Goal: Task Accomplishment & Management: Manage account settings

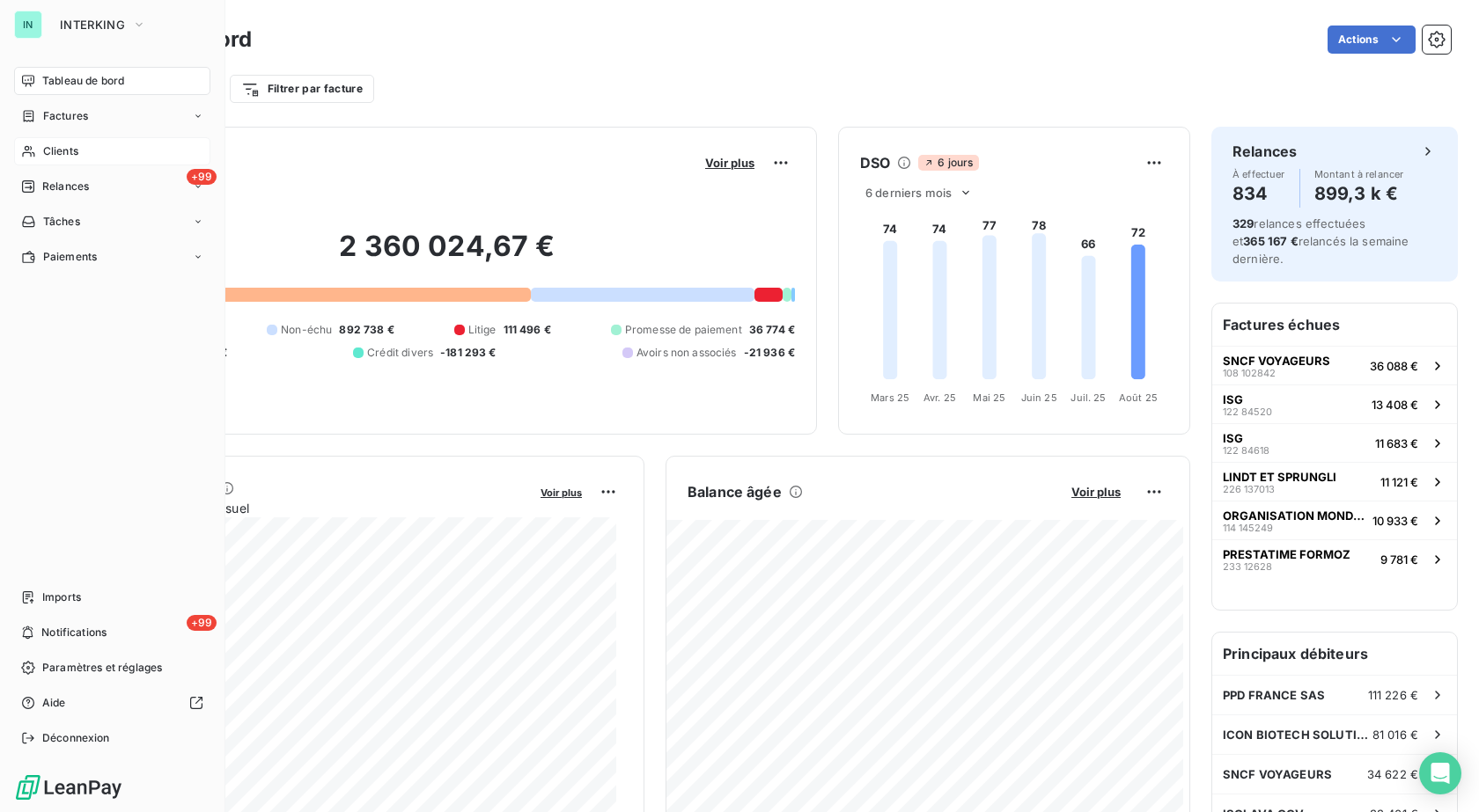
click at [46, 154] on span "Clients" at bounding box center [60, 152] width 35 height 16
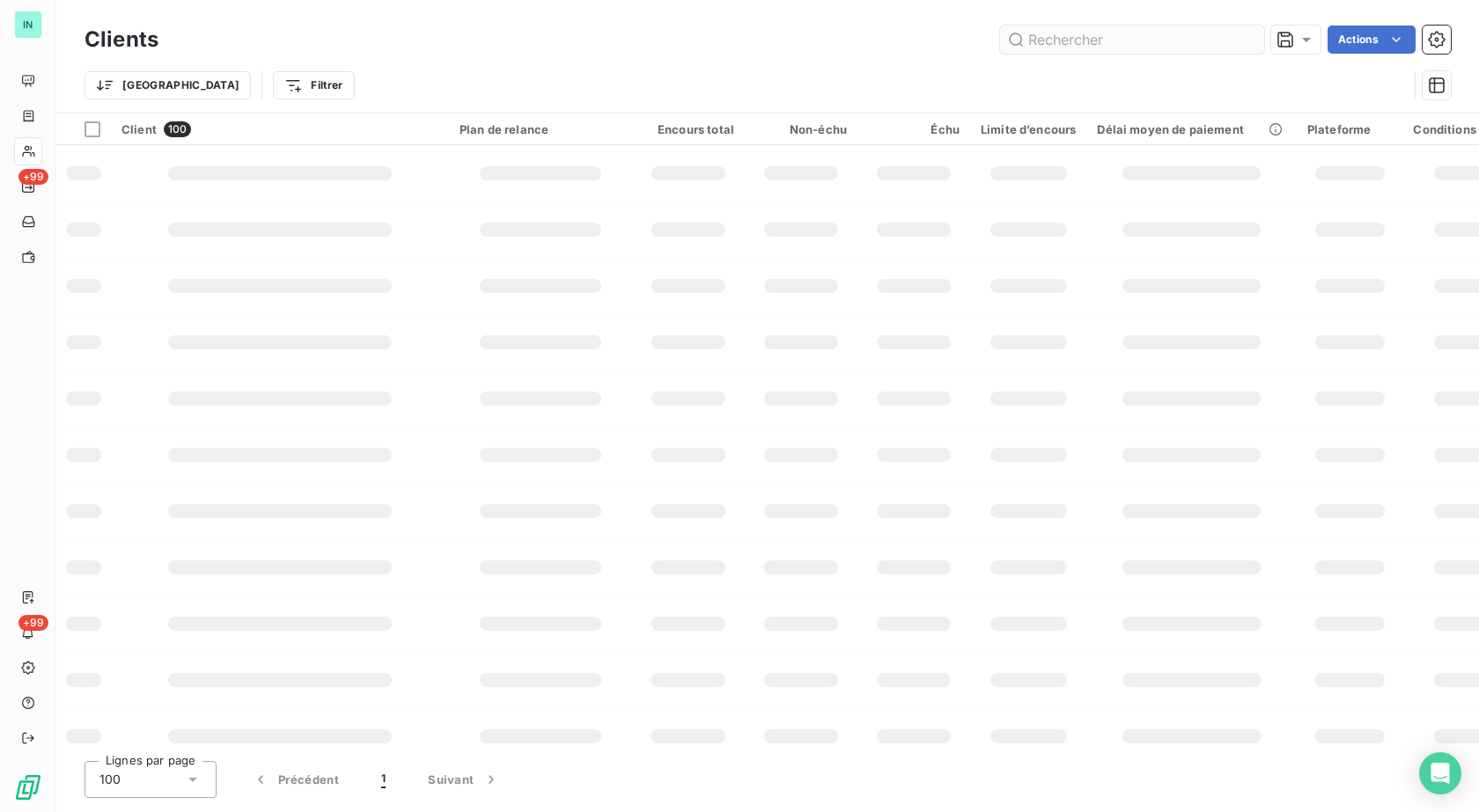
click at [1119, 40] on input "text" at bounding box center [1132, 39] width 264 height 28
type input "sncf"
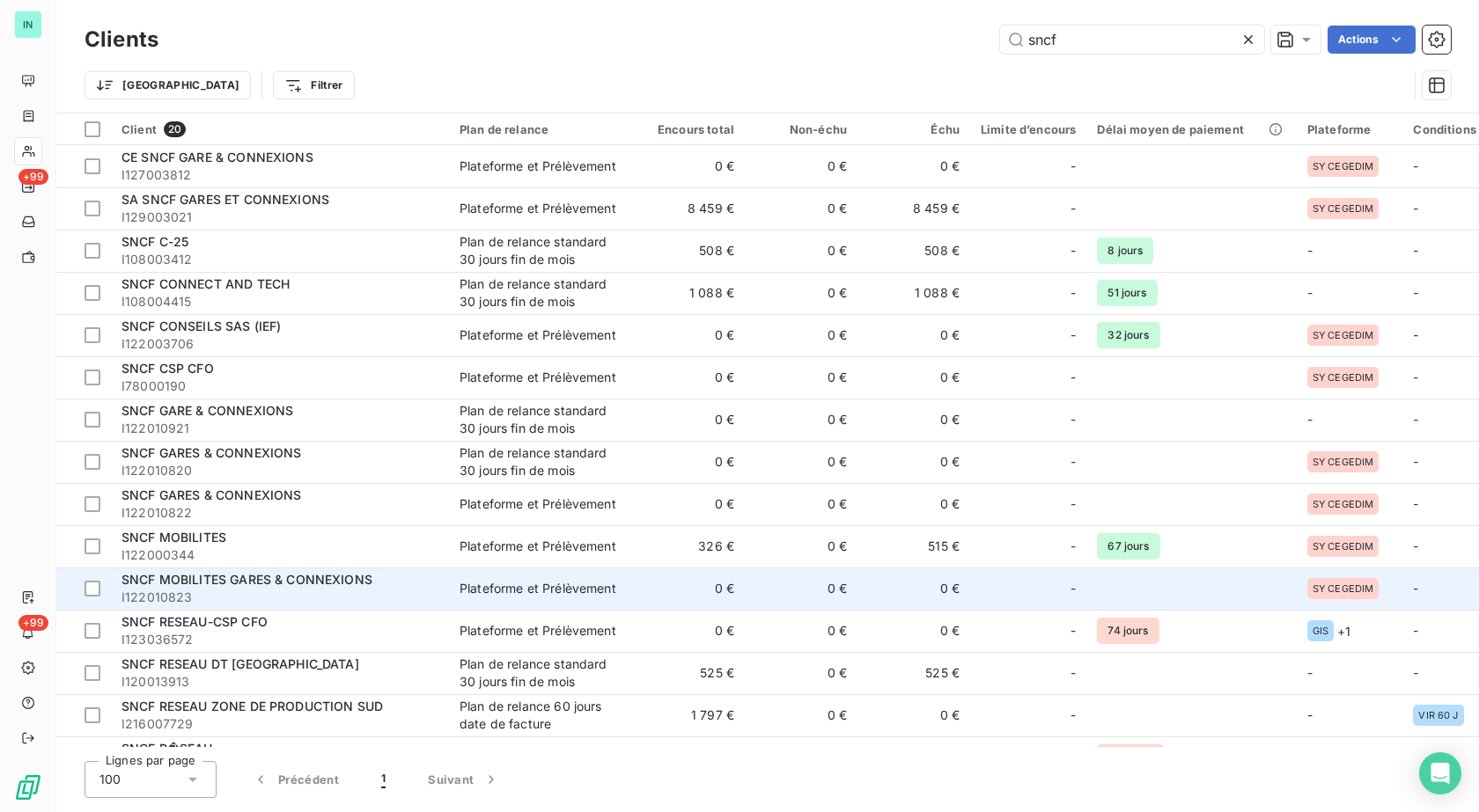
scroll to position [251, 0]
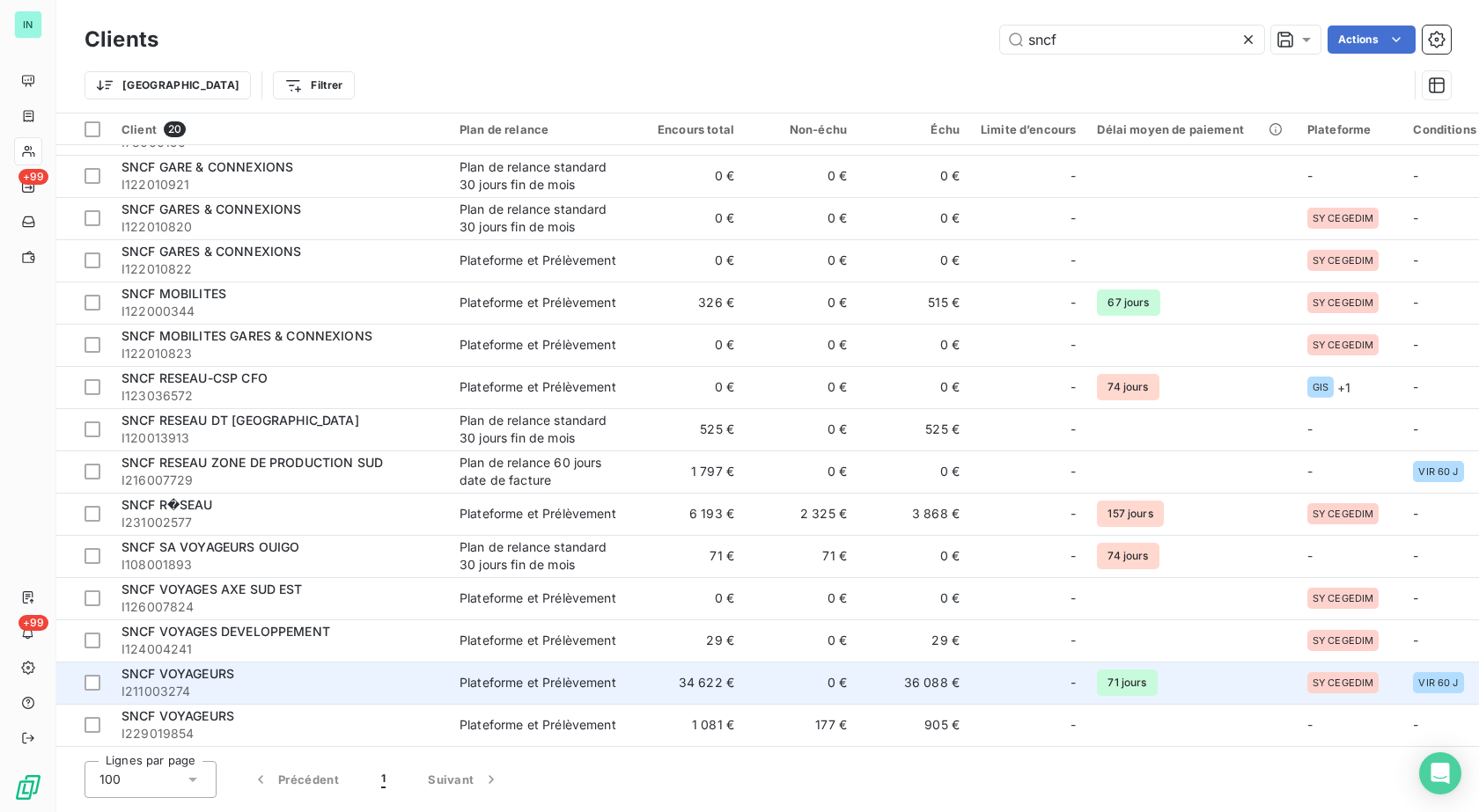
click at [934, 665] on td "36 088 €" at bounding box center [913, 682] width 113 height 42
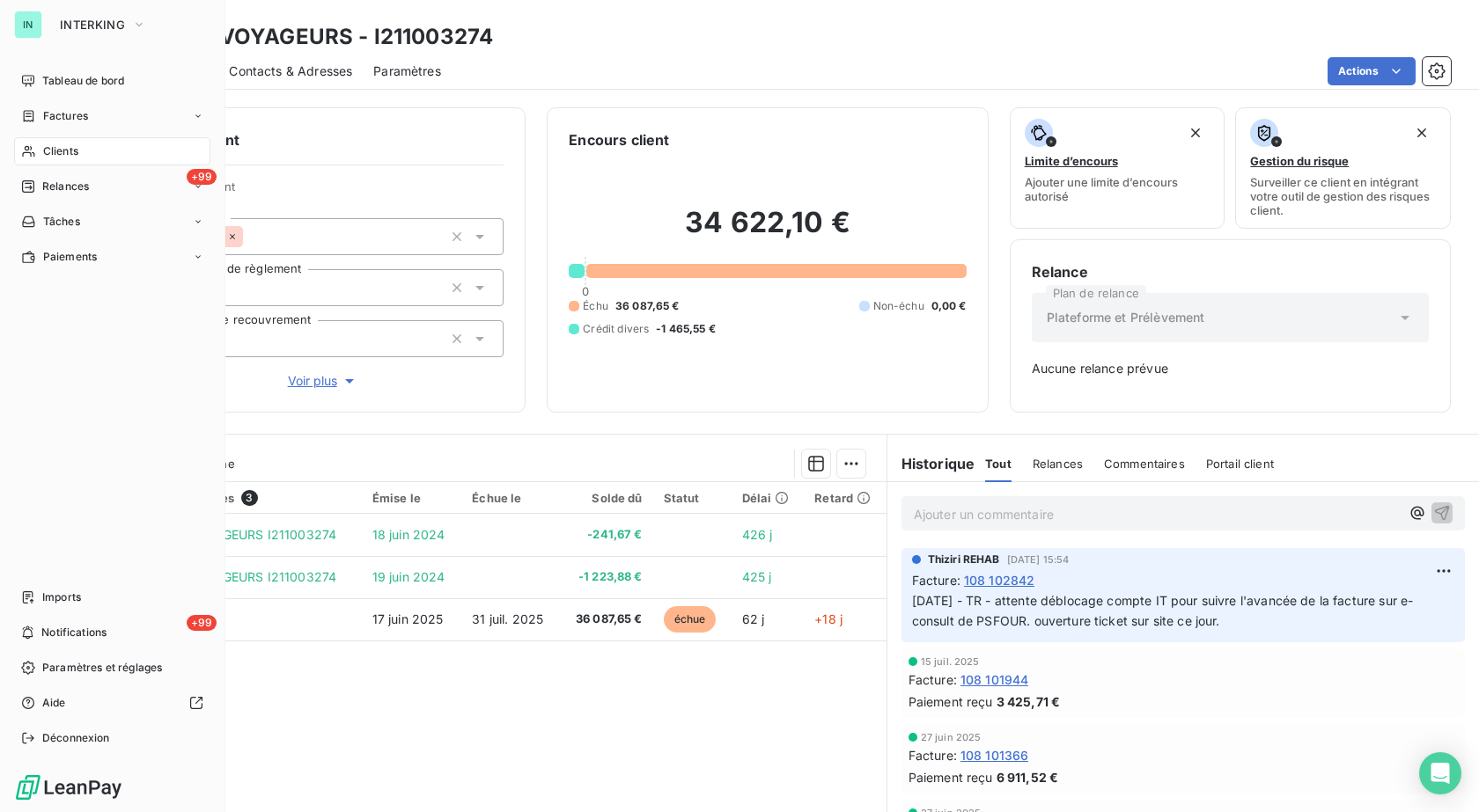
click at [97, 154] on div "Clients" at bounding box center [112, 151] width 196 height 28
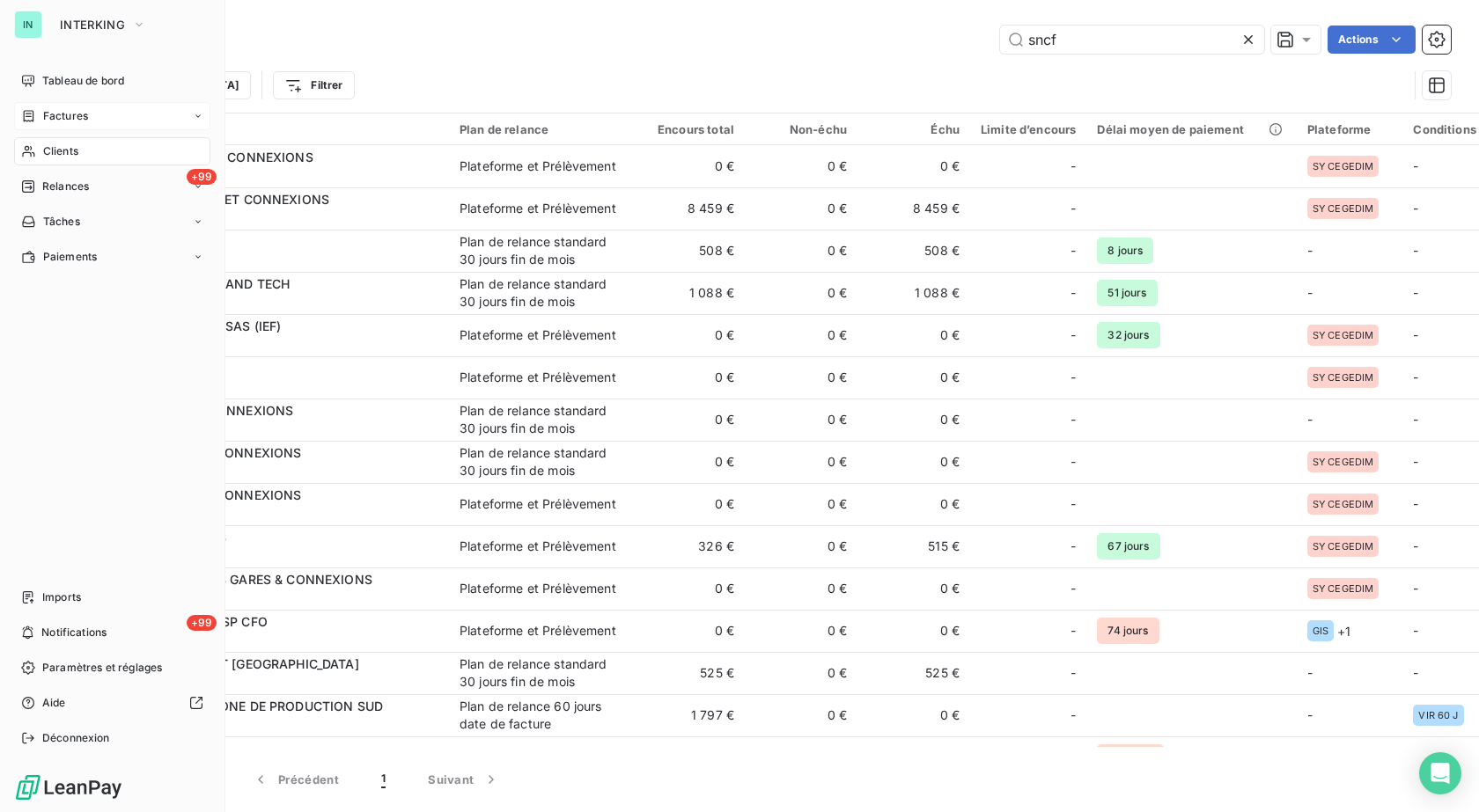
click at [79, 120] on span "Factures" at bounding box center [65, 116] width 45 height 16
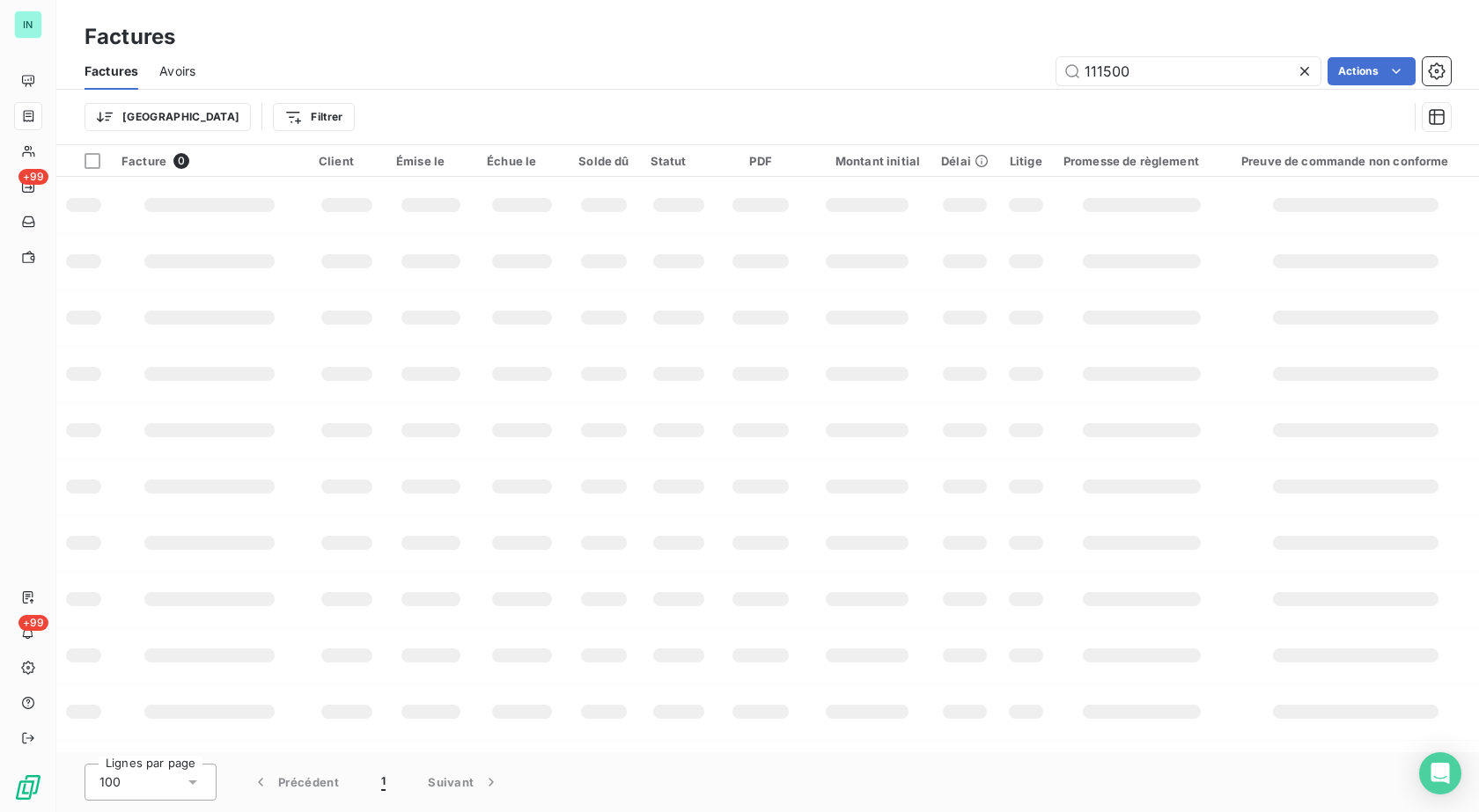
drag, startPoint x: 1138, startPoint y: 71, endPoint x: 907, endPoint y: 73, distance: 231.0
click at [907, 73] on div "111500 Actions" at bounding box center [834, 71] width 1234 height 28
type input "120 138866"
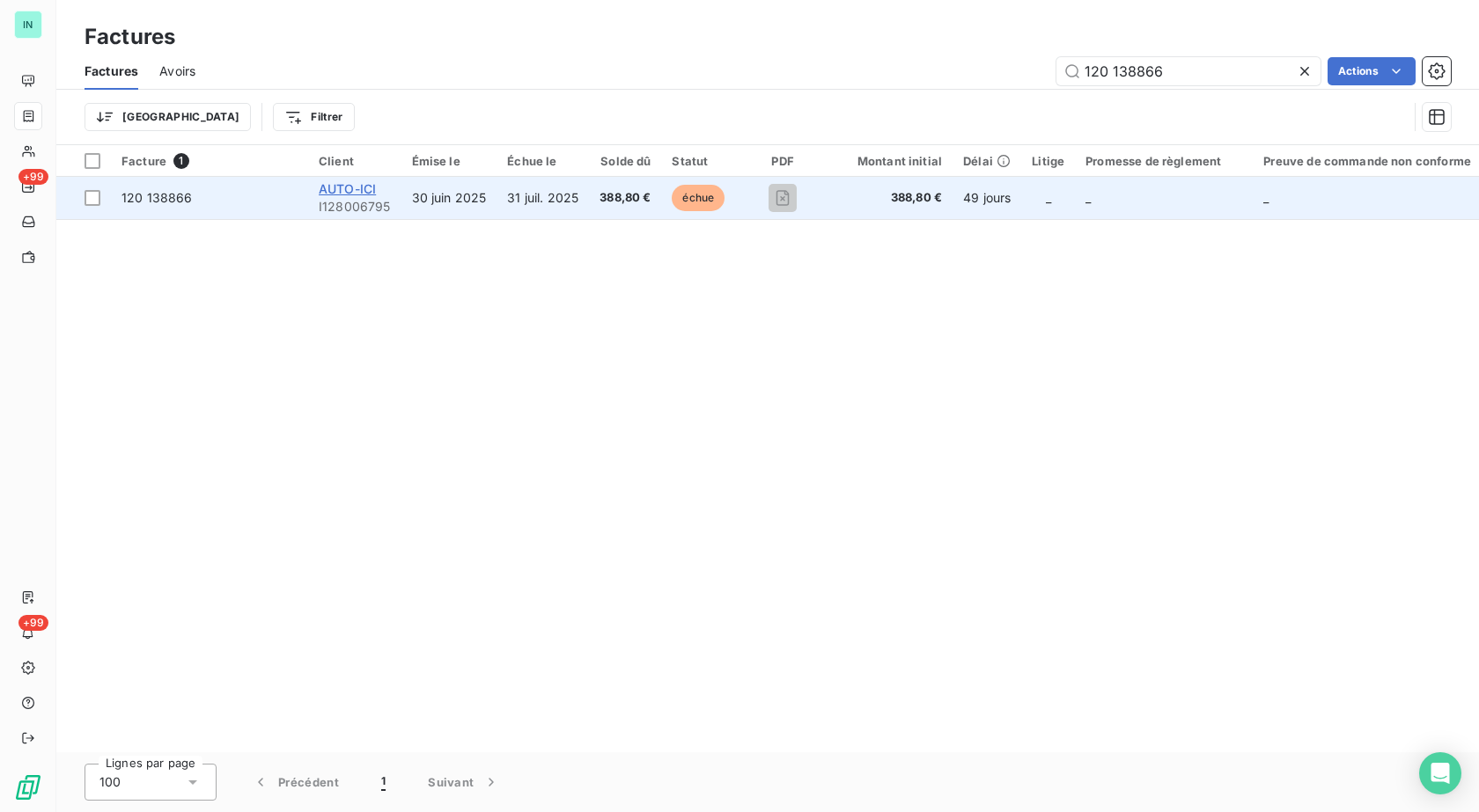
click at [343, 191] on span "AUTO-ICI" at bounding box center [347, 188] width 57 height 15
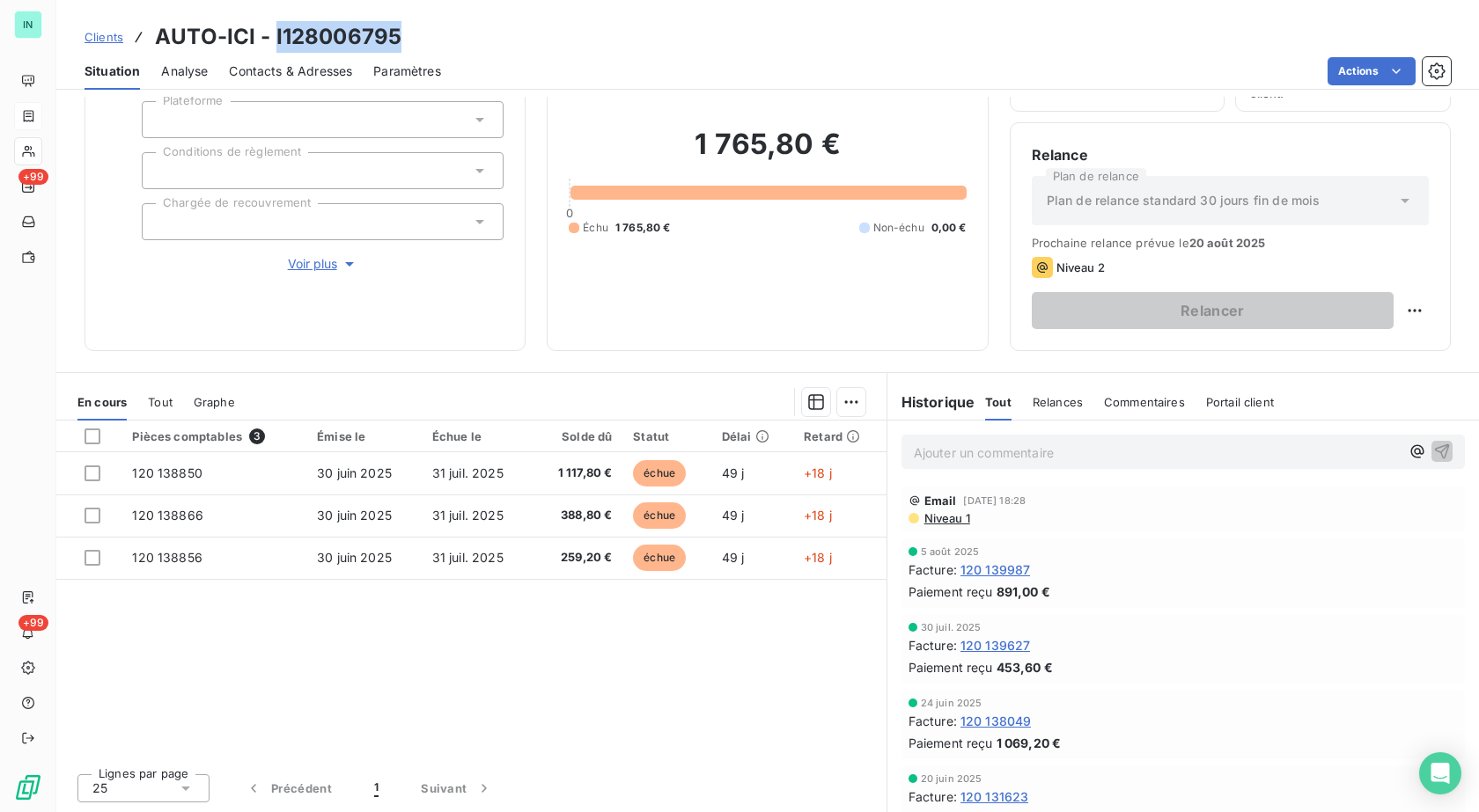
drag, startPoint x: 396, startPoint y: 33, endPoint x: 273, endPoint y: 27, distance: 123.1
click at [273, 27] on h3 "AUTO-ICI - I128006795" at bounding box center [278, 37] width 247 height 32
copy h3 "I128006795"
click at [447, 39] on div "Clients AUTO-ICI - I128006795" at bounding box center [768, 37] width 1423 height 32
click at [1112, 45] on div "Clients AUTO-ICI - I128006795" at bounding box center [768, 37] width 1423 height 32
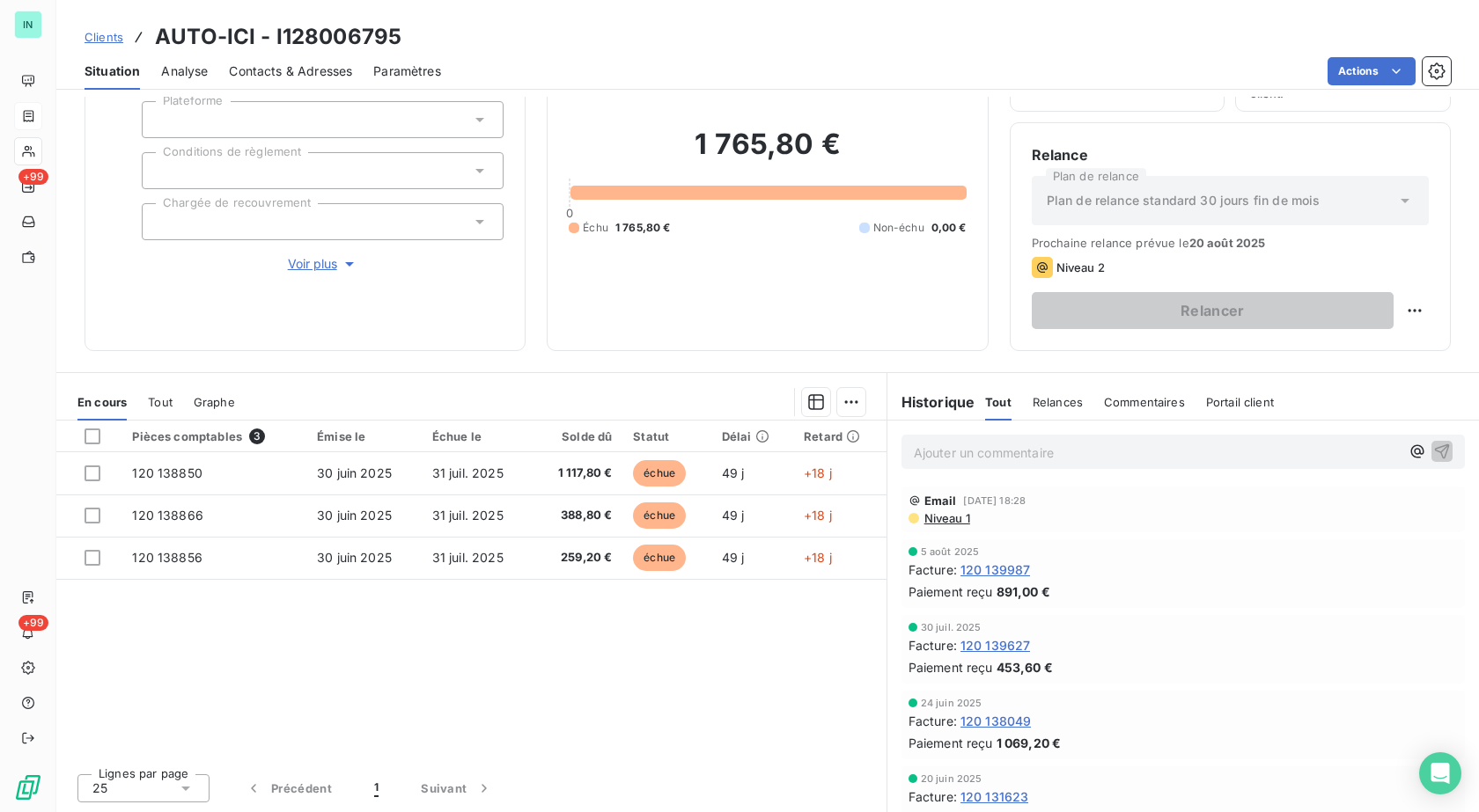
click at [1036, 452] on p "Ajouter un commentaire ﻿" at bounding box center [1156, 453] width 486 height 22
click at [996, 462] on p "[DATE] - TR reçu mail de PON" at bounding box center [1156, 452] width 486 height 20
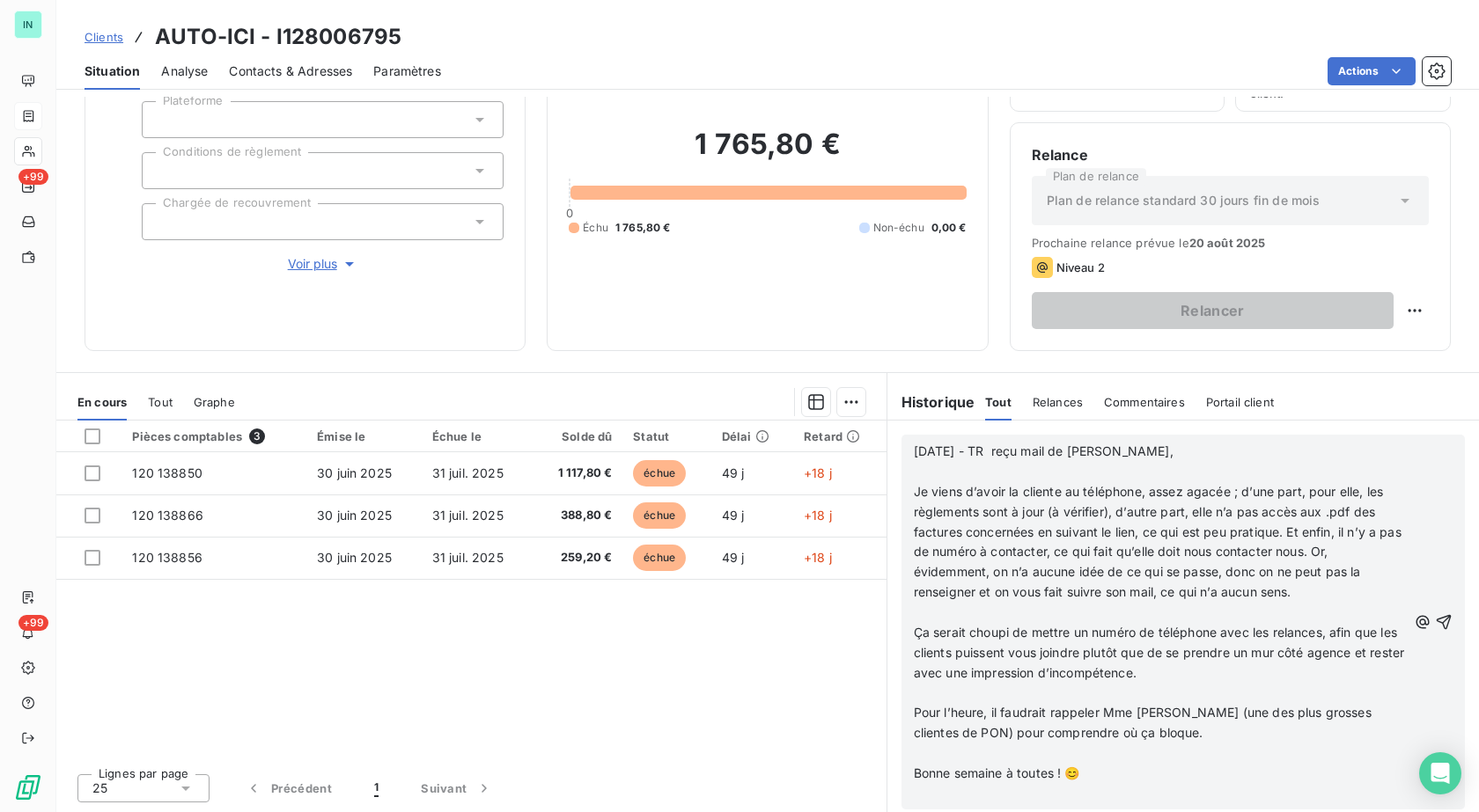
click at [968, 482] on p "﻿" at bounding box center [1159, 472] width 493 height 20
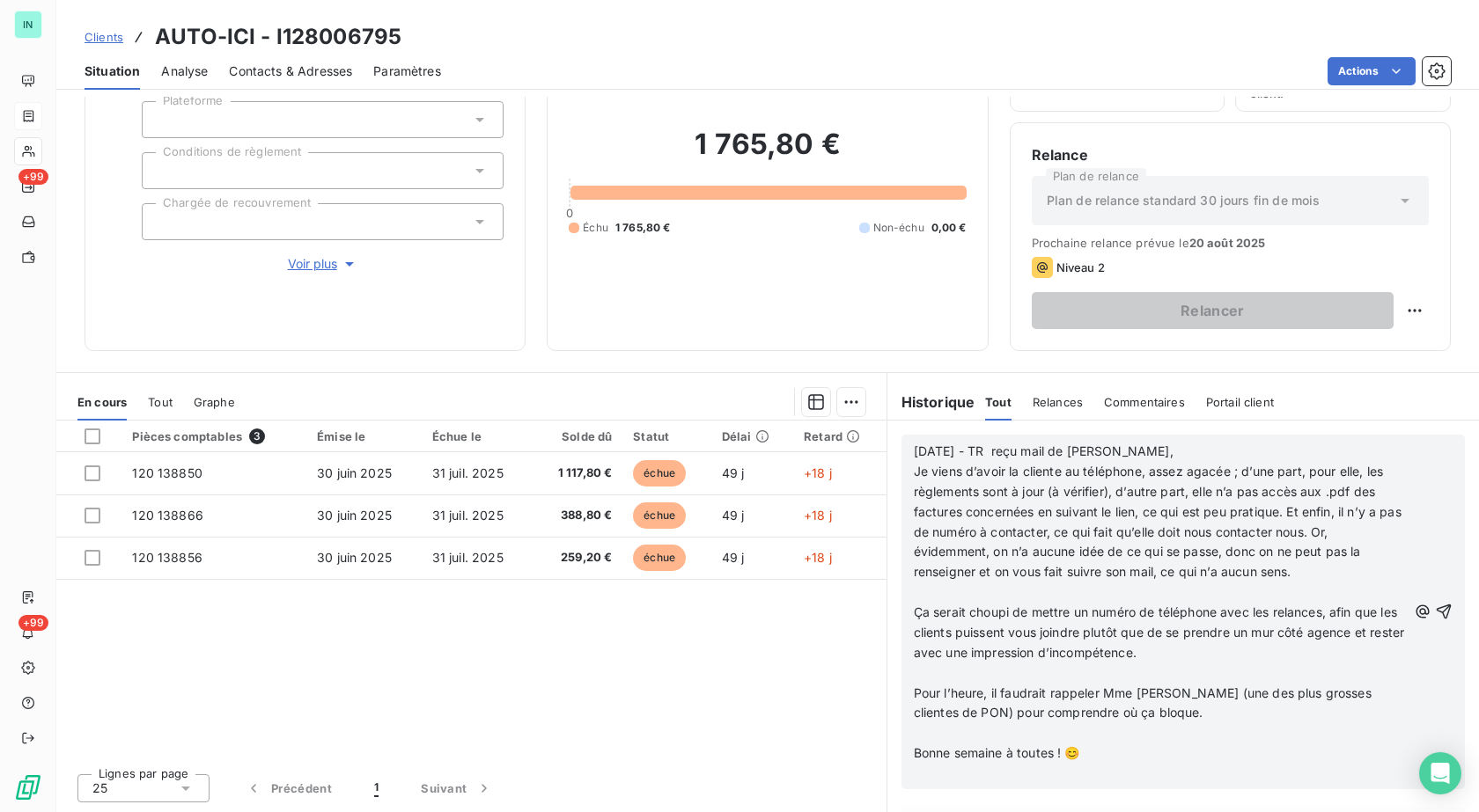
click at [933, 602] on p "﻿" at bounding box center [1159, 592] width 493 height 20
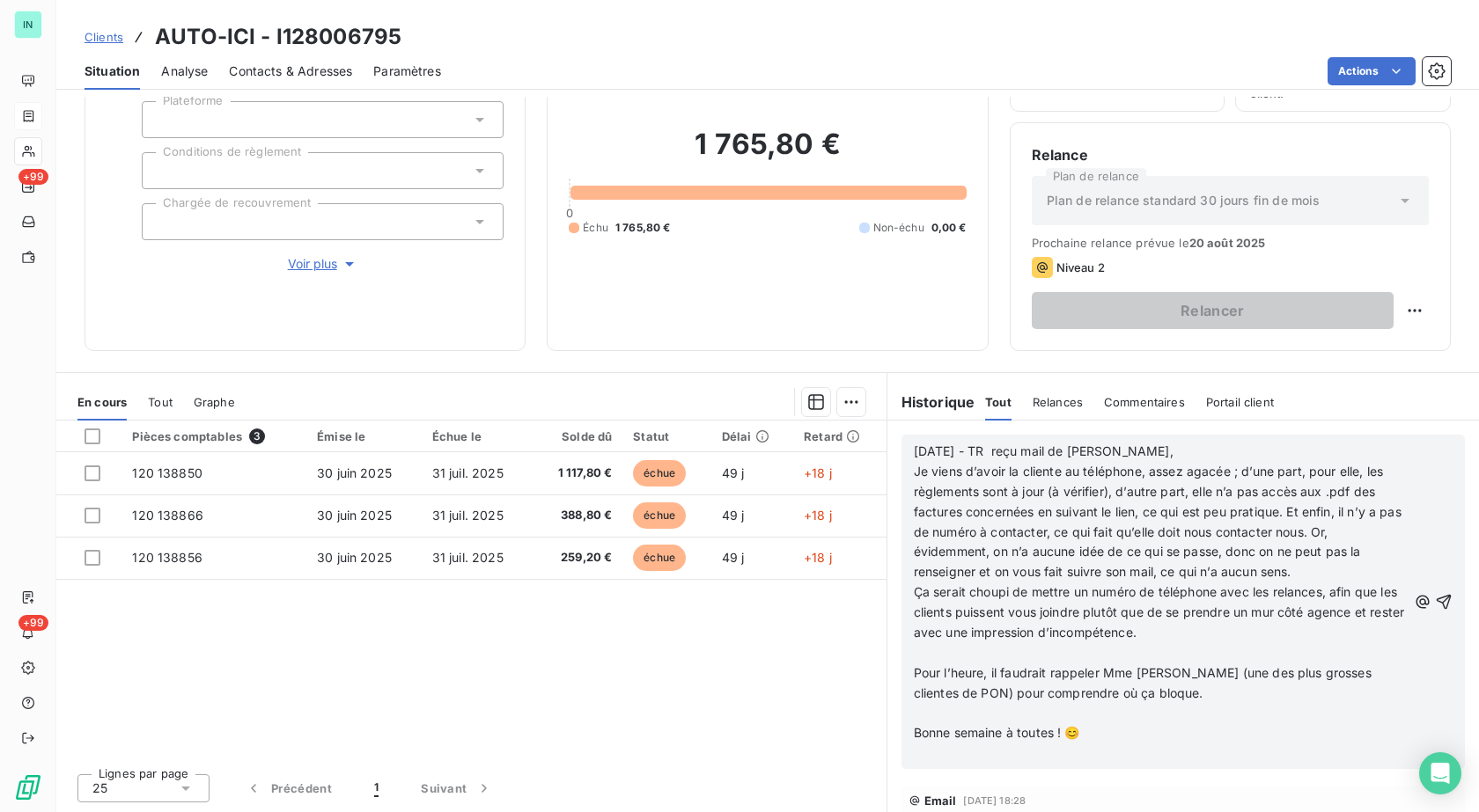
click at [917, 663] on p "﻿" at bounding box center [1159, 653] width 493 height 20
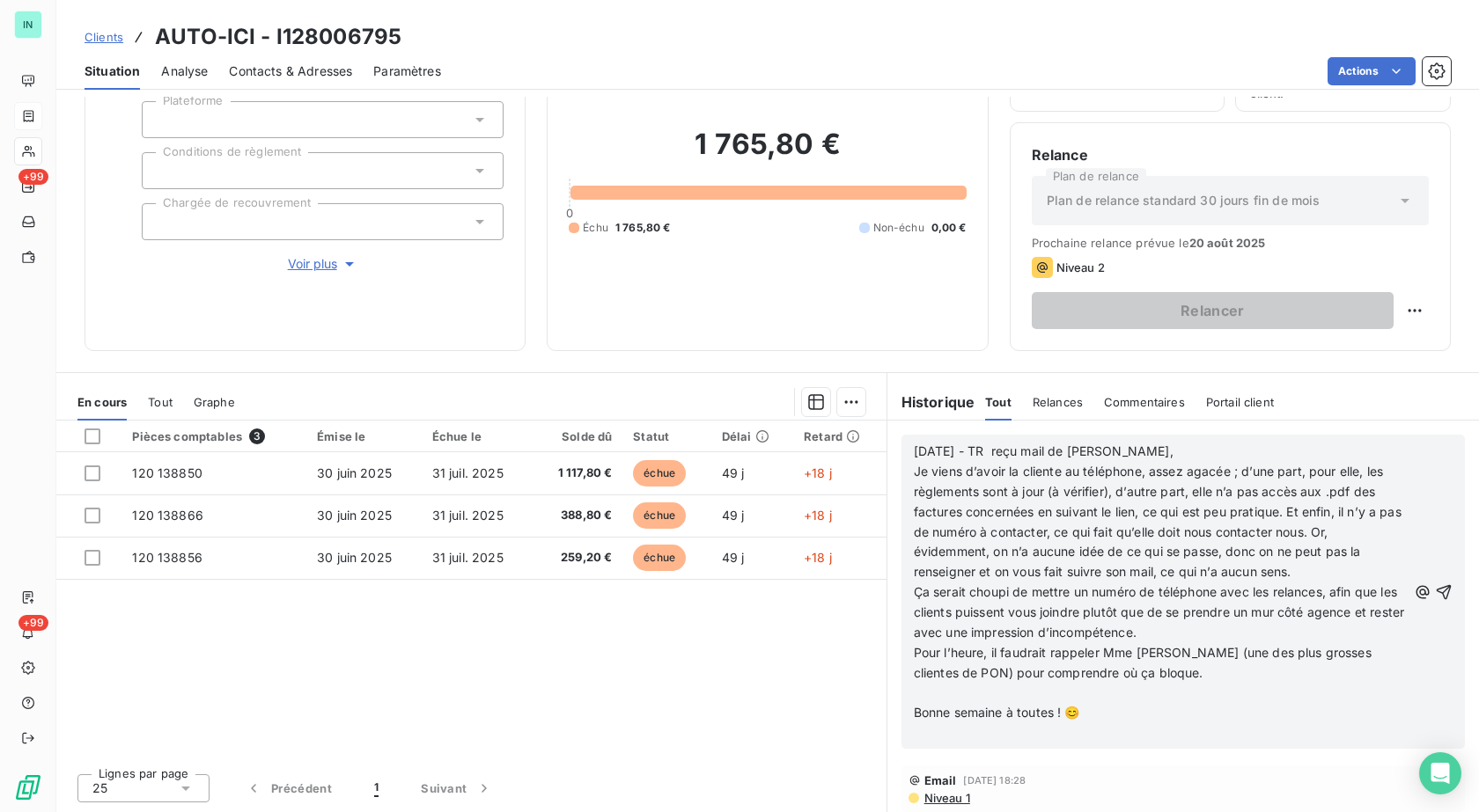
click at [913, 704] on p "﻿" at bounding box center [1159, 694] width 493 height 20
click at [917, 728] on div "[DATE] - TR reçu mail de PON Bonjour, Je viens d’avoir la cliente au téléphone,…" at bounding box center [1183, 581] width 564 height 294
click at [917, 724] on p "﻿" at bounding box center [1159, 713] width 493 height 20
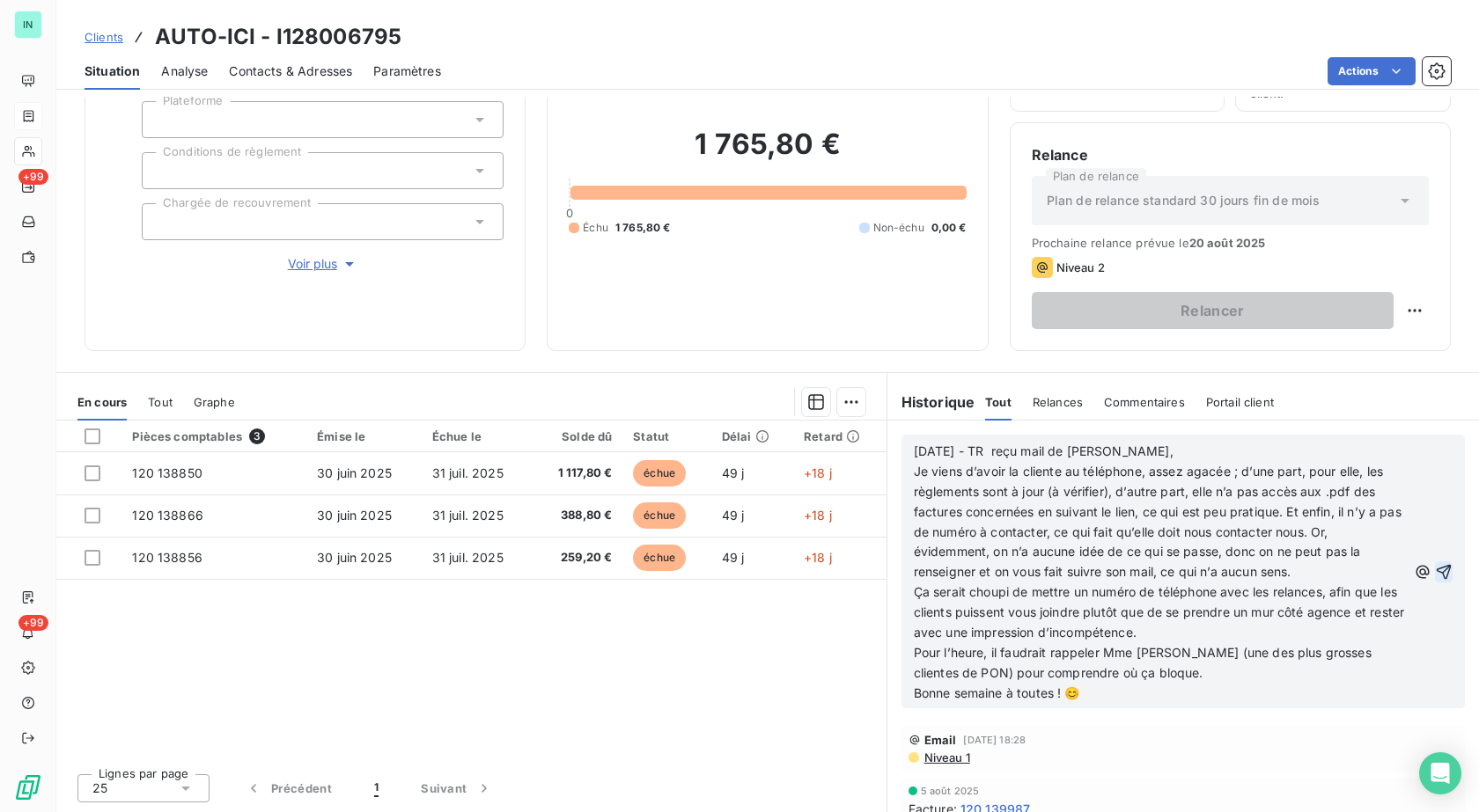
click at [1434, 579] on icon "button" at bounding box center [1443, 572] width 17 height 17
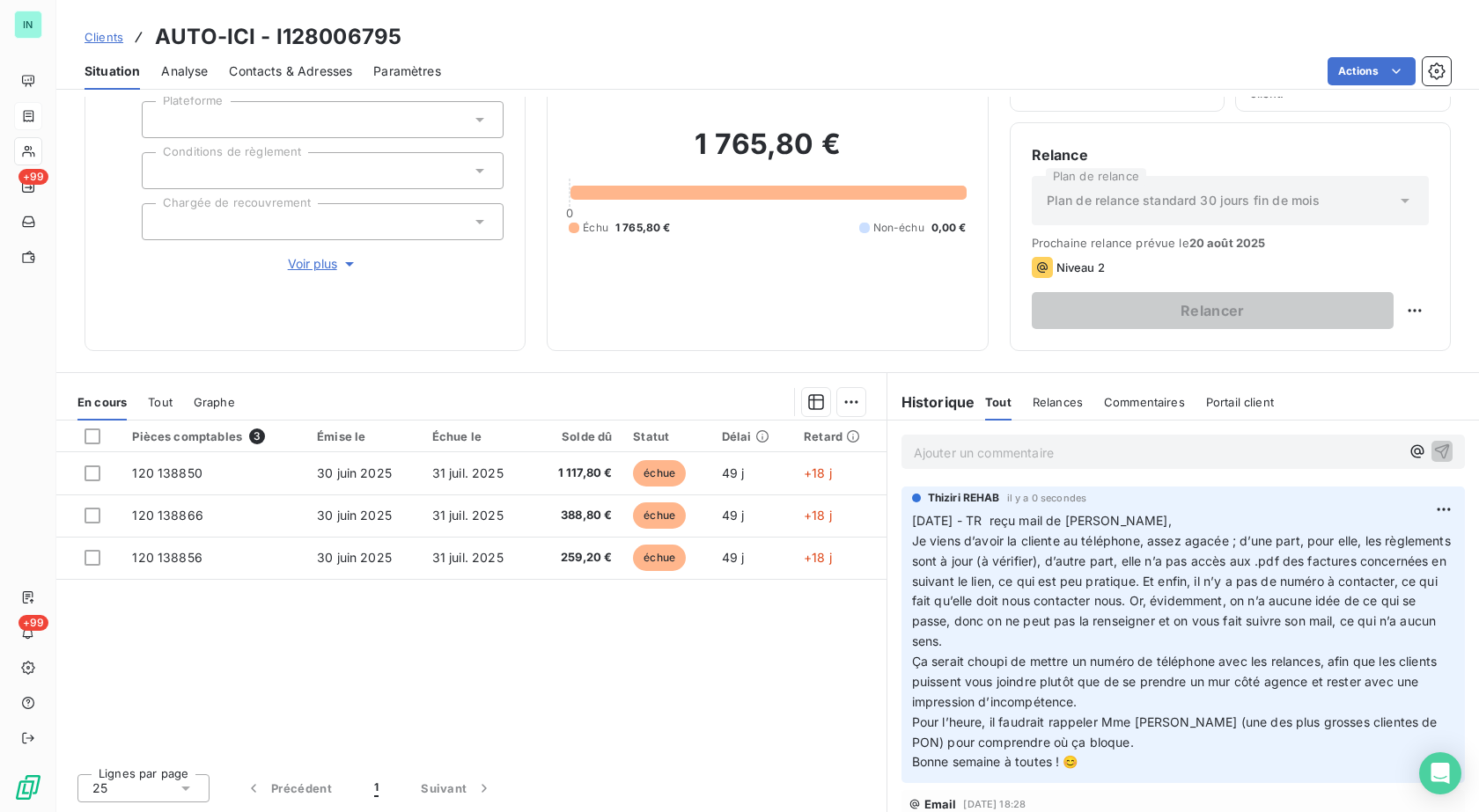
click at [942, 452] on p "Ajouter un commentaire ﻿" at bounding box center [1156, 453] width 486 height 22
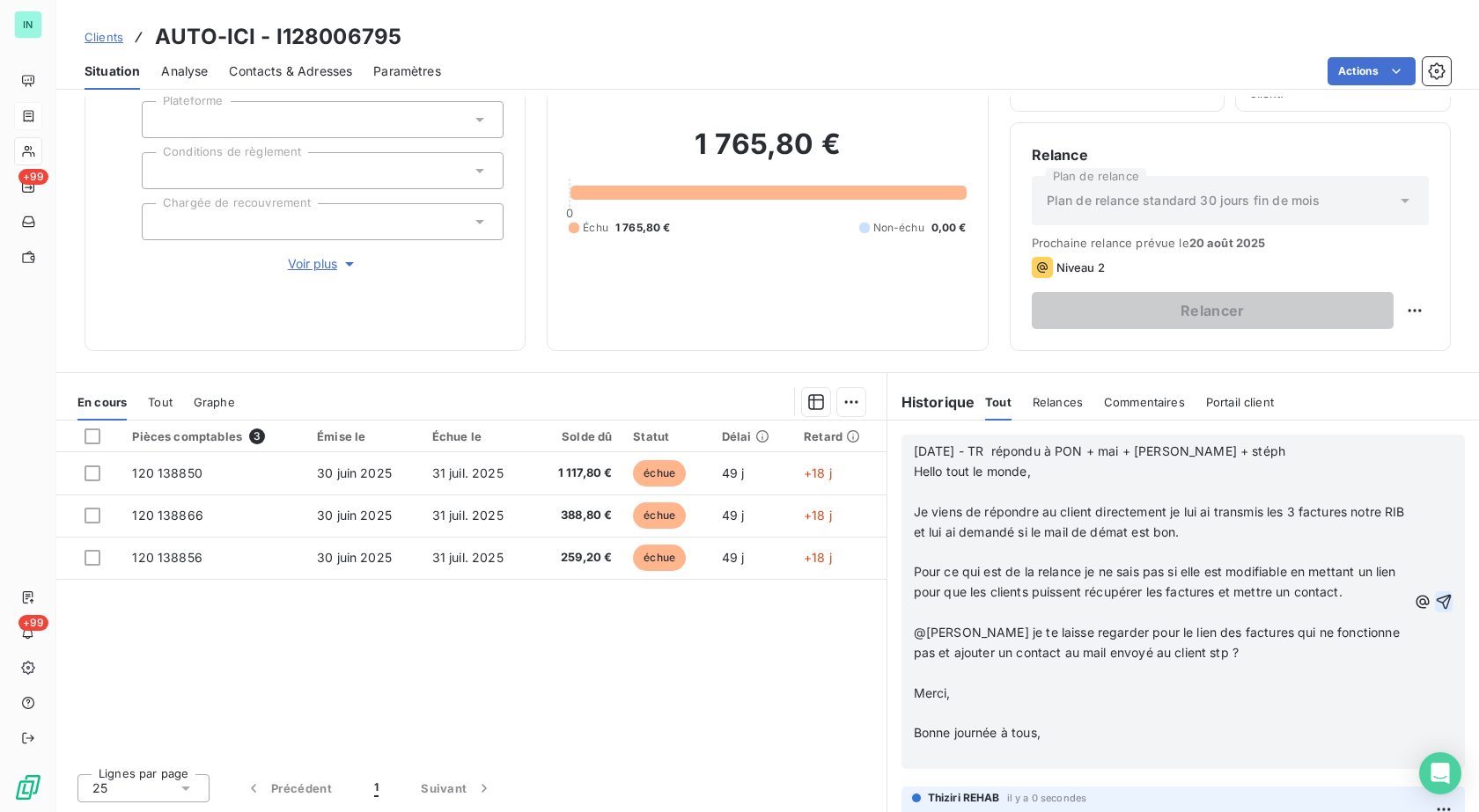
click at [916, 493] on p "﻿" at bounding box center [1159, 491] width 493 height 20
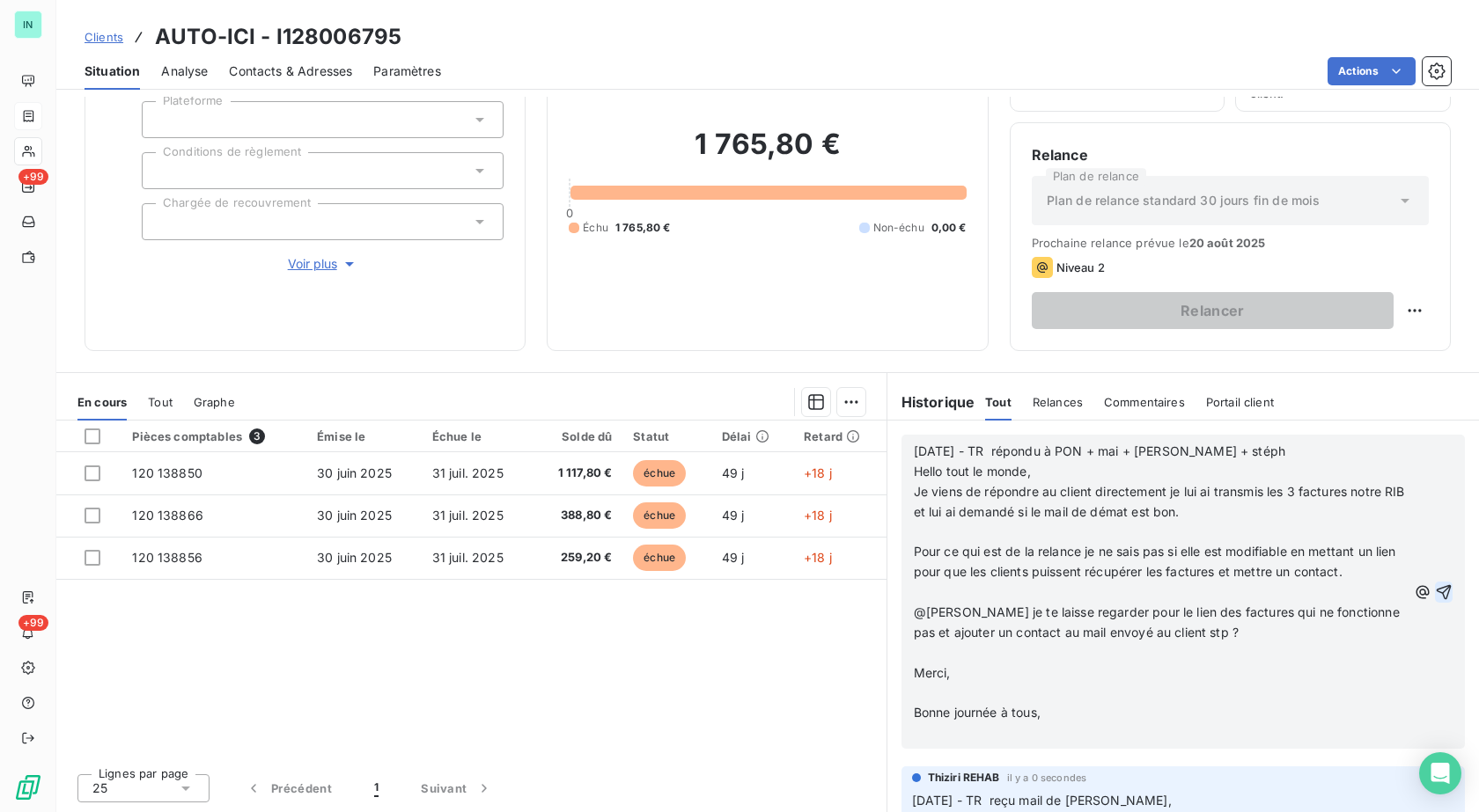
click at [917, 528] on p "﻿" at bounding box center [1159, 532] width 493 height 20
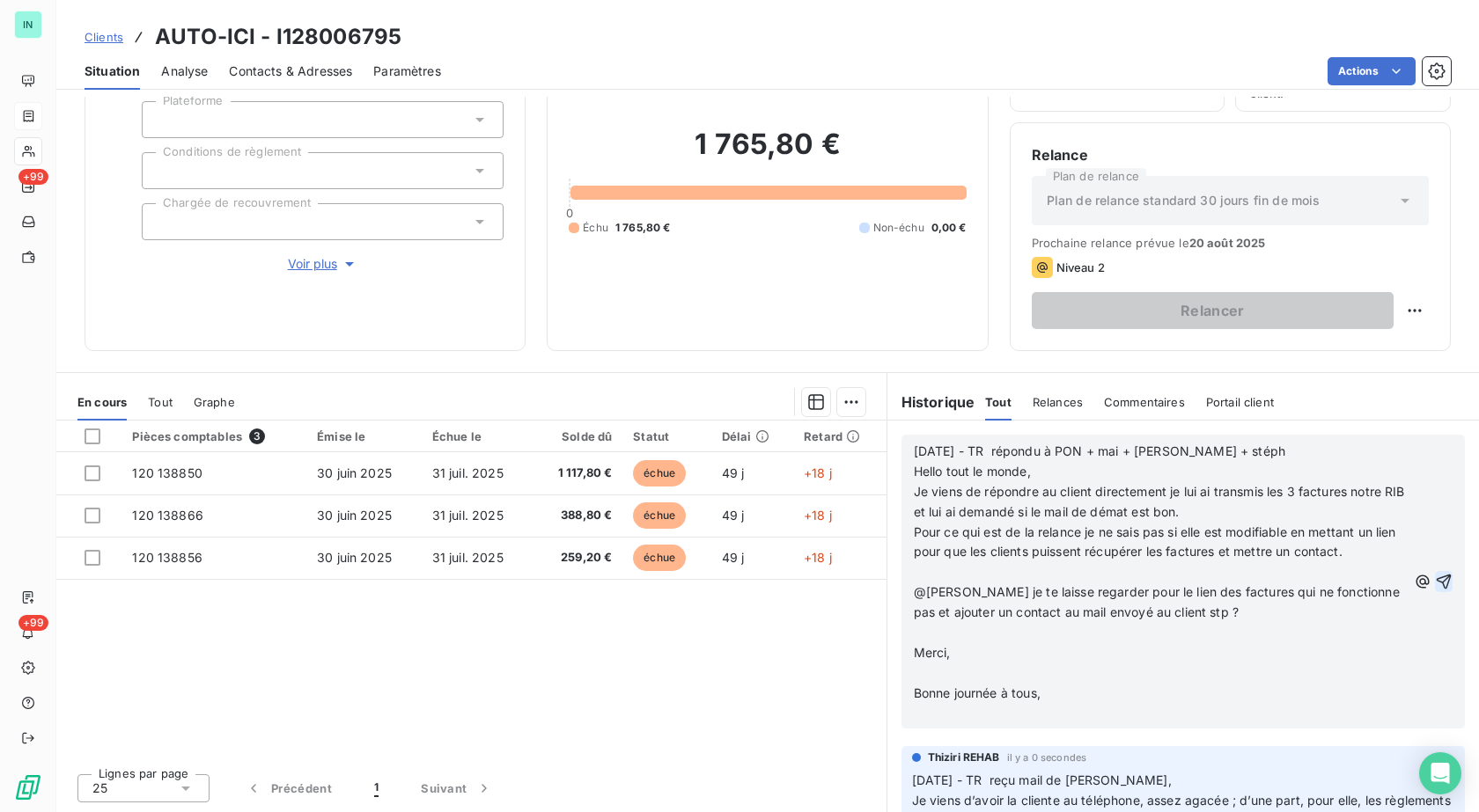
click at [913, 568] on p "﻿" at bounding box center [1159, 572] width 493 height 20
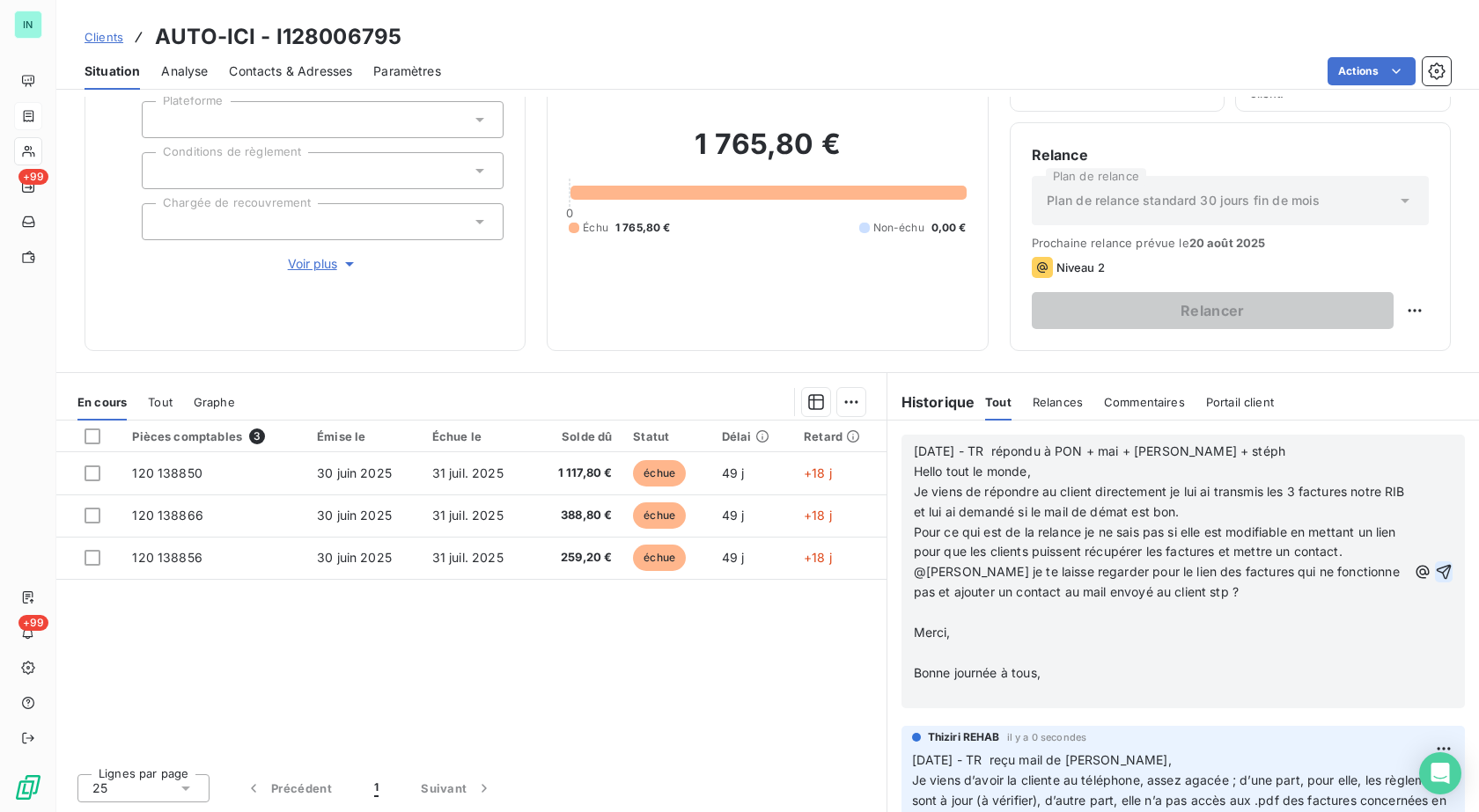
click at [913, 613] on p "﻿" at bounding box center [1159, 612] width 493 height 20
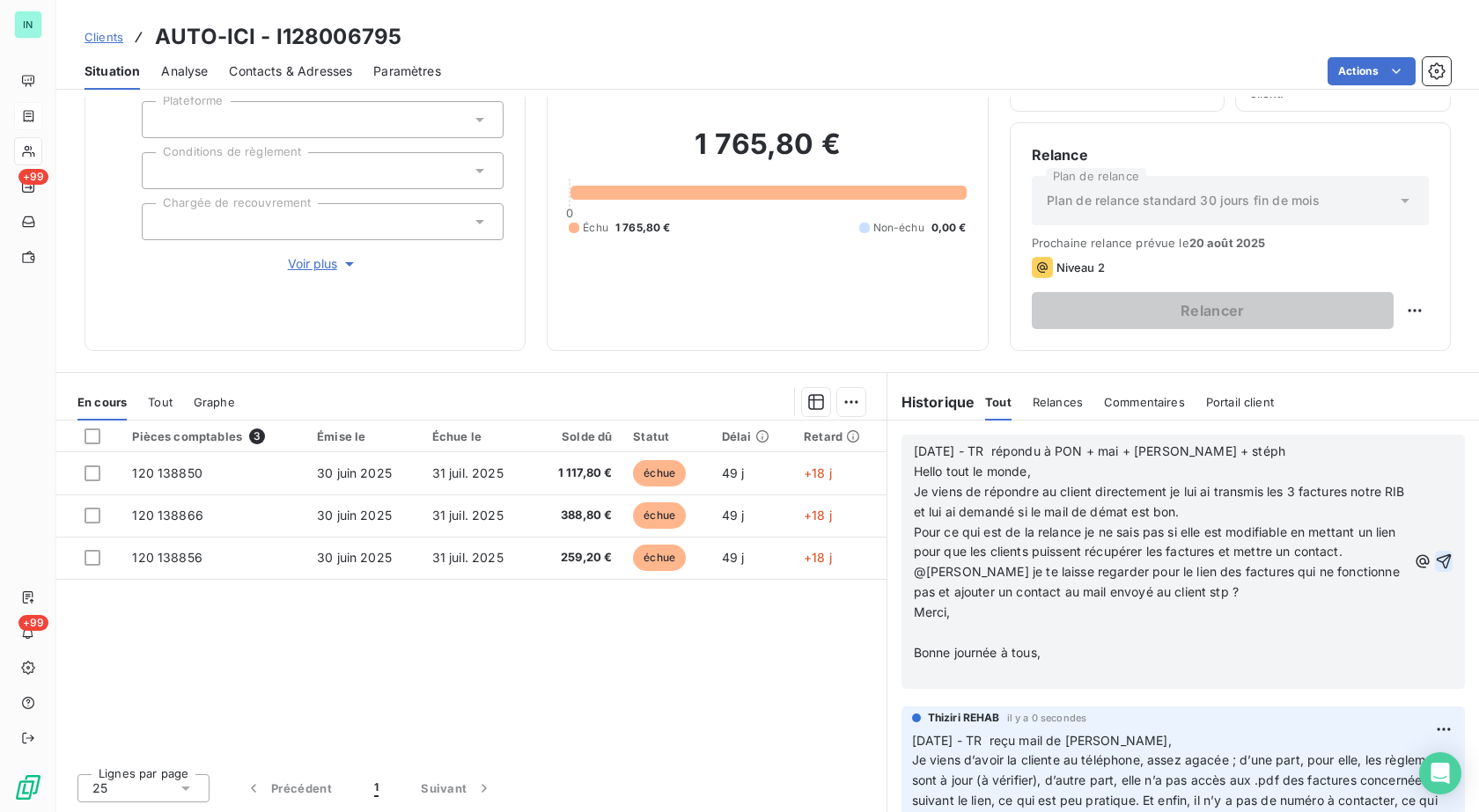
click at [913, 630] on p "﻿" at bounding box center [1159, 632] width 493 height 20
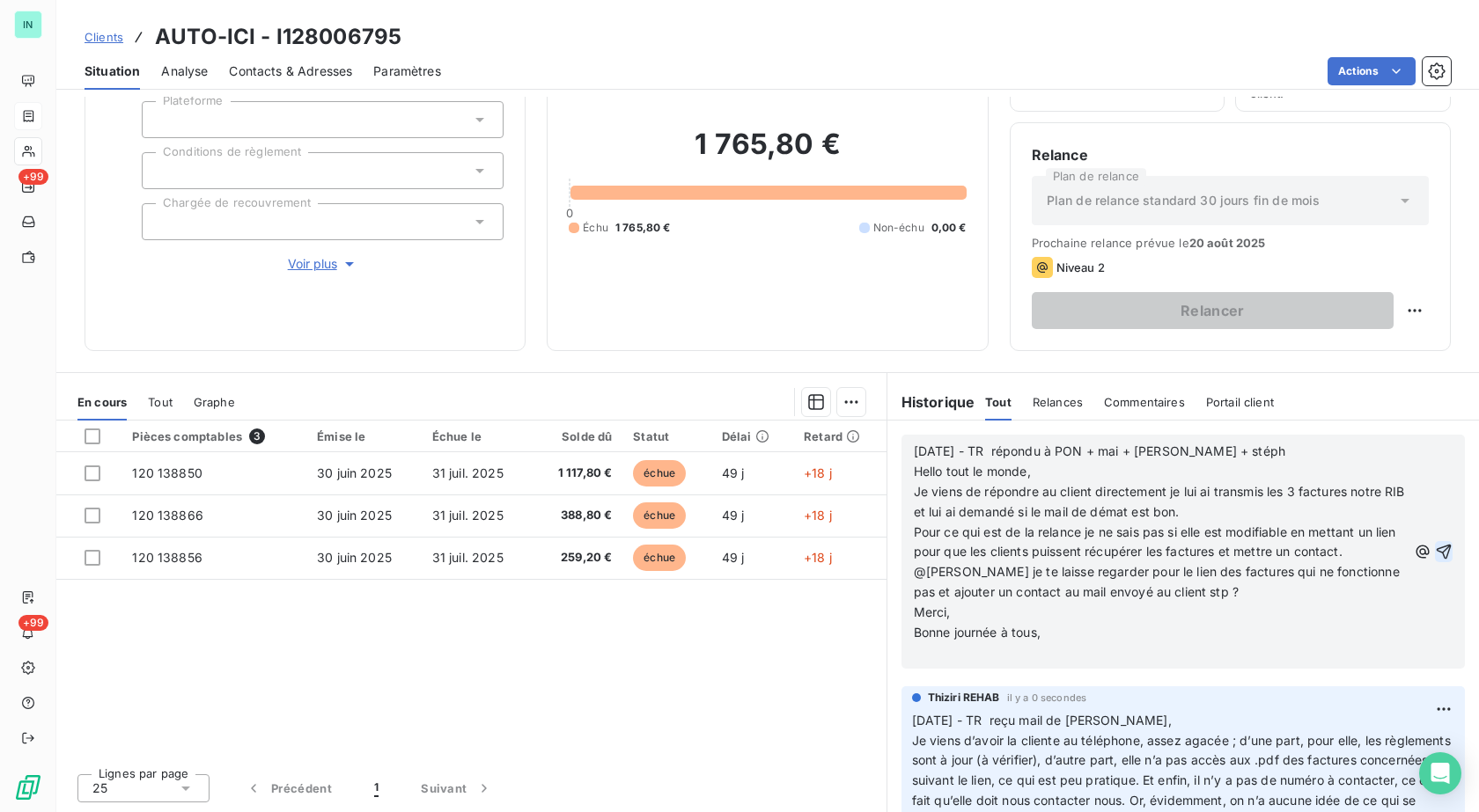
click at [913, 652] on p "﻿" at bounding box center [1159, 653] width 493 height 20
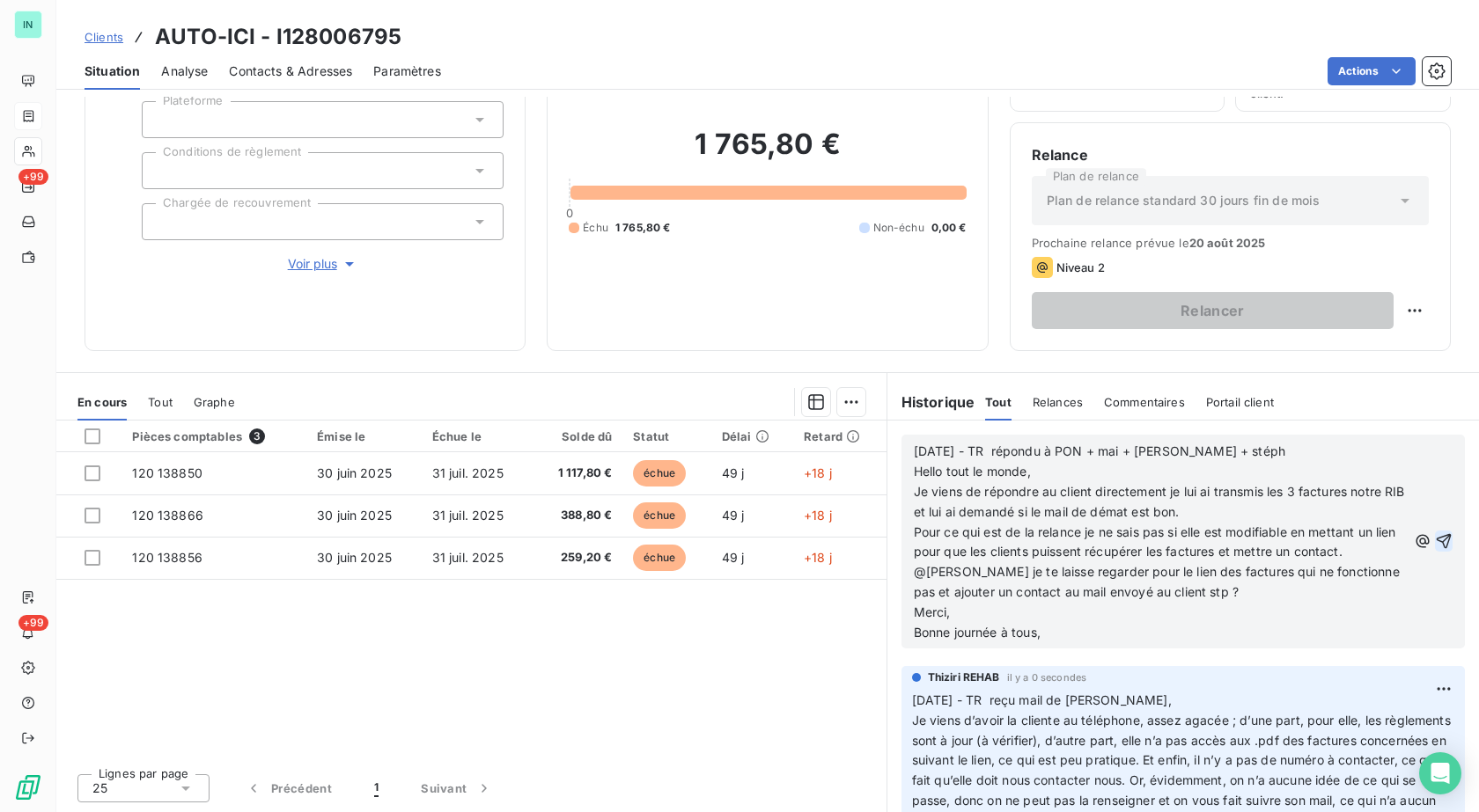
click at [1434, 538] on icon "button" at bounding box center [1443, 541] width 17 height 17
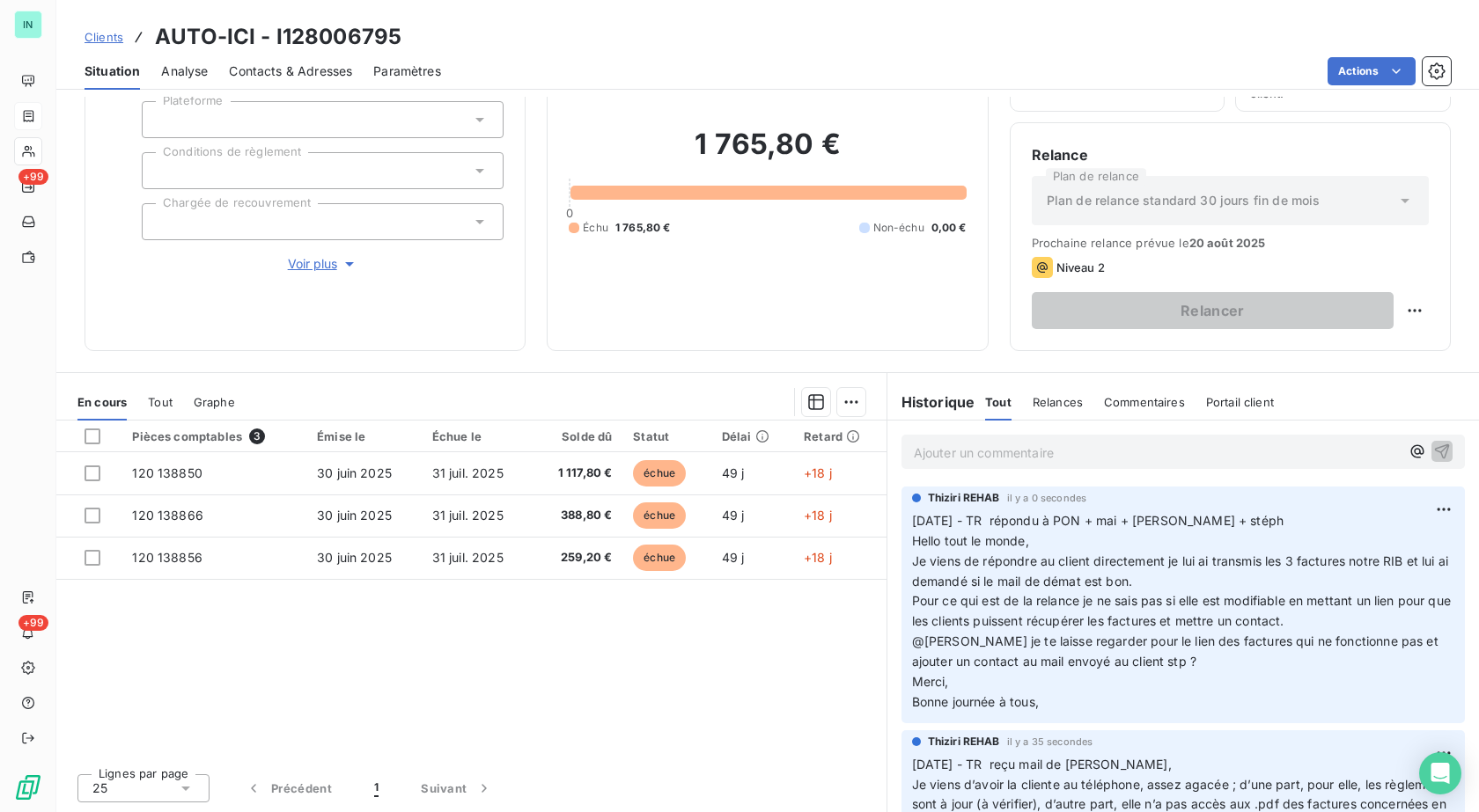
click at [1033, 457] on p "Ajouter un commentaire ﻿" at bounding box center [1156, 453] width 486 height 22
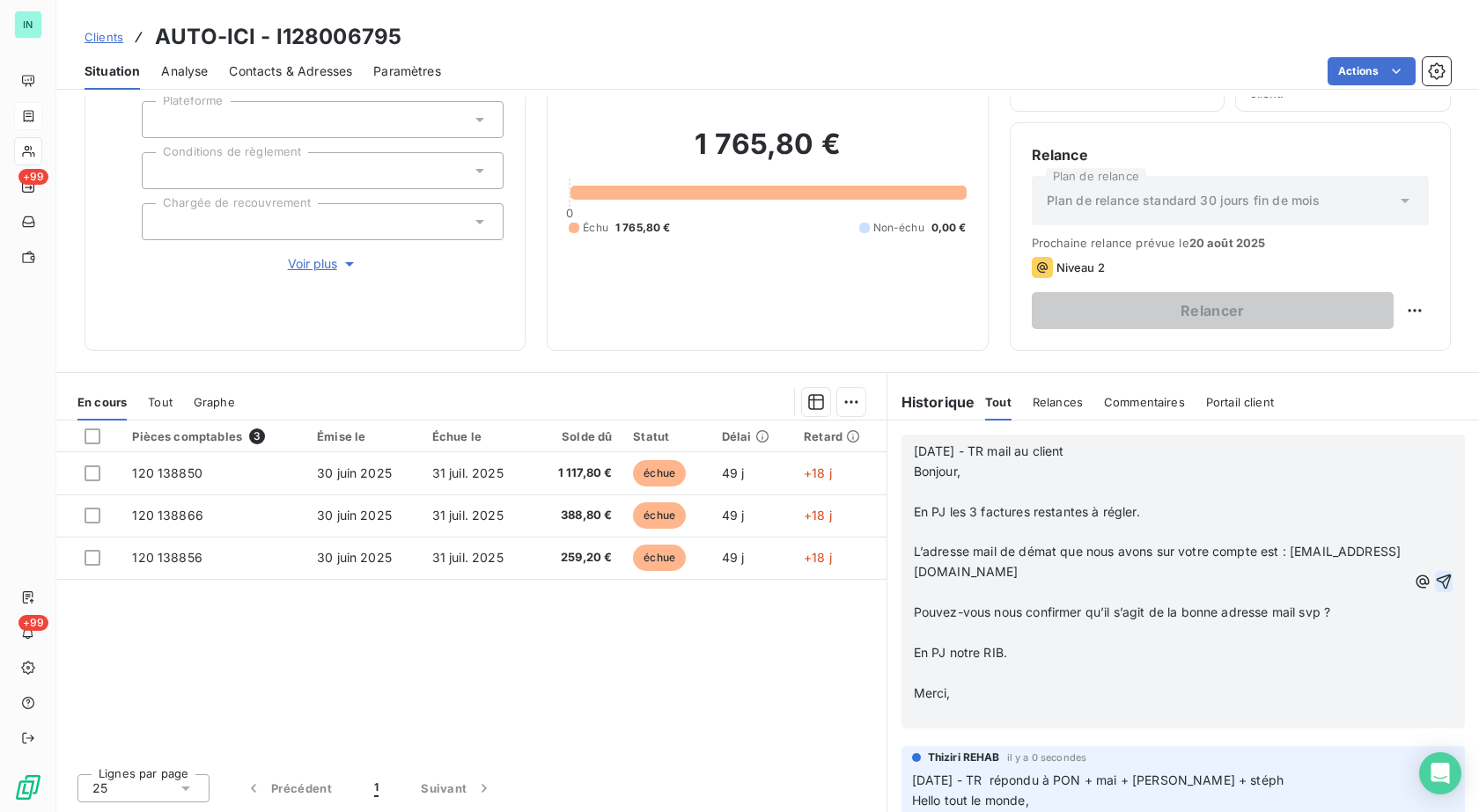
click at [944, 494] on p "﻿" at bounding box center [1159, 491] width 493 height 20
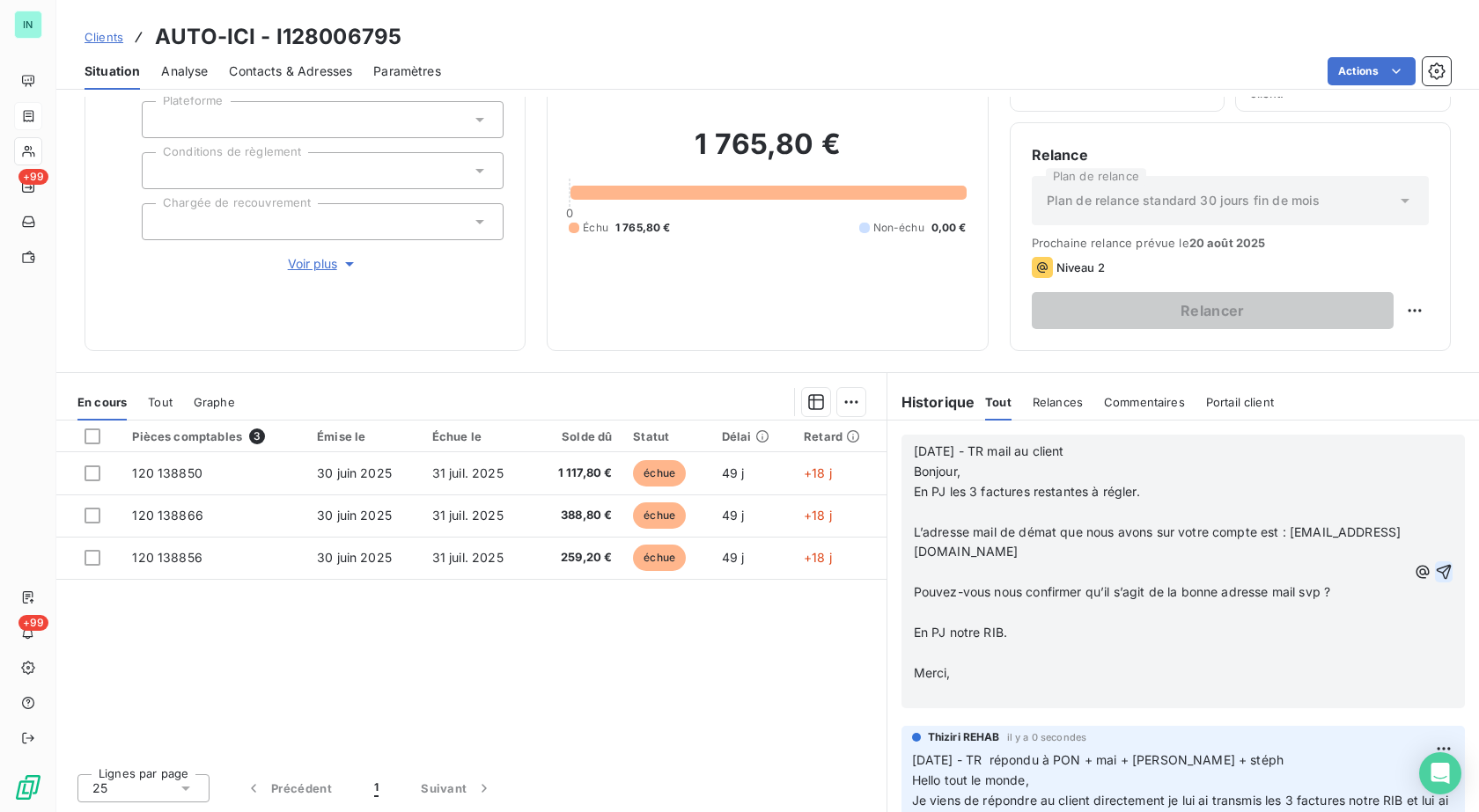
click at [928, 517] on p "﻿" at bounding box center [1159, 512] width 493 height 20
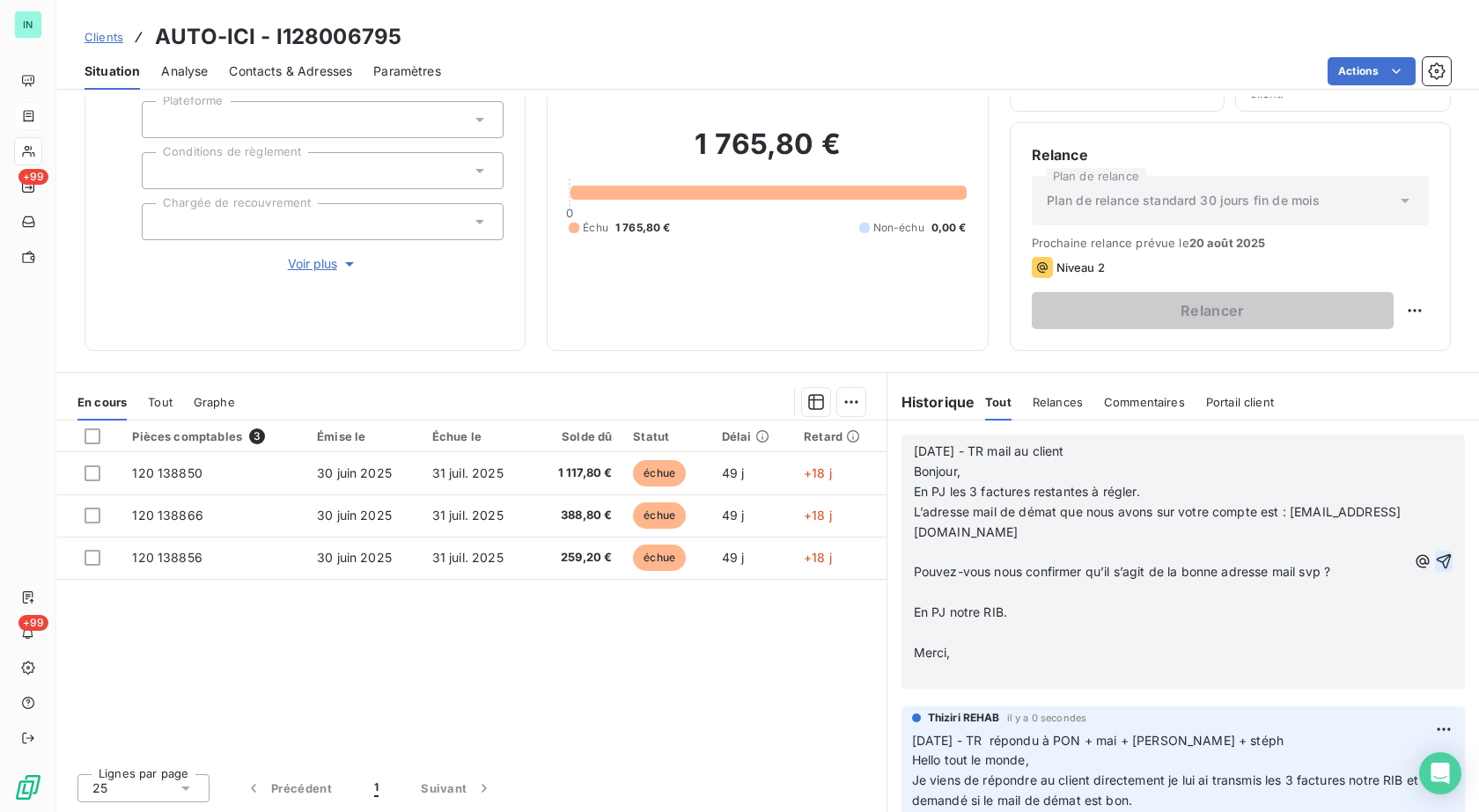
click at [913, 551] on p at bounding box center [1159, 552] width 493 height 20
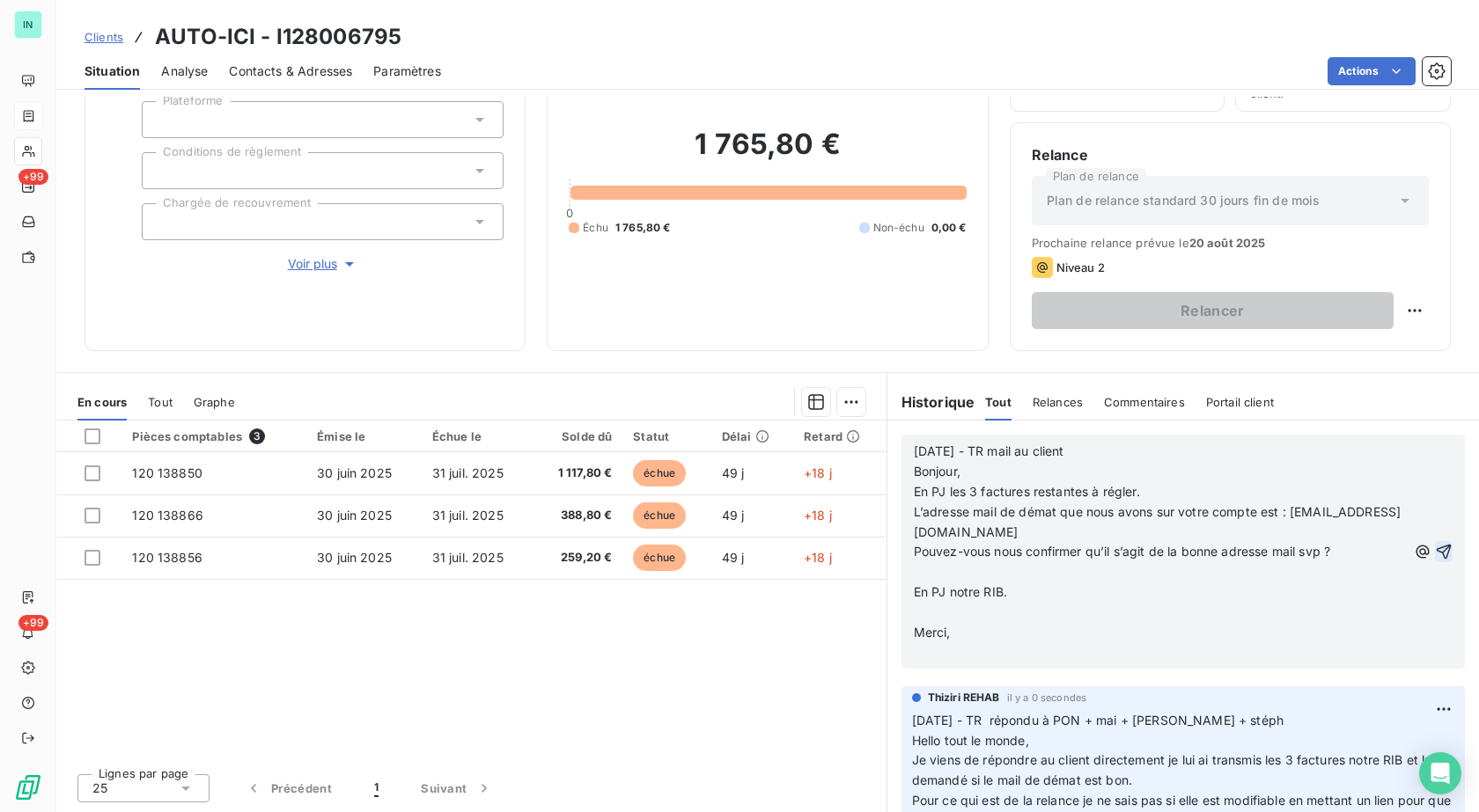
click at [913, 573] on p "﻿" at bounding box center [1159, 572] width 493 height 20
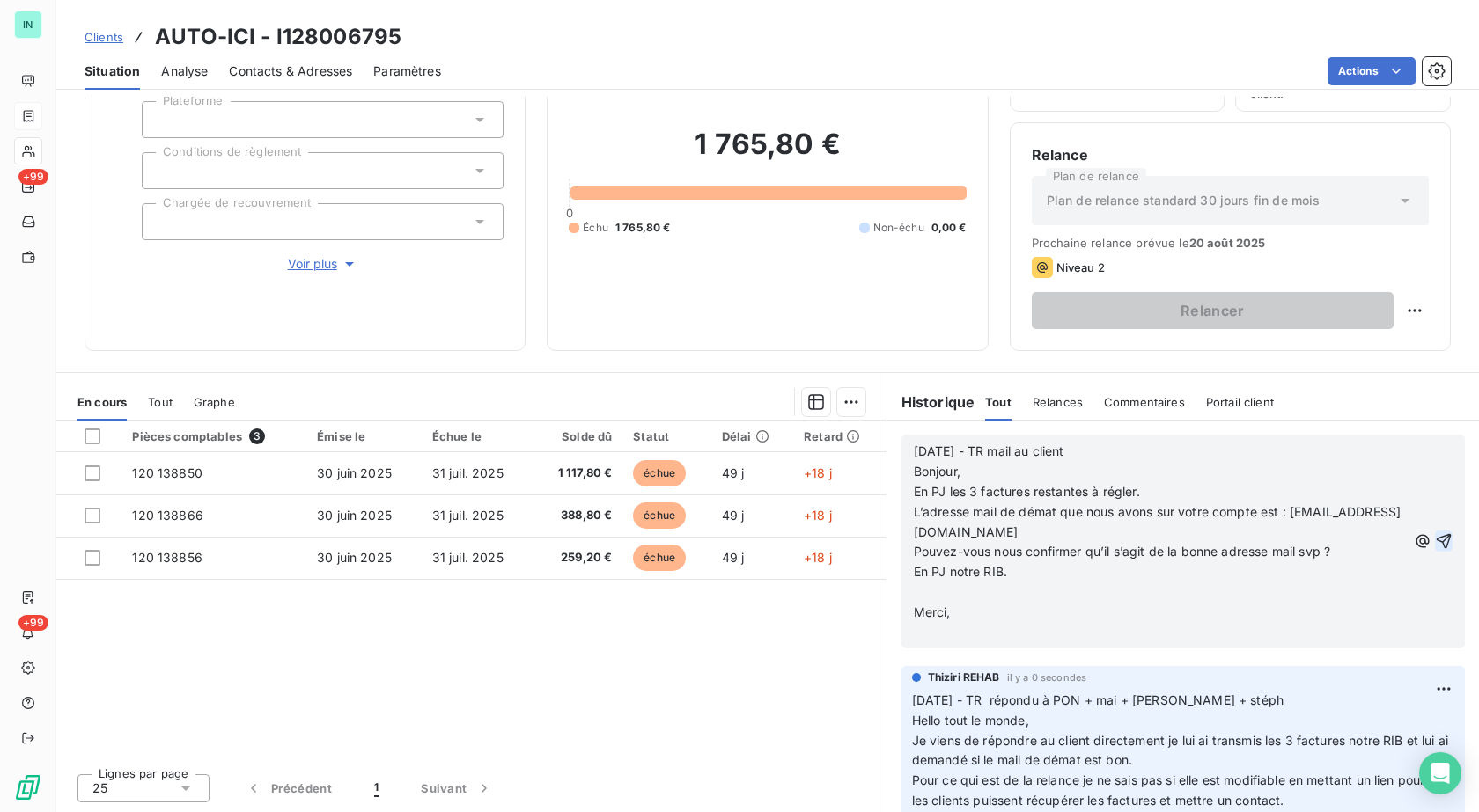
click at [913, 592] on p "﻿" at bounding box center [1159, 592] width 493 height 20
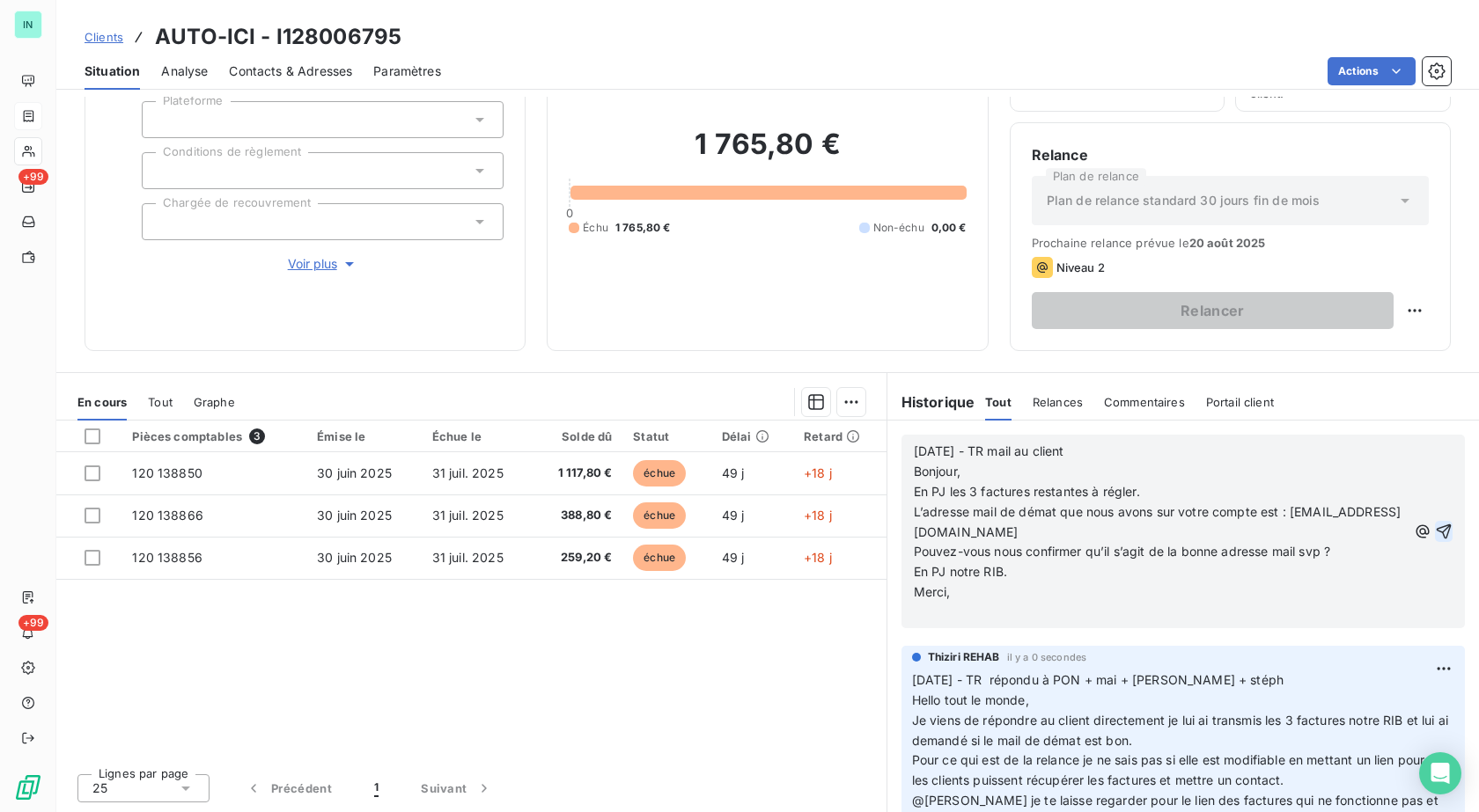
click at [913, 612] on p "﻿" at bounding box center [1159, 612] width 493 height 20
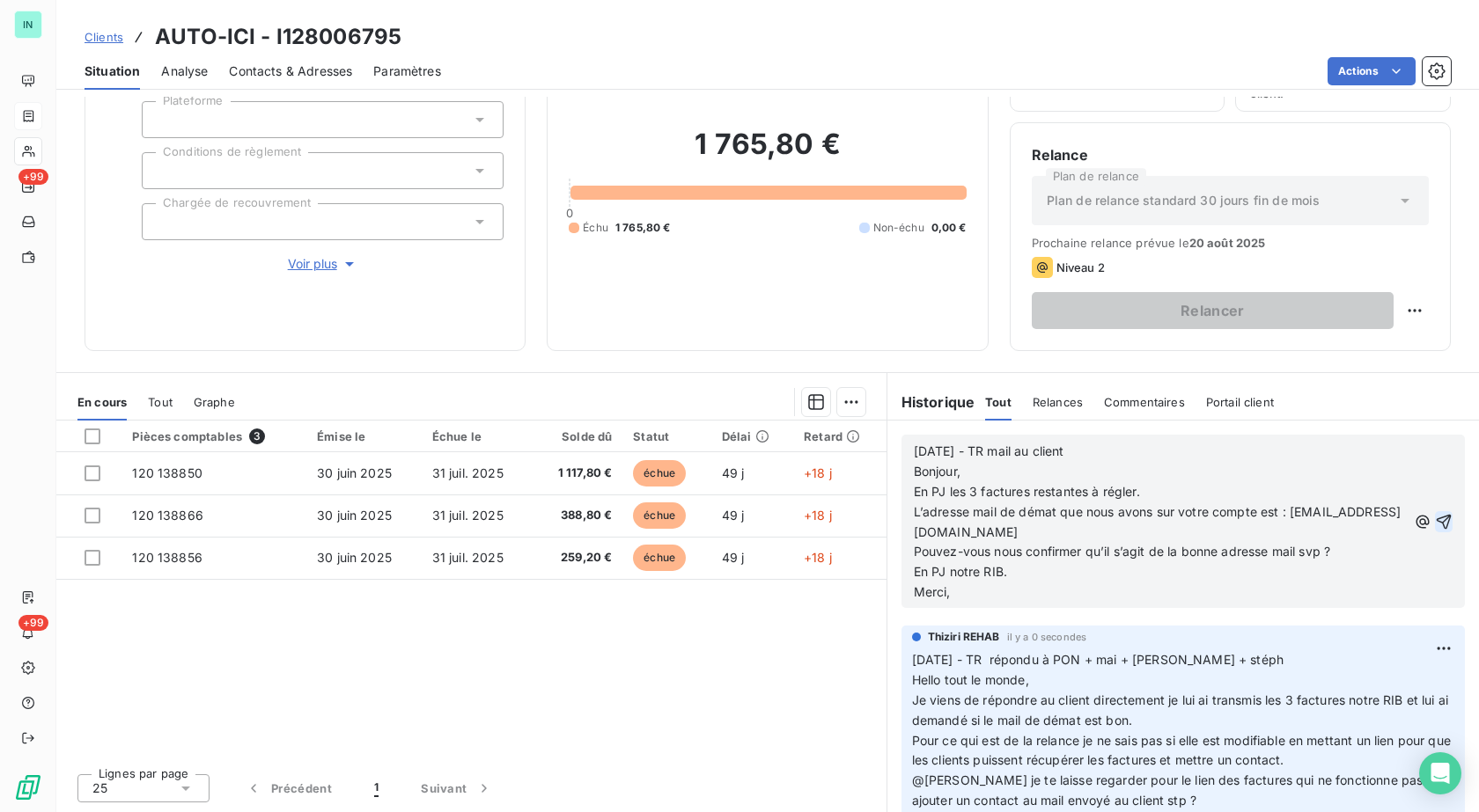
click at [1114, 447] on p "[DATE] - TR mail au client Bonjour," at bounding box center [1159, 462] width 493 height 41
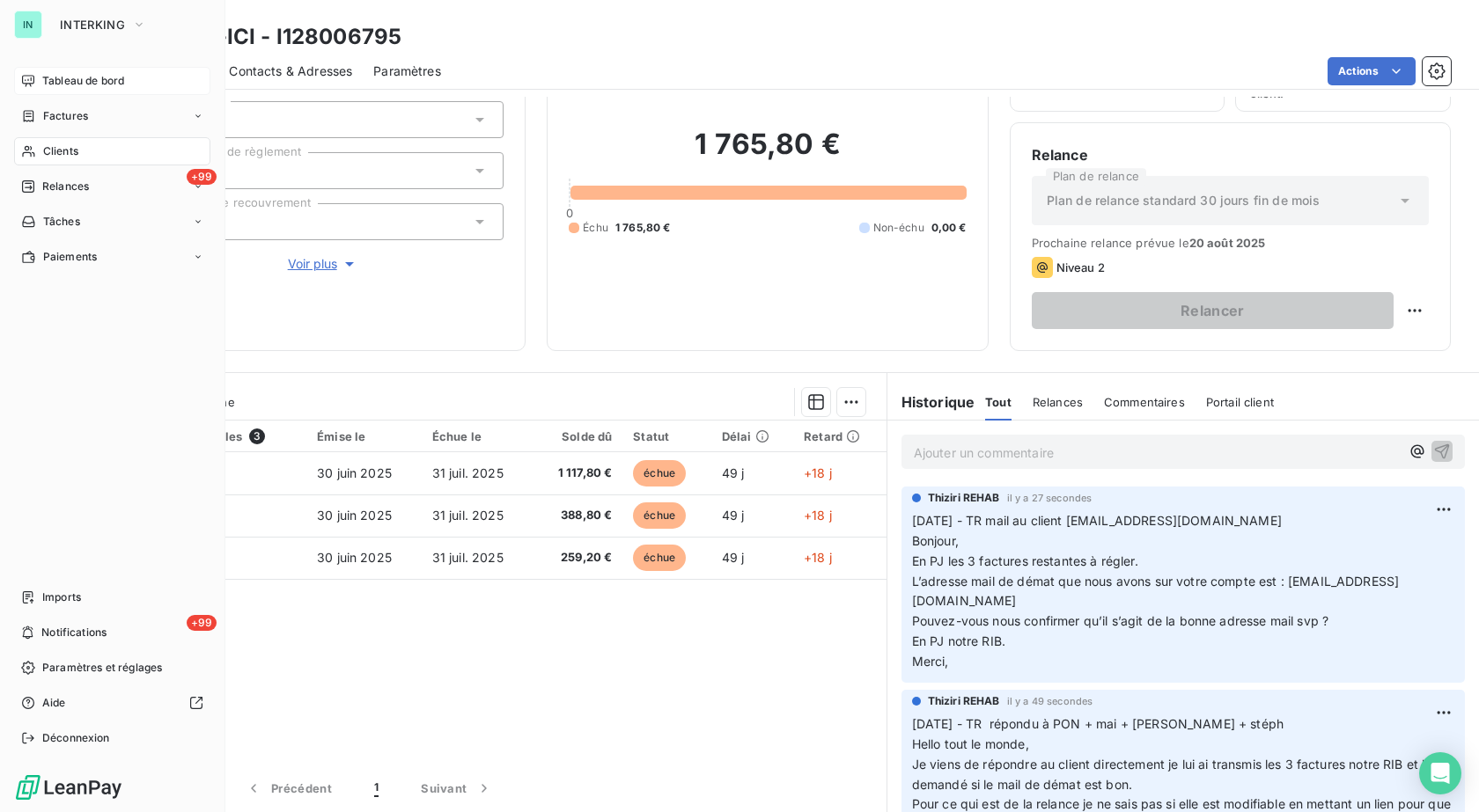
drag, startPoint x: 40, startPoint y: 116, endPoint x: 202, endPoint y: 81, distance: 165.7
click at [42, 116] on div "Factures" at bounding box center [54, 116] width 67 height 16
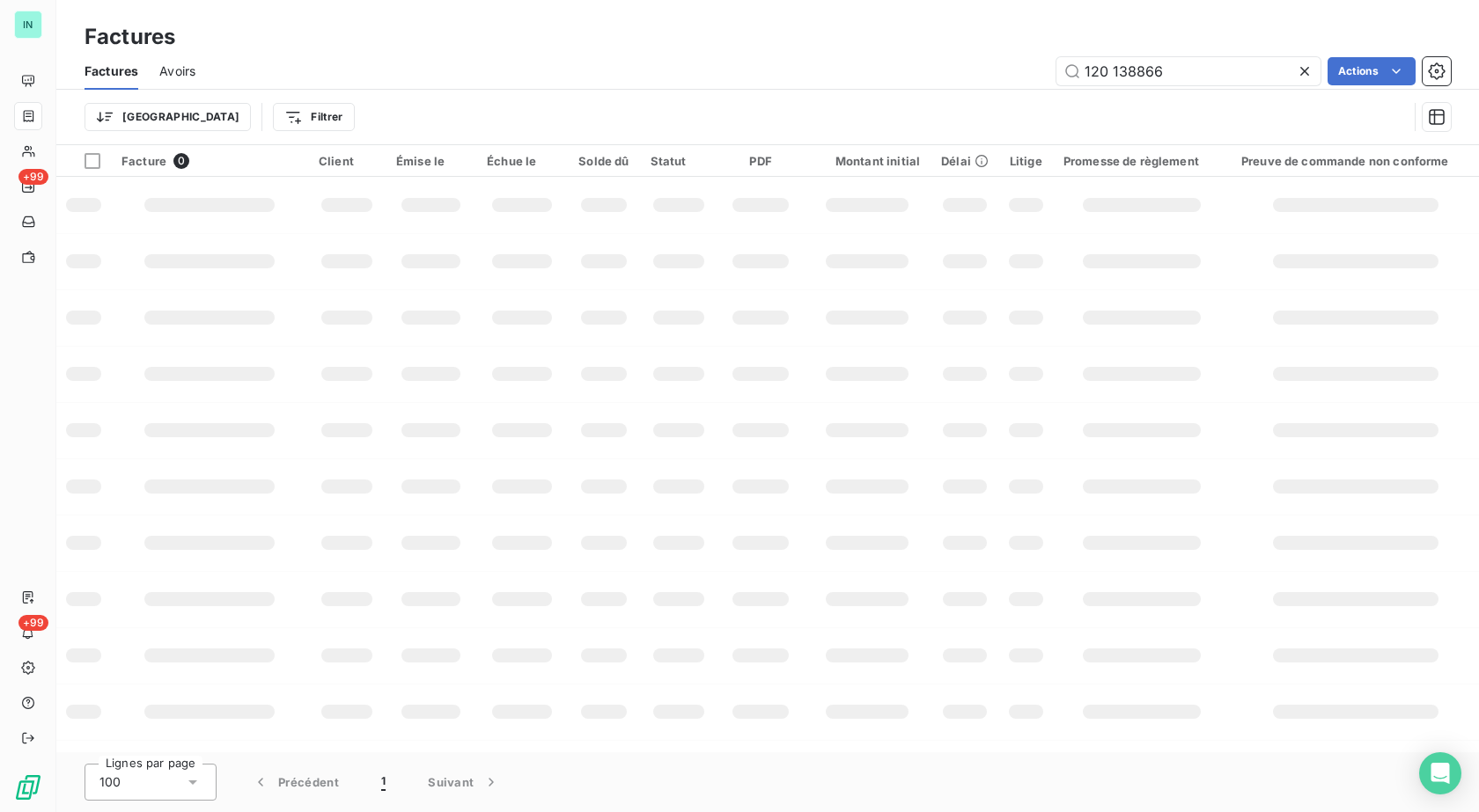
drag, startPoint x: 1195, startPoint y: 67, endPoint x: 686, endPoint y: 80, distance: 509.2
click at [686, 80] on div "120 138866 Actions" at bounding box center [834, 71] width 1234 height 28
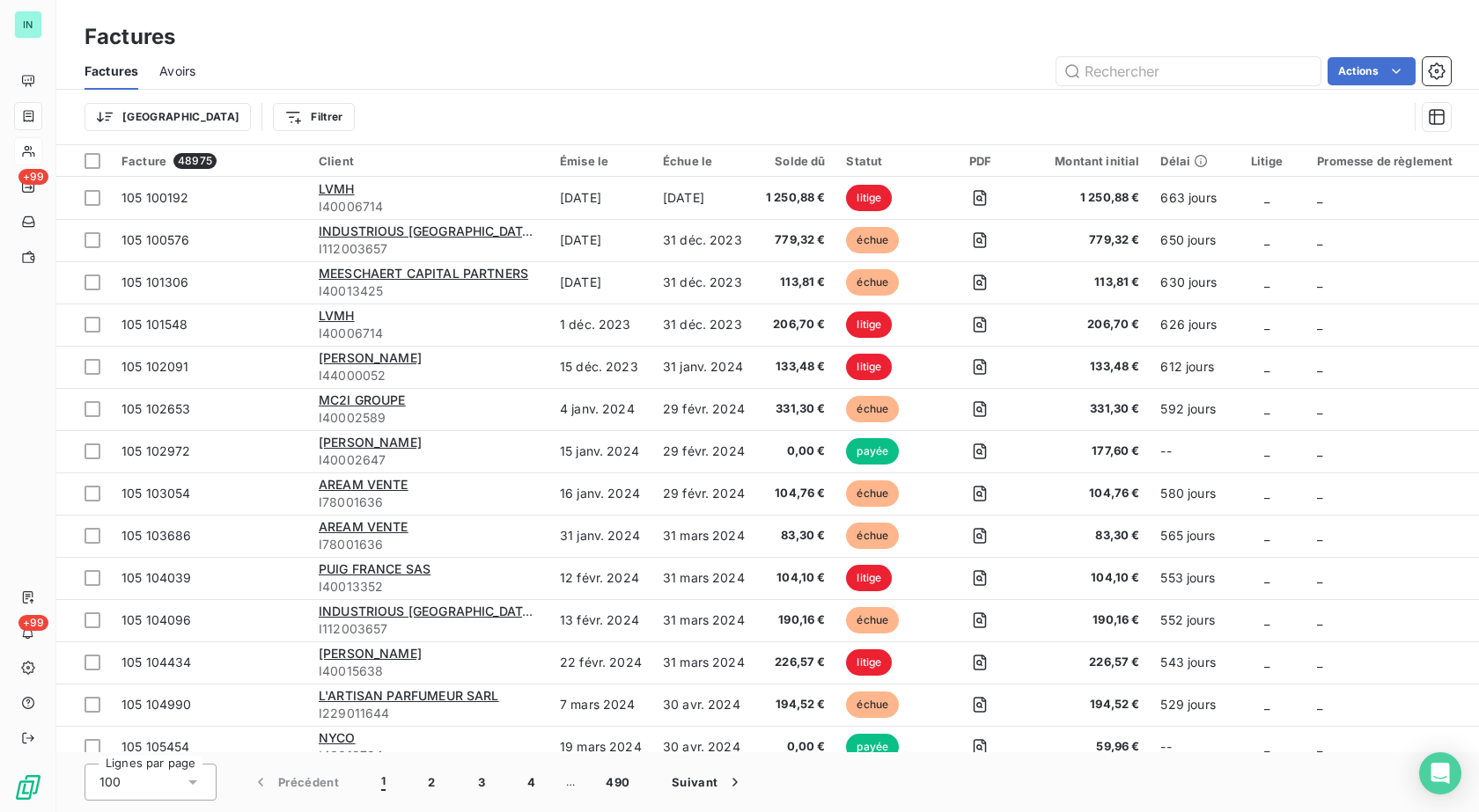
click at [8, 161] on div "IN +99 +99" at bounding box center [28, 406] width 56 height 812
click at [1130, 70] on input "text" at bounding box center [1188, 71] width 264 height 28
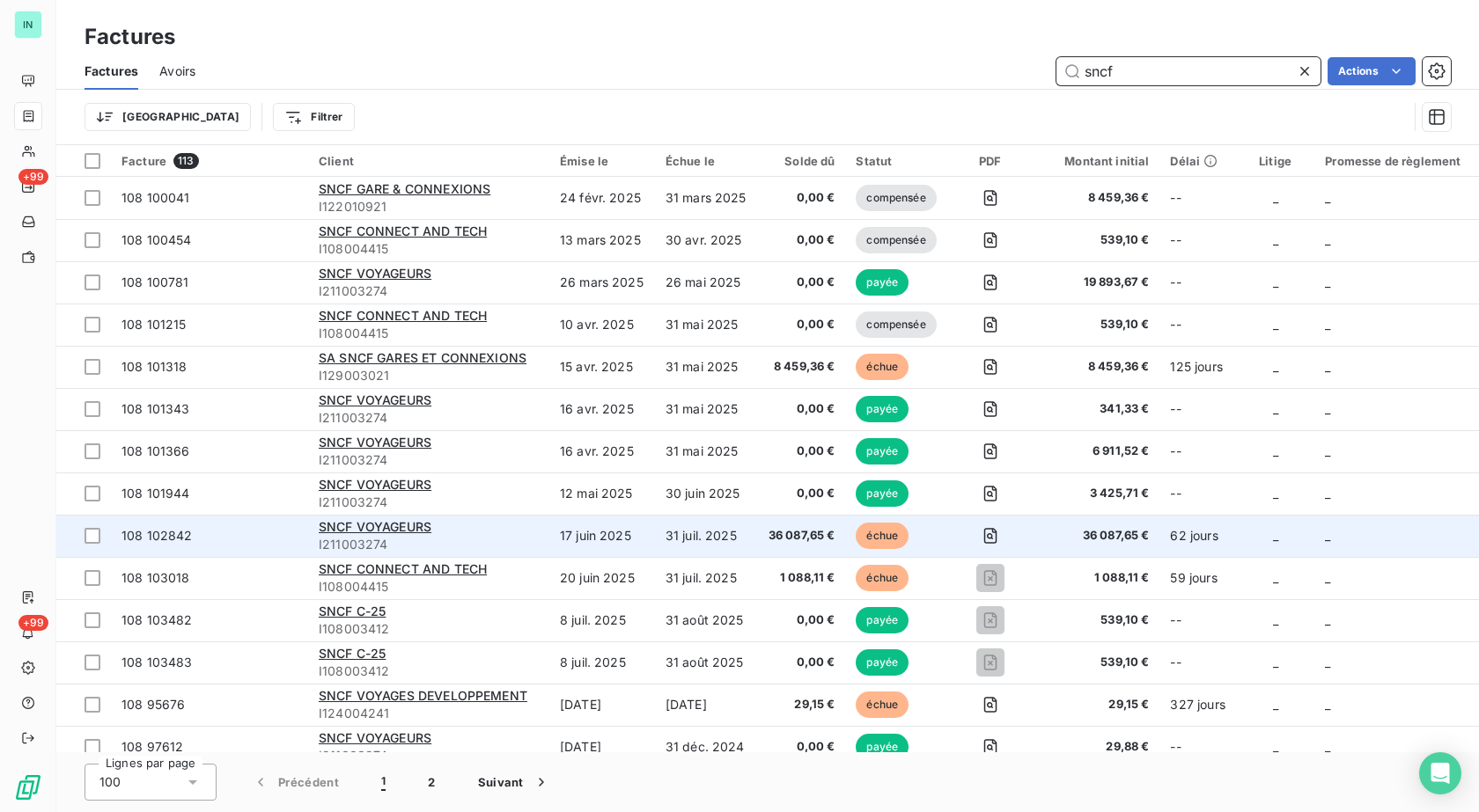
type input "sncf"
click at [600, 537] on td "17 juin 2025" at bounding box center [602, 535] width 106 height 42
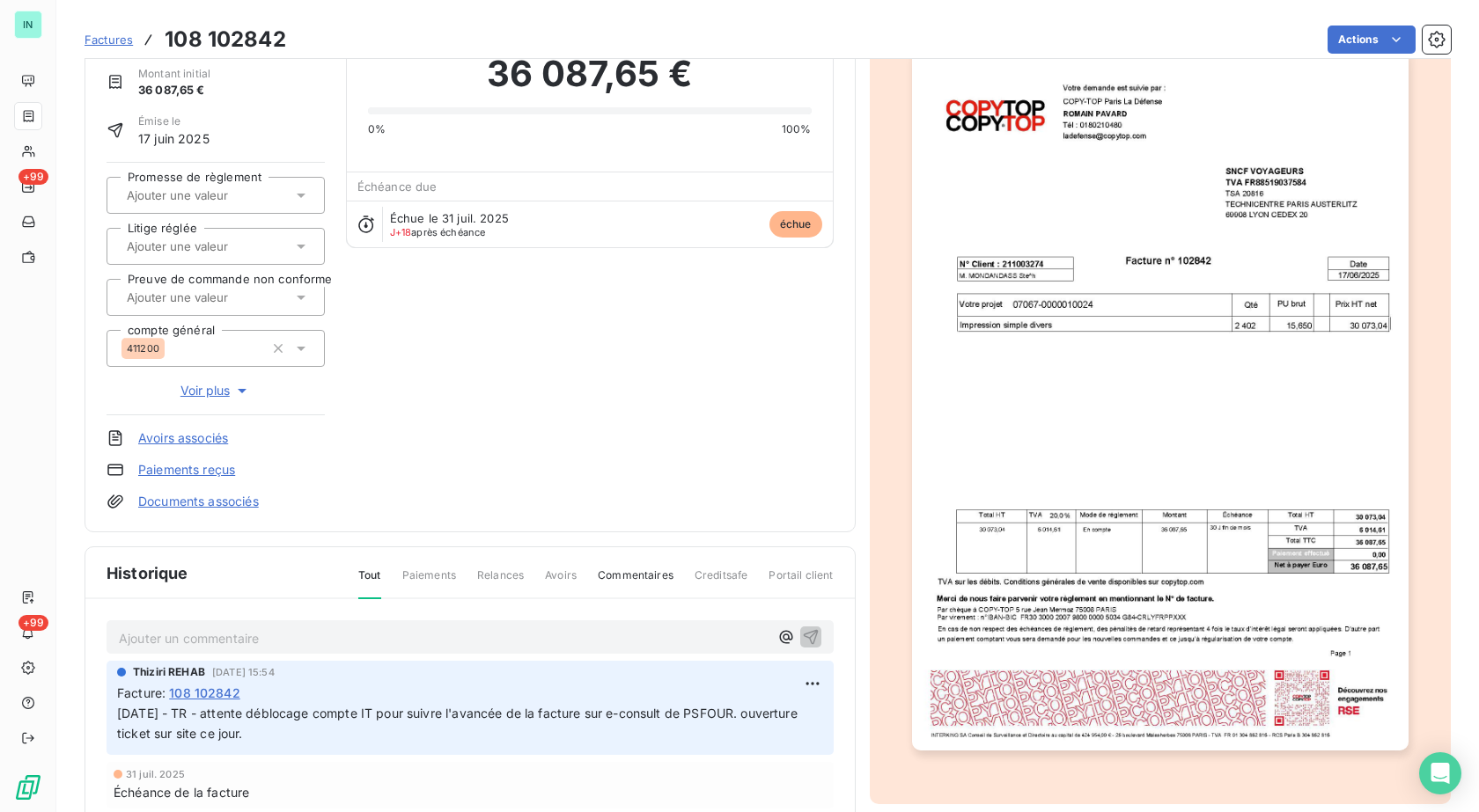
scroll to position [247, 0]
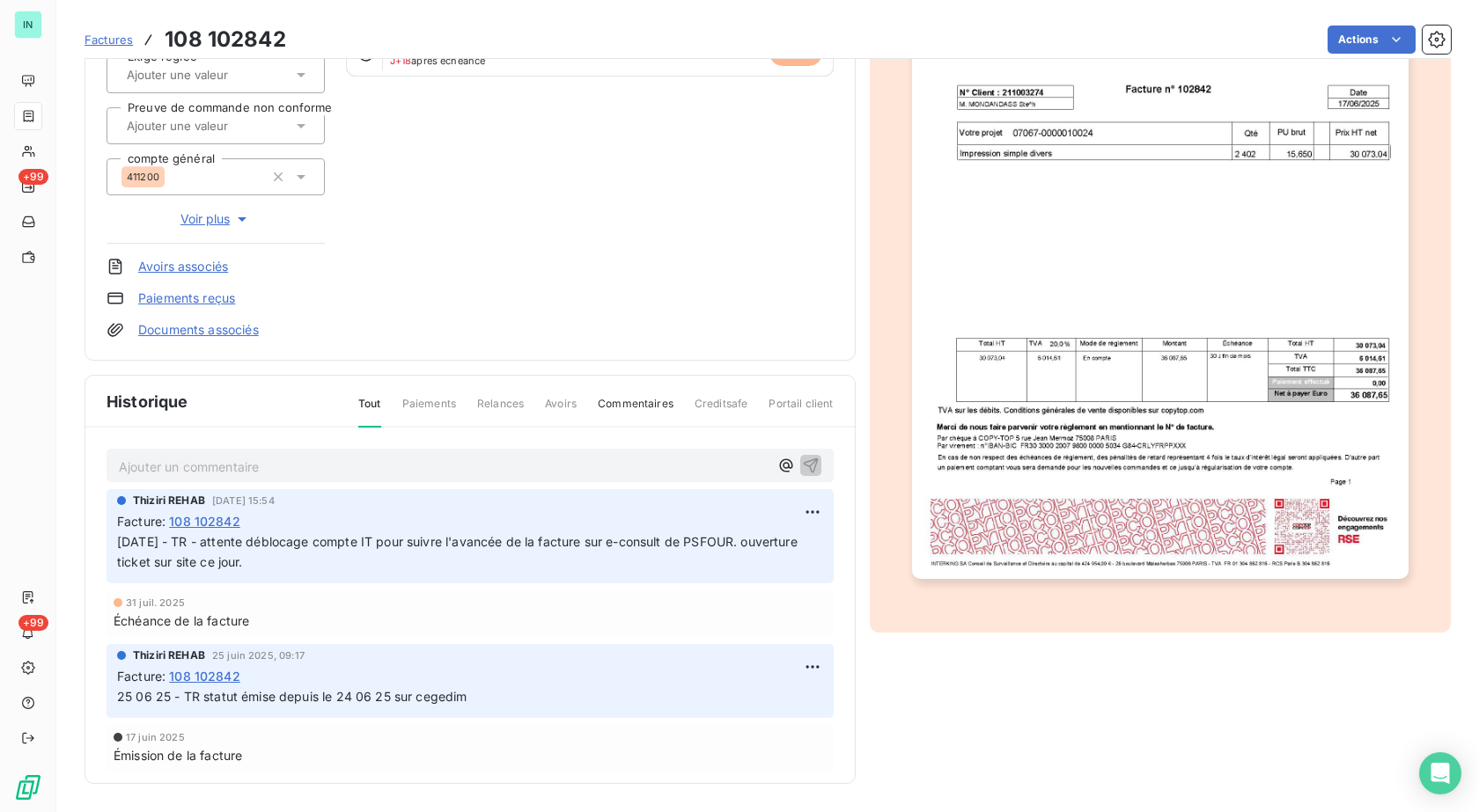
click at [243, 481] on div "Ajouter un commentaire ﻿" at bounding box center [470, 465] width 727 height 34
click at [255, 471] on p "Ajouter un commentaire ﻿" at bounding box center [443, 466] width 649 height 22
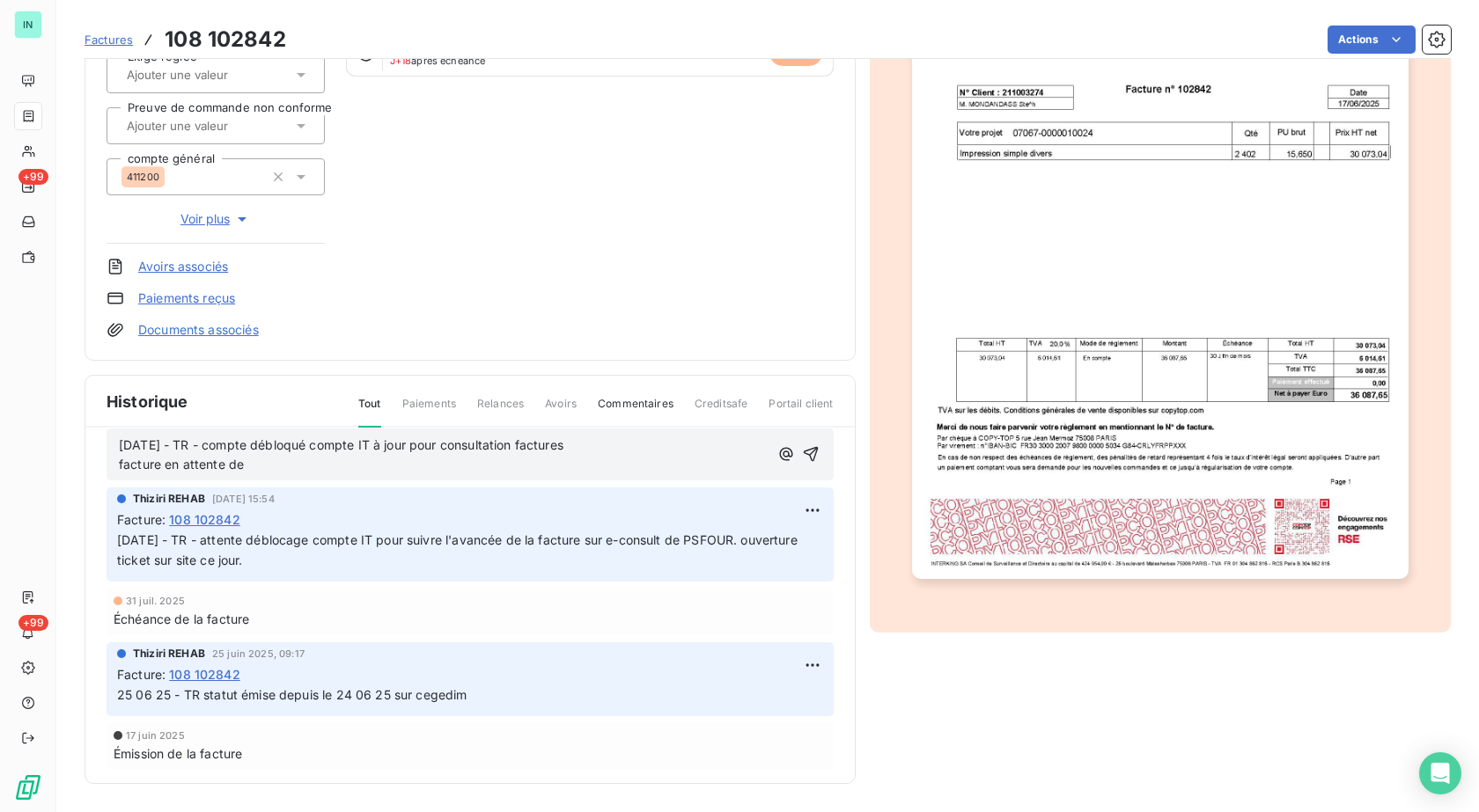
scroll to position [25, 0]
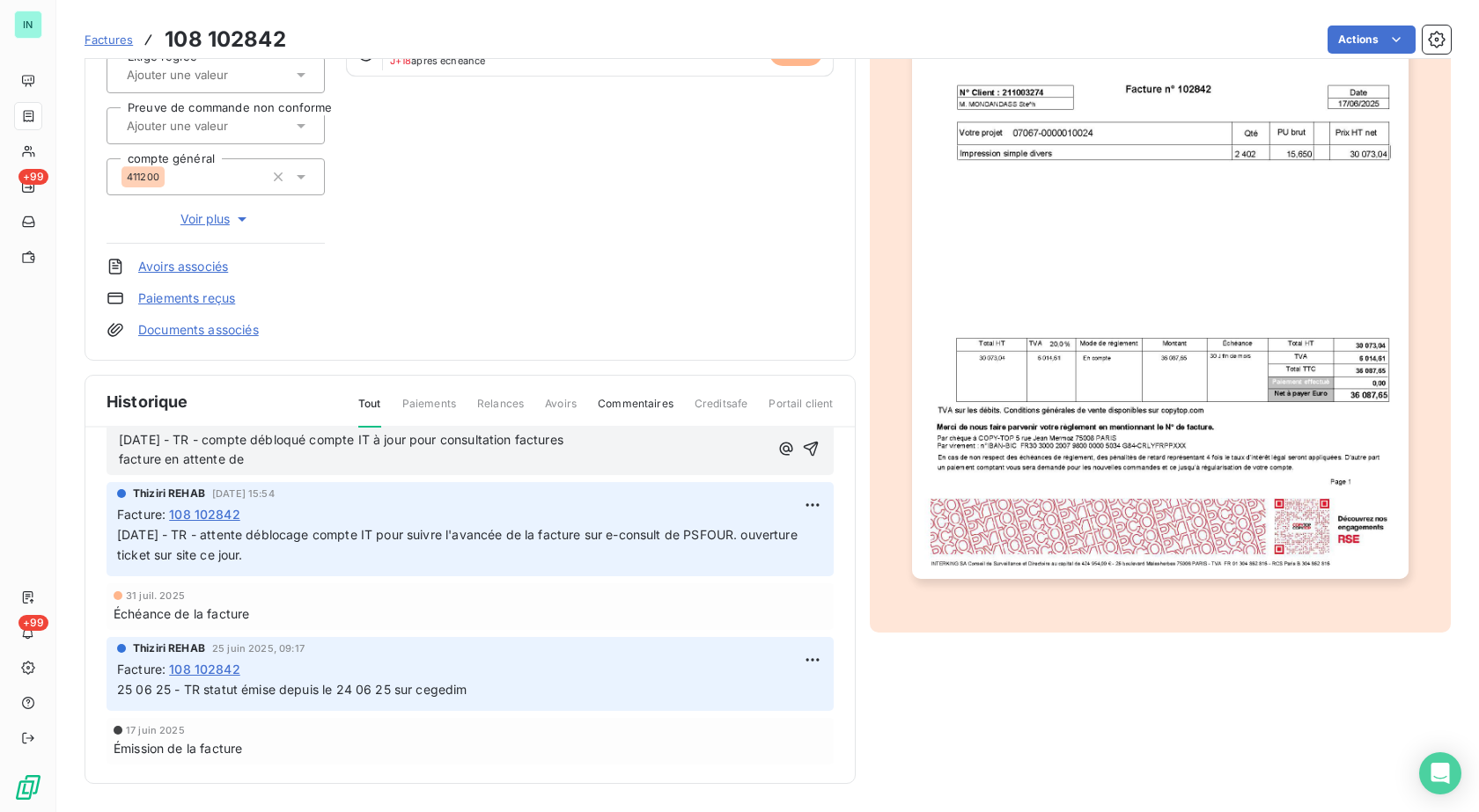
click at [298, 479] on div "[DATE] - TR - compte débloqué compte IT à jour pour consultation factures factu…" at bounding box center [470, 630] width 770 height 407
click at [262, 458] on p "[DATE] - TR - compte débloqué compte IT à jour pour consultation factures factu…" at bounding box center [443, 451] width 649 height 41
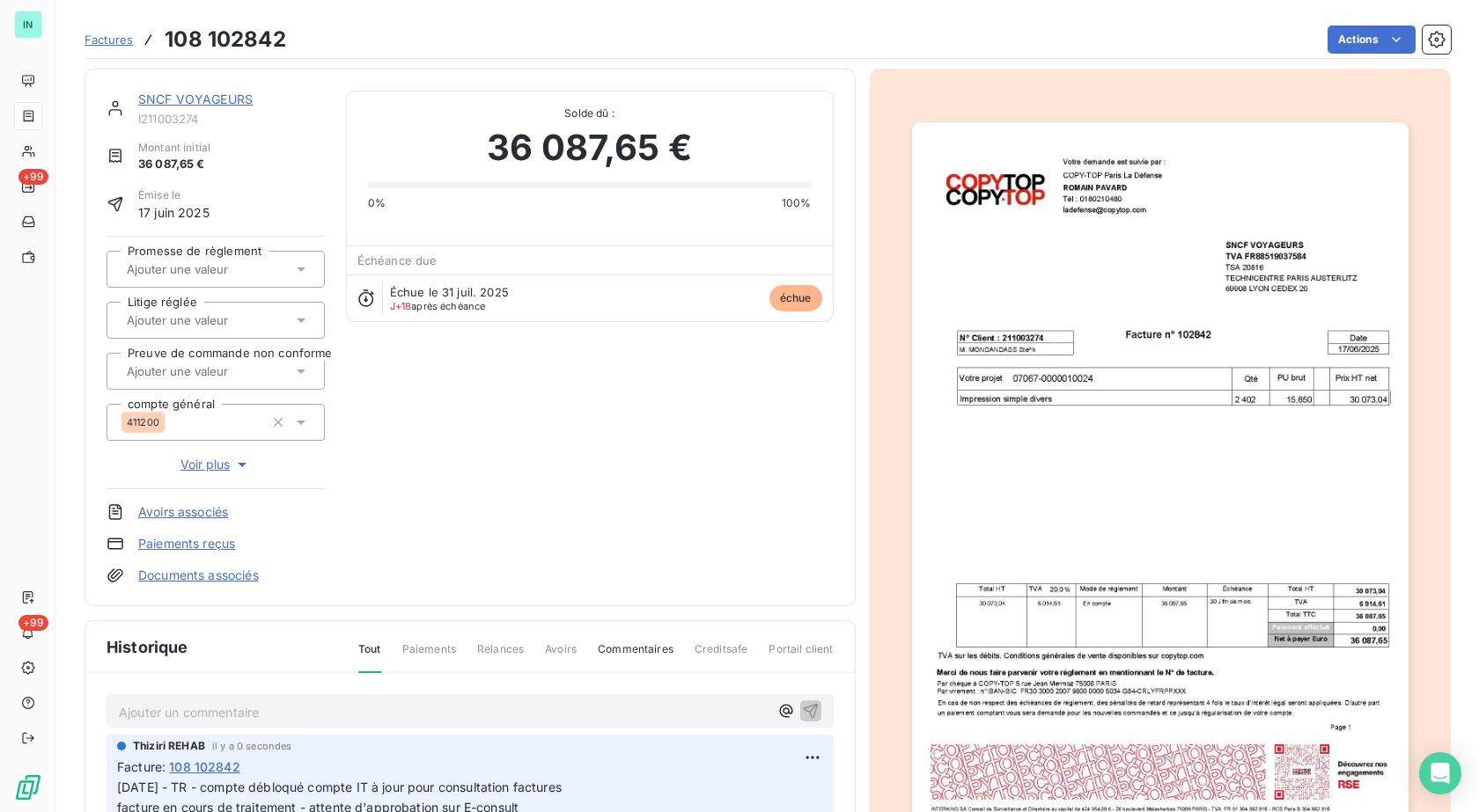
scroll to position [0, 0]
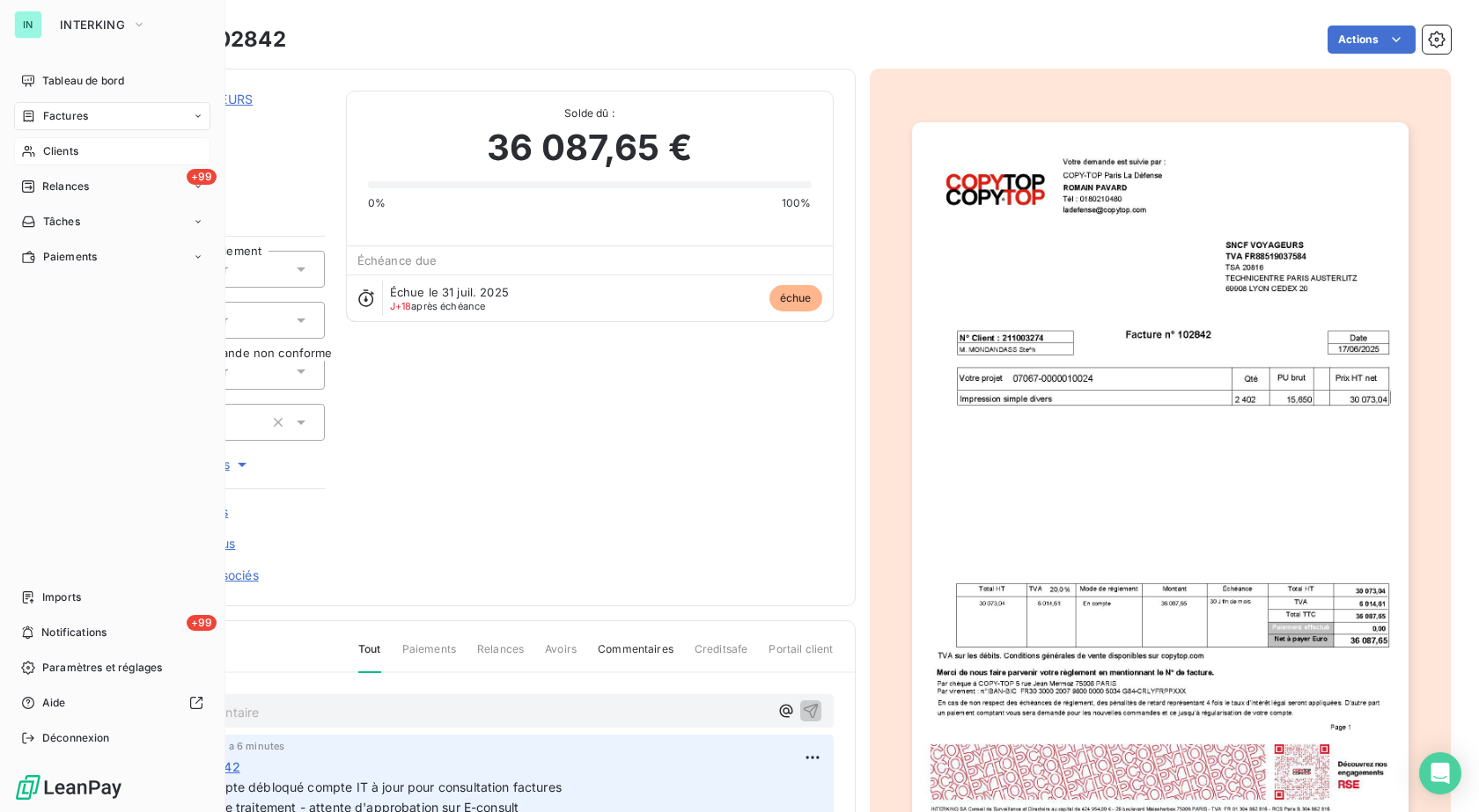
click at [63, 149] on span "Clients" at bounding box center [60, 152] width 35 height 16
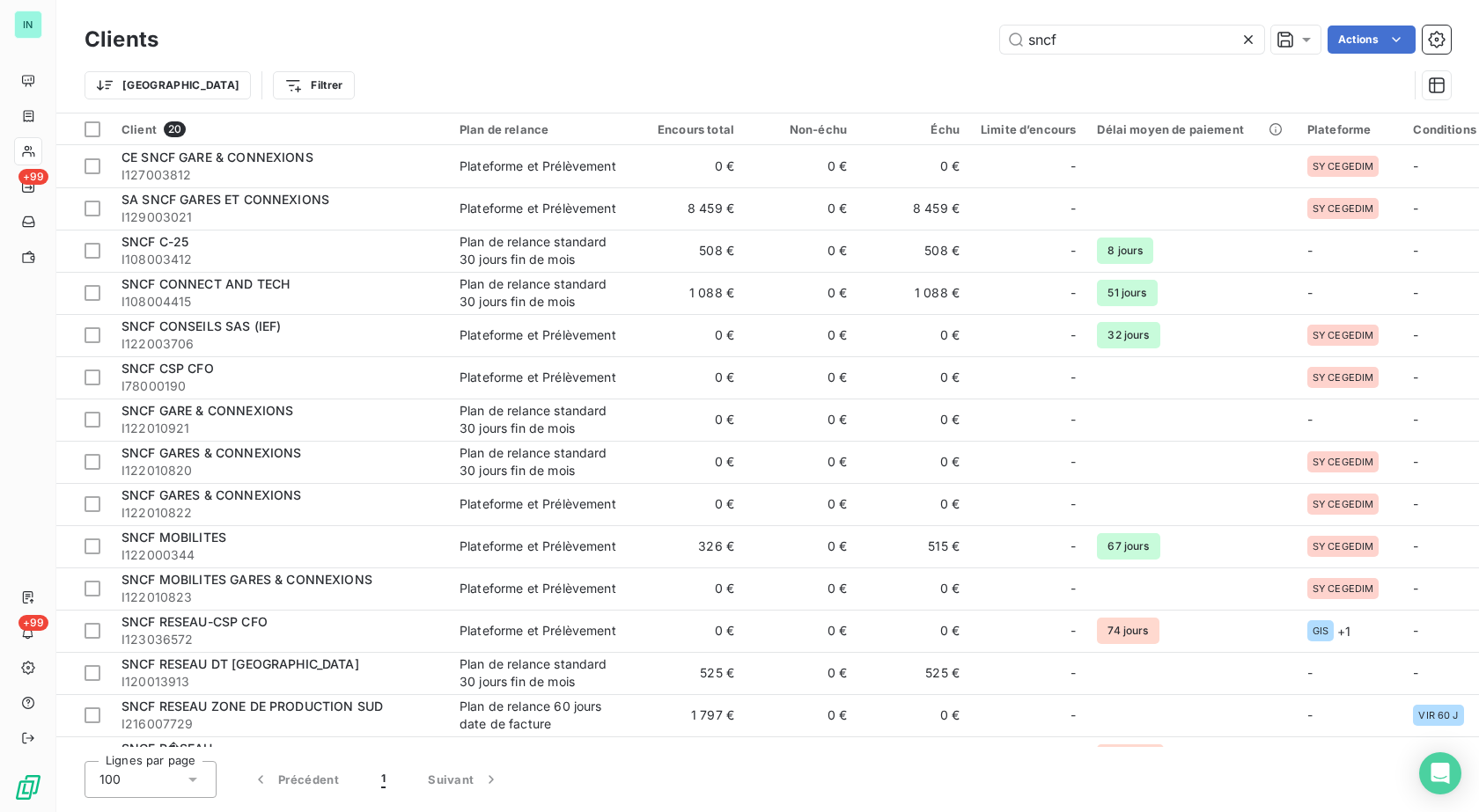
drag, startPoint x: 1081, startPoint y: 43, endPoint x: 678, endPoint y: 52, distance: 403.1
click at [679, 52] on div "sncf Actions" at bounding box center [815, 39] width 1271 height 28
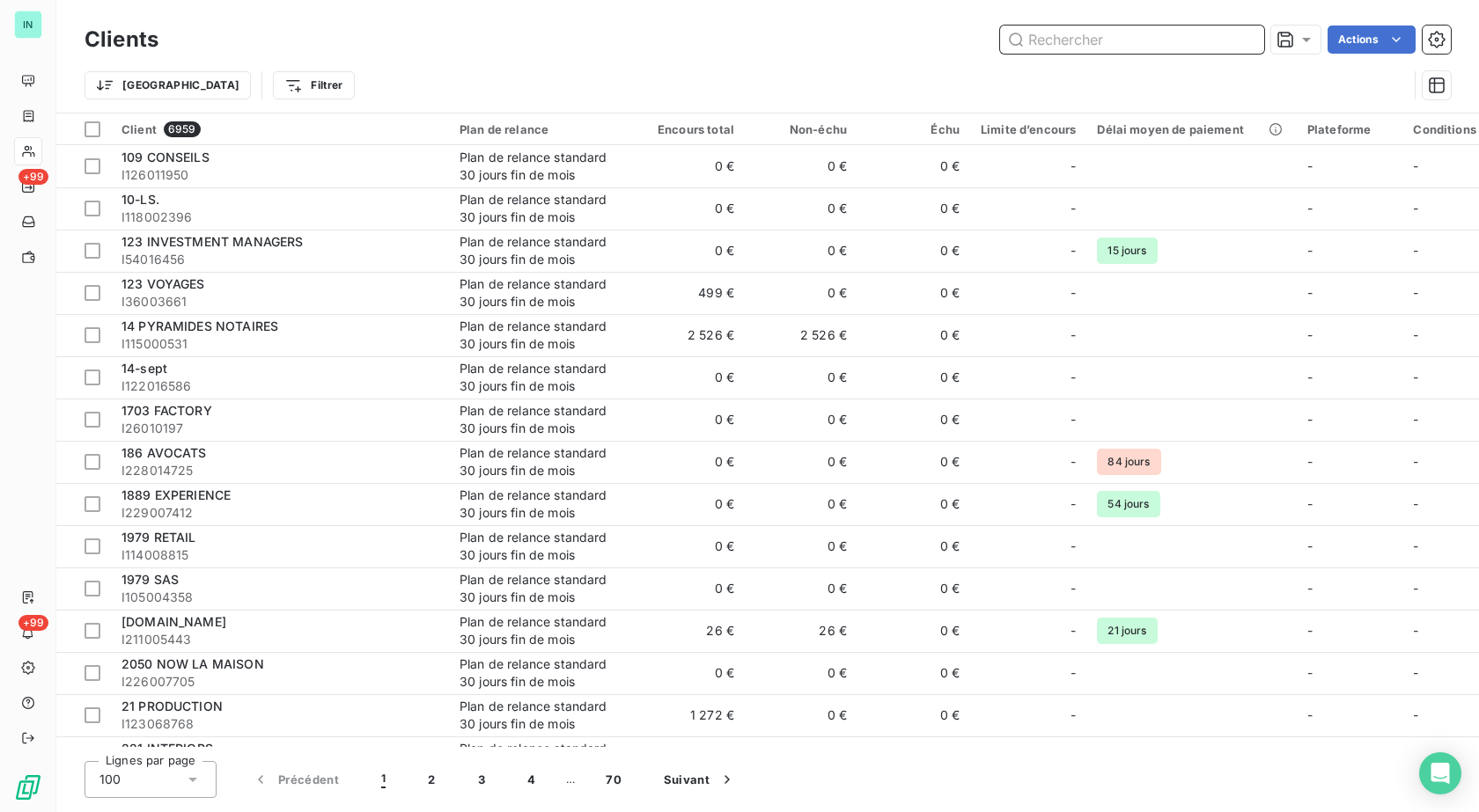
click at [1083, 39] on input "text" at bounding box center [1132, 39] width 264 height 28
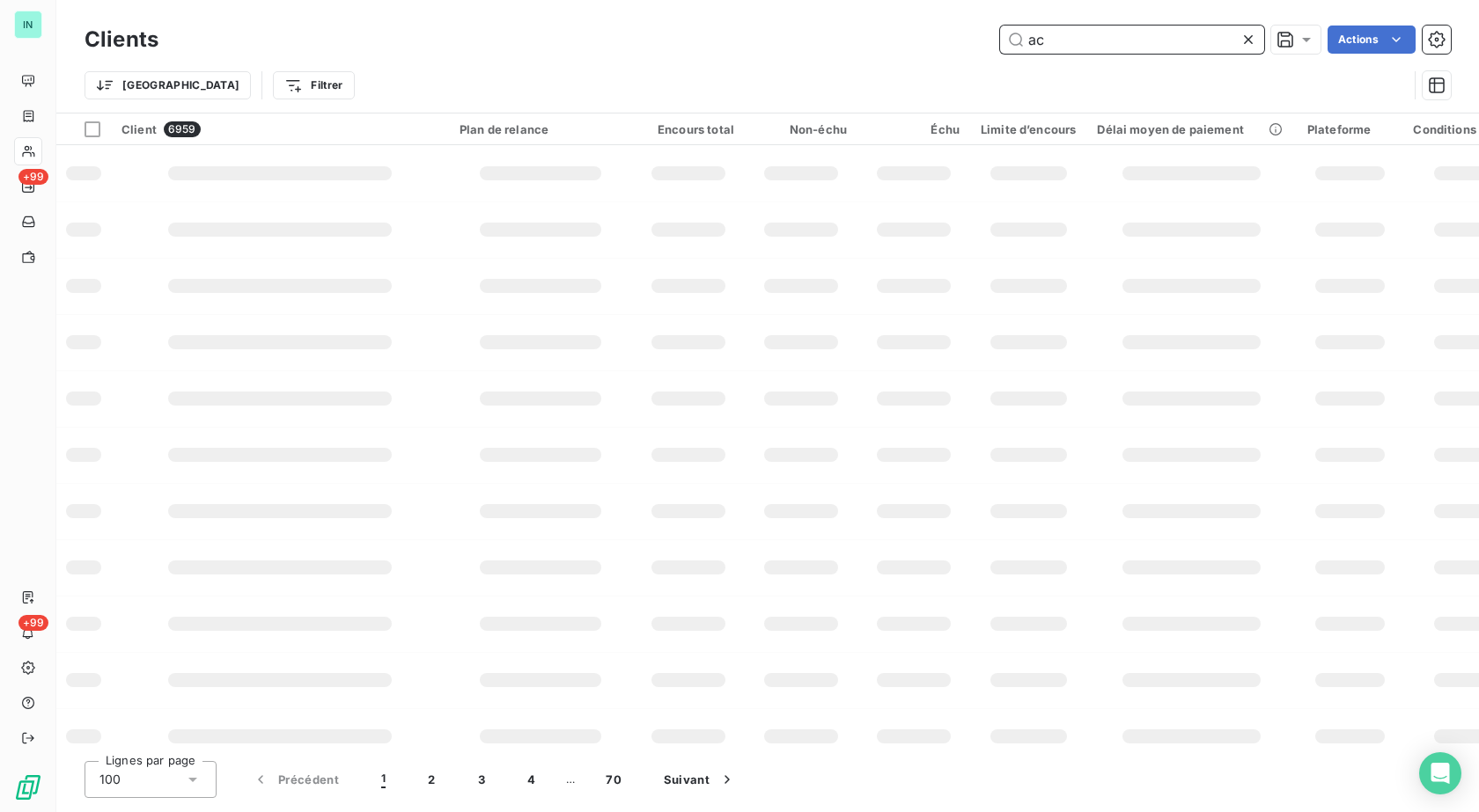
type input "a"
type input "ici"
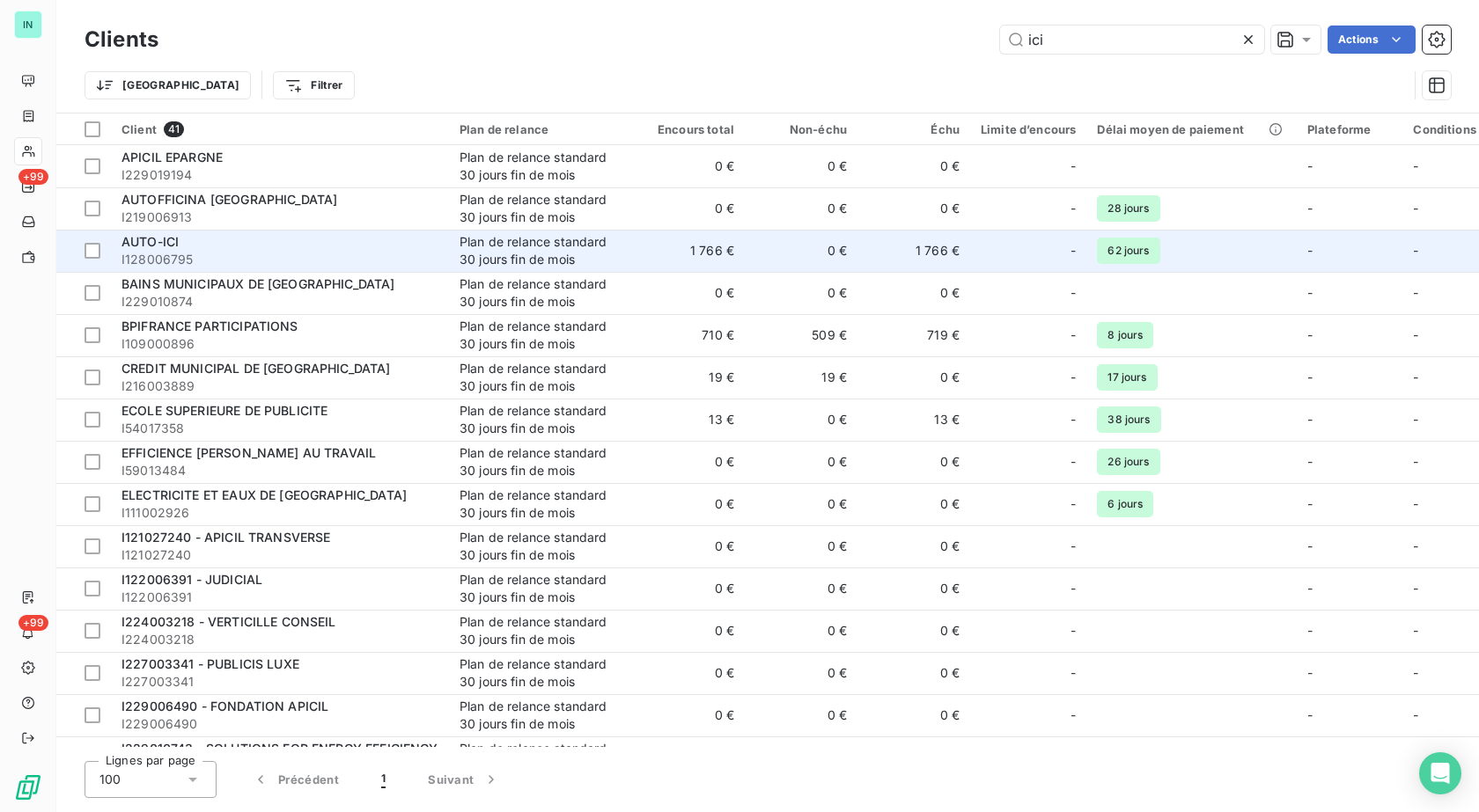
click at [313, 248] on div "AUTO-ICI" at bounding box center [280, 242] width 317 height 17
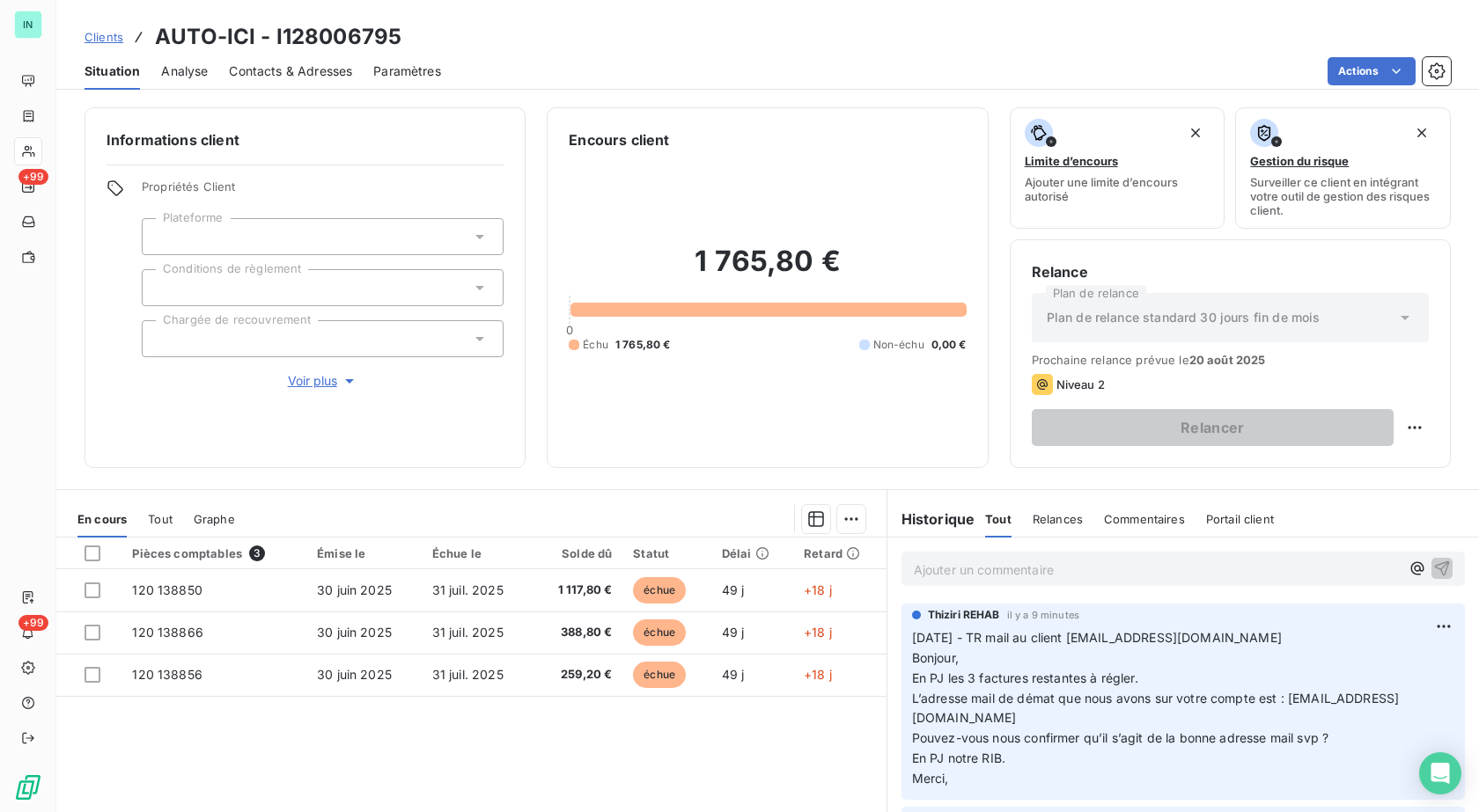
click at [953, 551] on div "Ajouter un commentaire ﻿" at bounding box center [1183, 568] width 592 height 62
click at [958, 569] on p "Ajouter un commentaire ﻿" at bounding box center [1156, 569] width 486 height 22
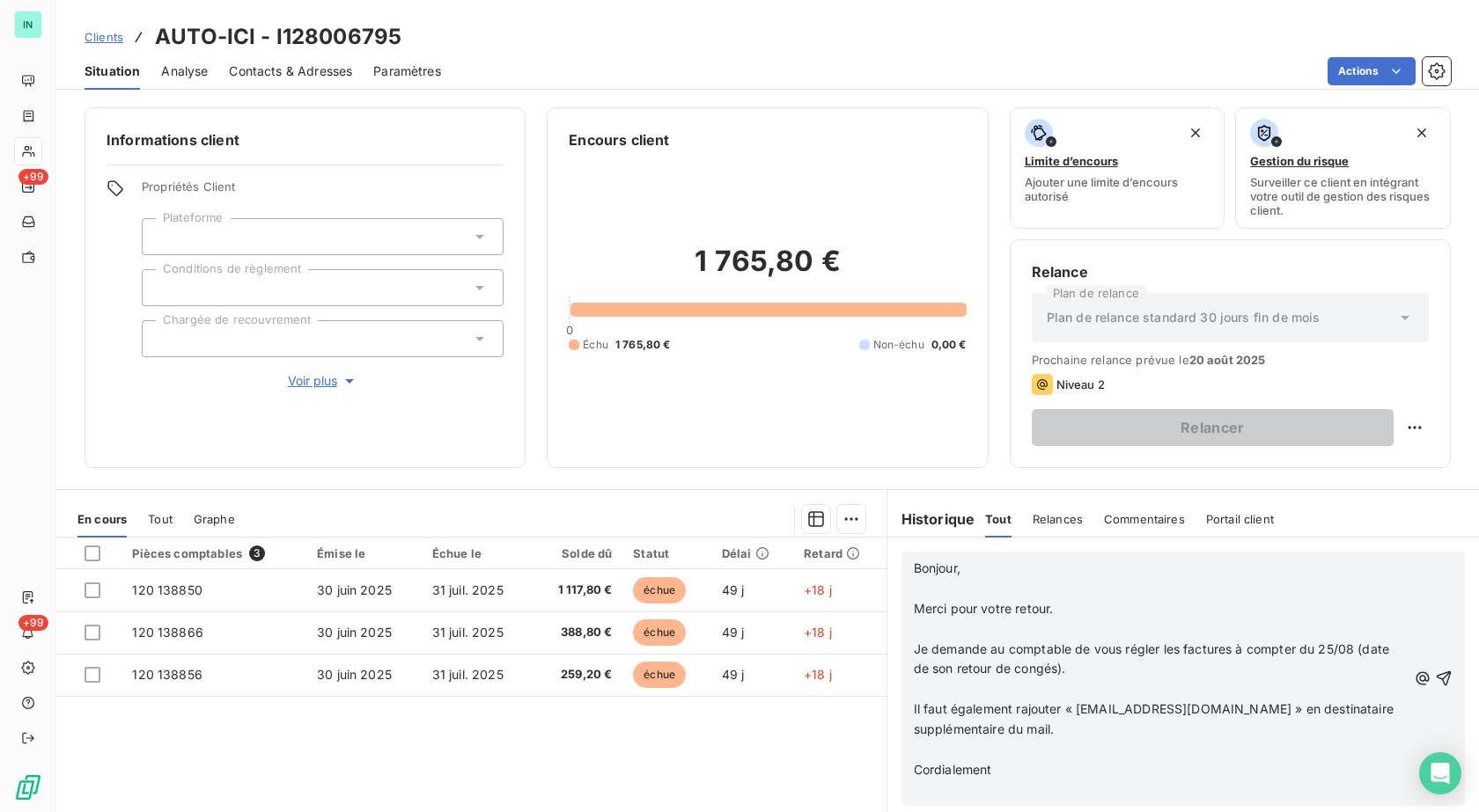
drag, startPoint x: 906, startPoint y: 567, endPoint x: 1119, endPoint y: 568, distance: 213.0
click at [913, 567] on span "Bonjour," at bounding box center [937, 567] width 47 height 15
click at [913, 561] on p "Bonjour," at bounding box center [1159, 568] width 493 height 20
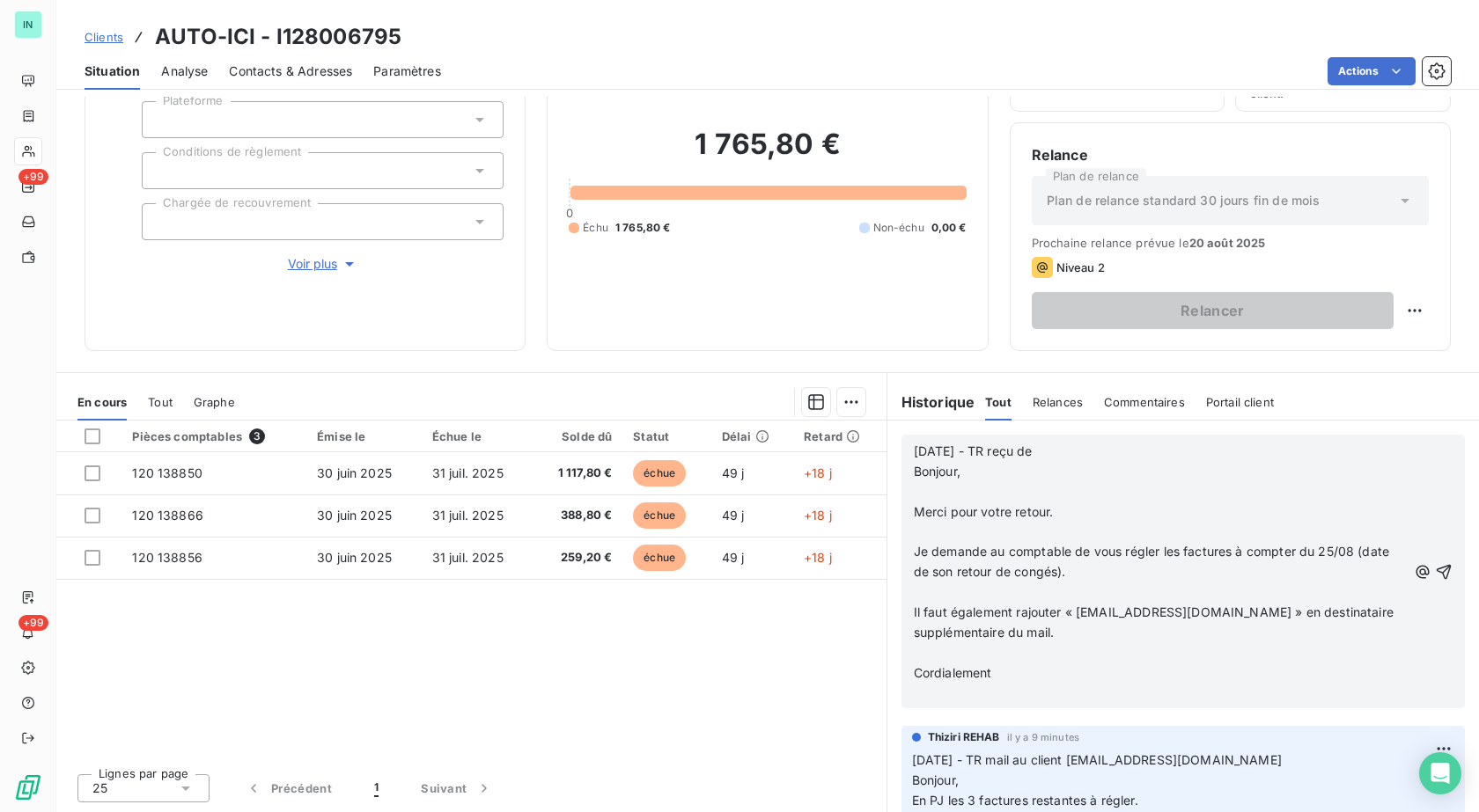
drag, startPoint x: 1200, startPoint y: 760, endPoint x: 1085, endPoint y: 761, distance: 115.0
copy span "[EMAIL_ADDRESS][DOMAIN_NAME]"
click at [1070, 453] on p "[DATE] - TR reçu de Bonjour," at bounding box center [1159, 462] width 493 height 41
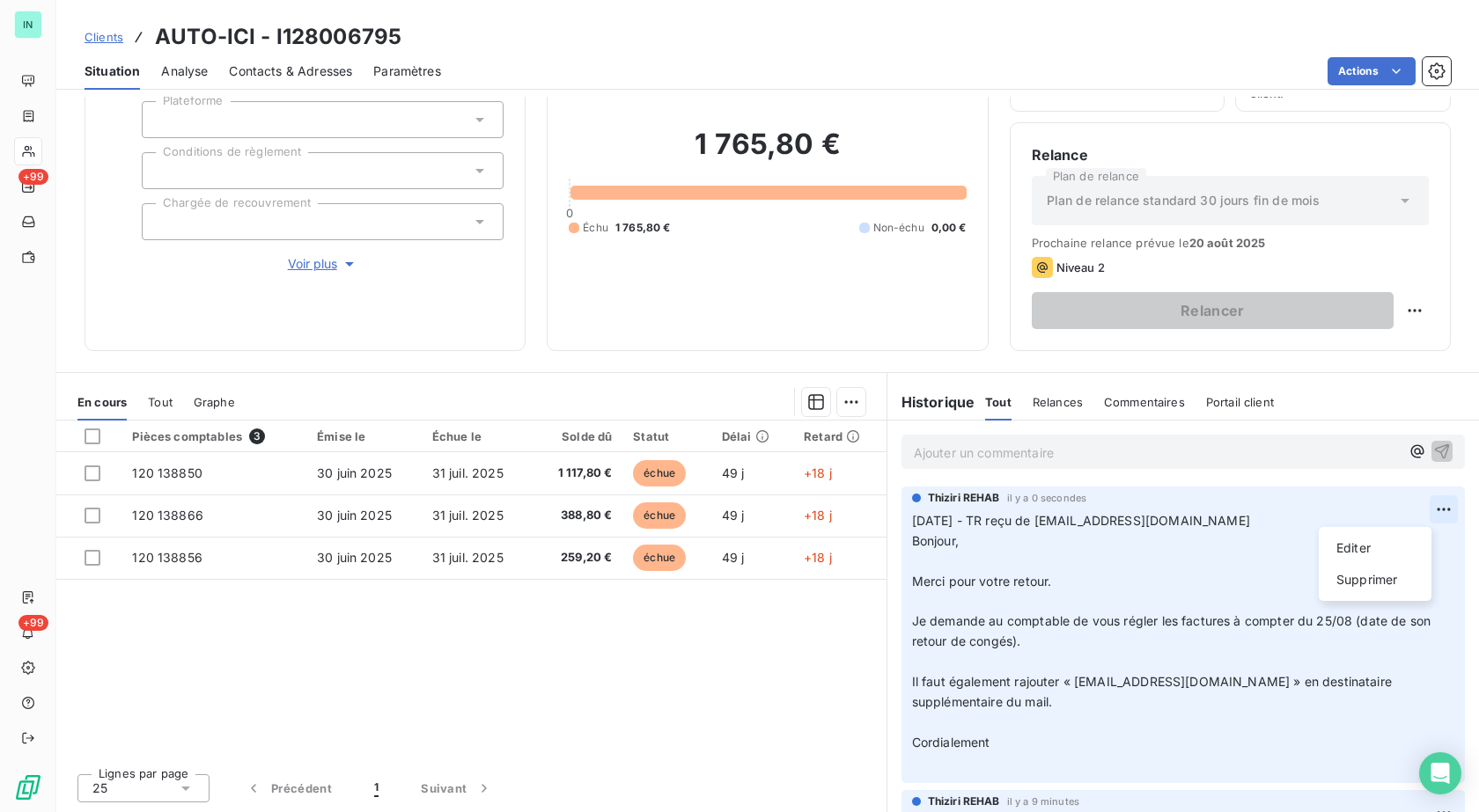
click at [1412, 503] on html "IN +99 +99 Clients AUTO-ICI - I128006795 Situation Analyse Contacts & Adresses …" at bounding box center [740, 406] width 1479 height 812
click at [1358, 548] on div "Editer" at bounding box center [1374, 548] width 98 height 28
click at [933, 558] on p "[DATE] - TR reçu de [EMAIL_ADDRESS][DOMAIN_NAME] Bonjour, ﻿ Merci pour votre re…" at bounding box center [1172, 641] width 521 height 261
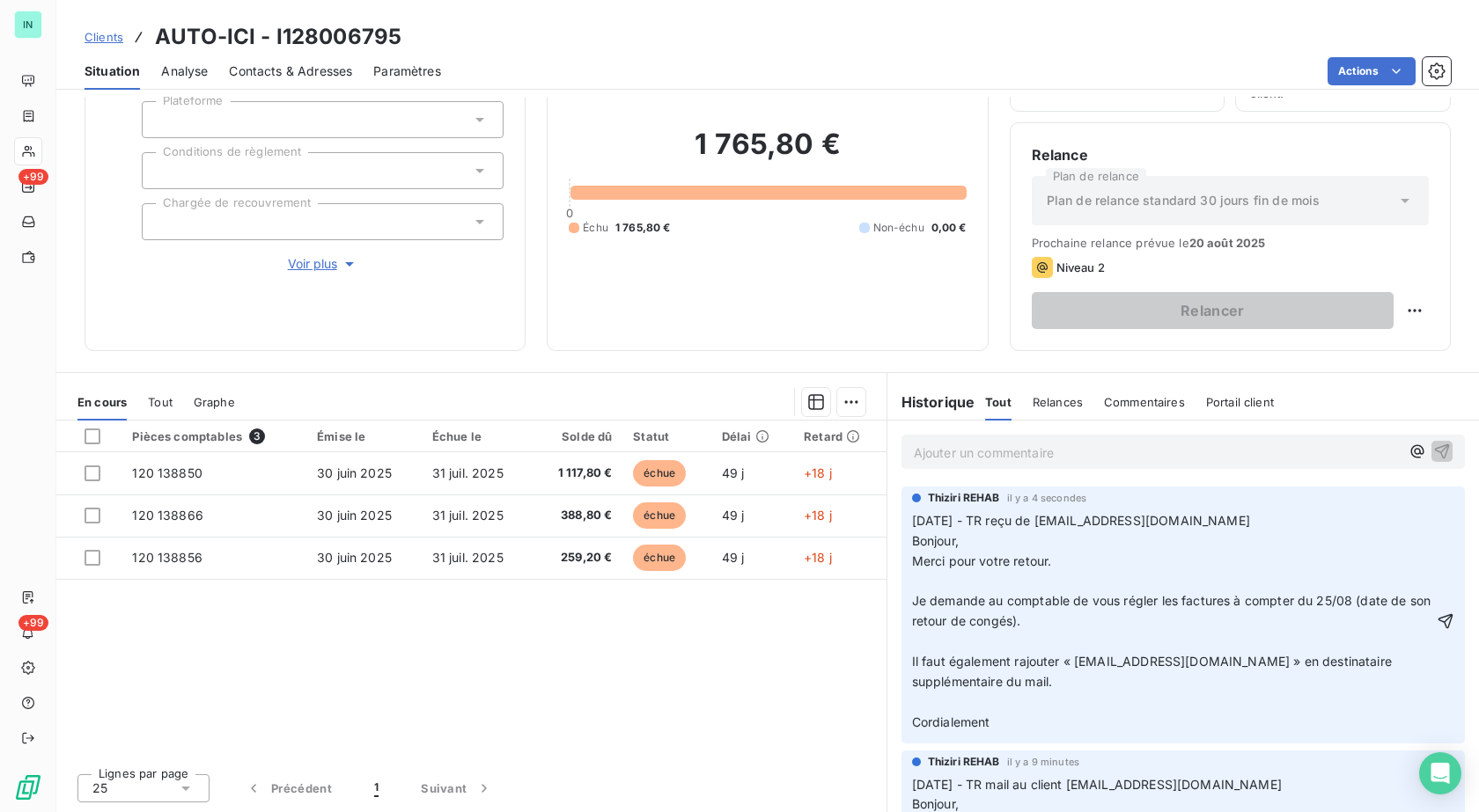
click at [929, 581] on p "[DATE] - TR reçu de [EMAIL_ADDRESS][DOMAIN_NAME] Bonjour, Merci pour votre reto…" at bounding box center [1172, 622] width 521 height 221
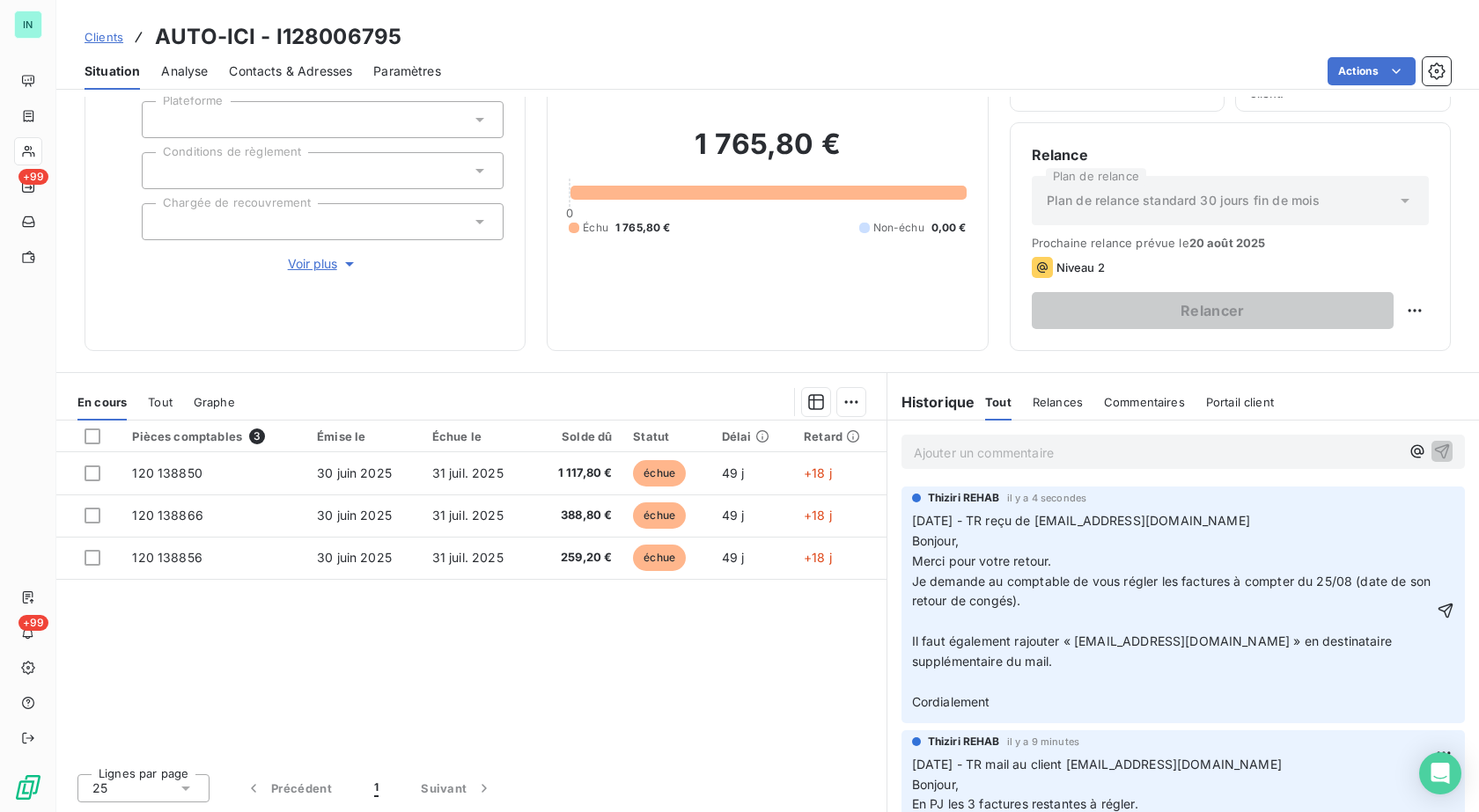
click at [916, 616] on p "[DATE] - TR reçu de [EMAIL_ADDRESS][DOMAIN_NAME] Bonjour, Merci pour votre reto…" at bounding box center [1172, 611] width 521 height 201
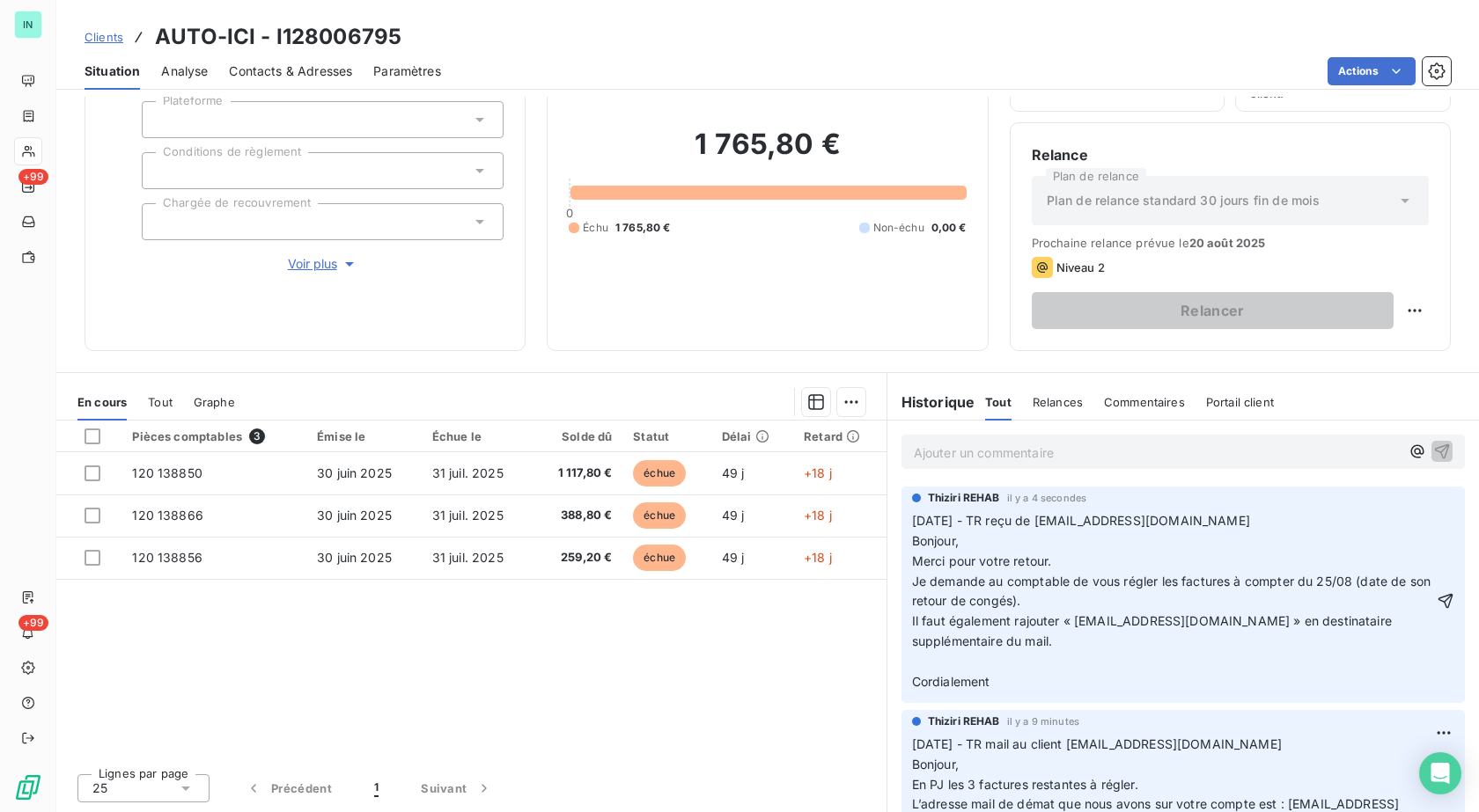
click at [913, 654] on p "[DATE] - TR reçu de [EMAIL_ADDRESS][DOMAIN_NAME] Bonjour, Merci pour votre reto…" at bounding box center [1172, 601] width 521 height 182
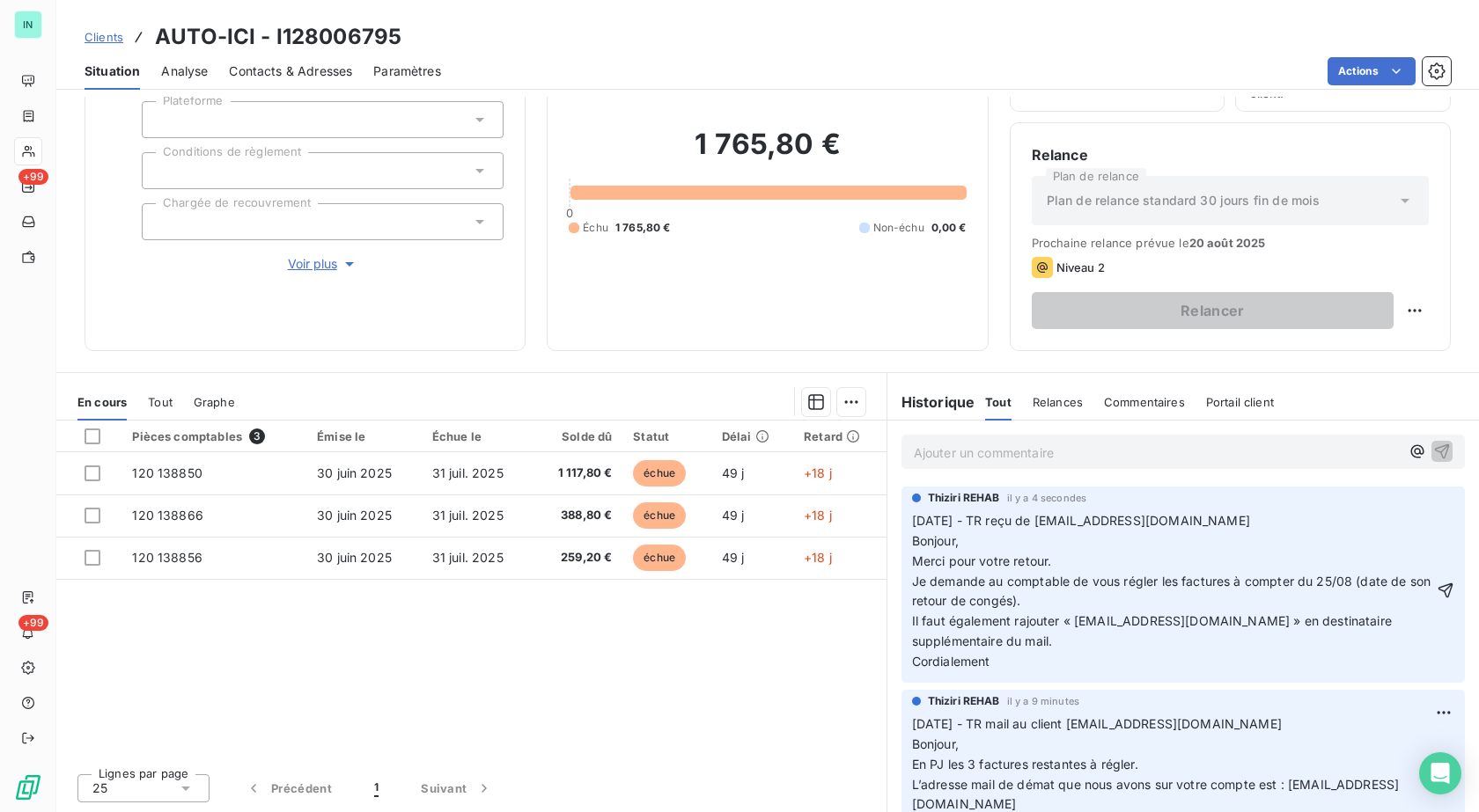
click at [912, 672] on p "[DATE] - TR reçu de [EMAIL_ADDRESS][DOMAIN_NAME] Bonjour, Merci pour votre reto…" at bounding box center [1172, 592] width 521 height 161
click at [1170, 524] on p "[DATE] - TR reçu de [EMAIL_ADDRESS][DOMAIN_NAME] Bonjour, Merci pour votre reto…" at bounding box center [1172, 592] width 521 height 161
click at [1008, 662] on p "[DATE] - TR reçu de [EMAIL_ADDRESS][DOMAIN_NAME] [PERSON_NAME] Bonjour, Merci p…" at bounding box center [1172, 592] width 521 height 161
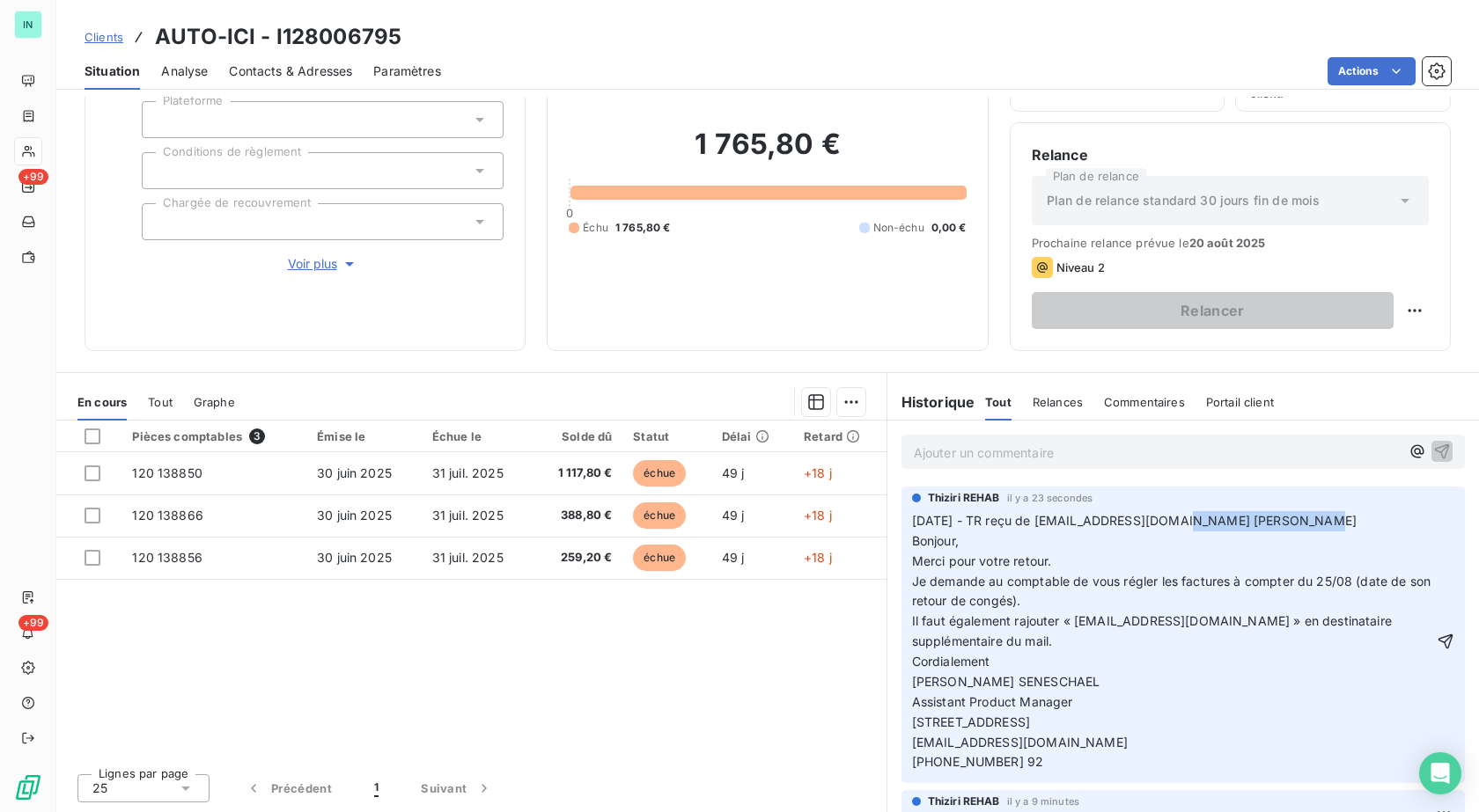
drag, startPoint x: 1314, startPoint y: 524, endPoint x: 1155, endPoint y: 523, distance: 159.0
click at [1155, 523] on p "[DATE] - TR reçu de [EMAIL_ADDRESS][DOMAIN_NAME] [PERSON_NAME] Bonjour, Merci p…" at bounding box center [1172, 601] width 521 height 182
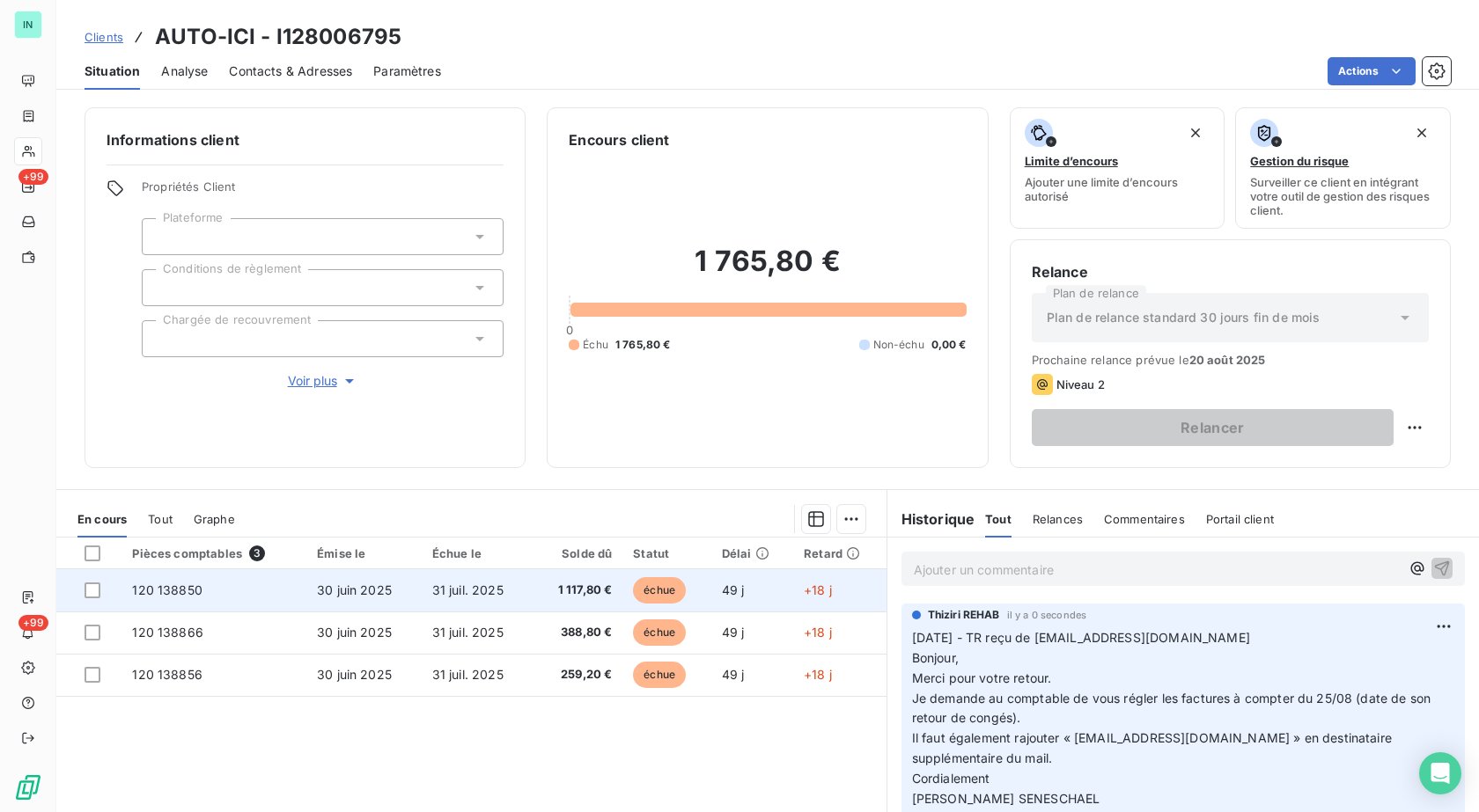
click at [180, 583] on span "120 138850" at bounding box center [167, 590] width 70 height 15
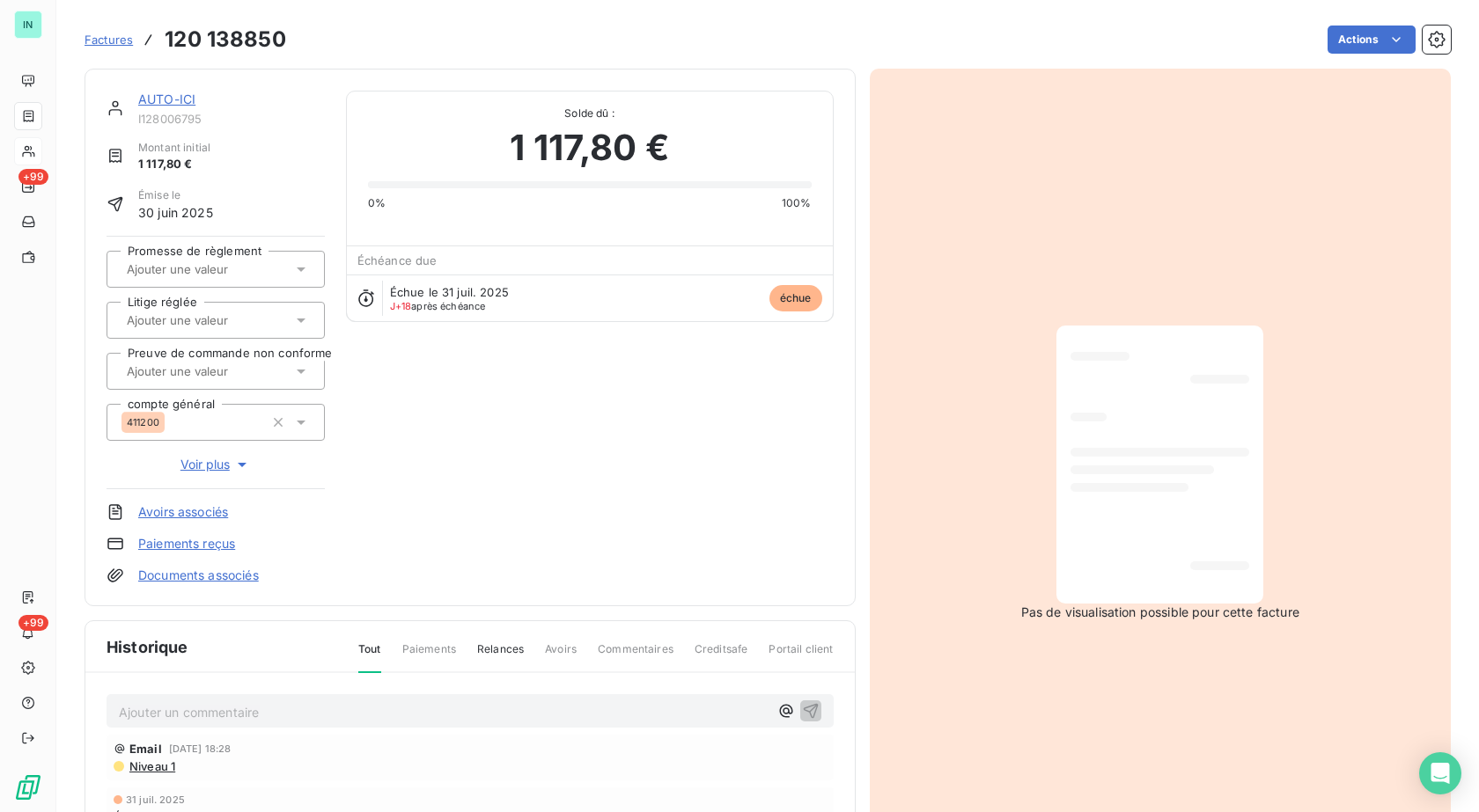
click at [290, 270] on div at bounding box center [216, 269] width 219 height 37
click at [202, 318] on div "Oui" at bounding box center [226, 316] width 169 height 28
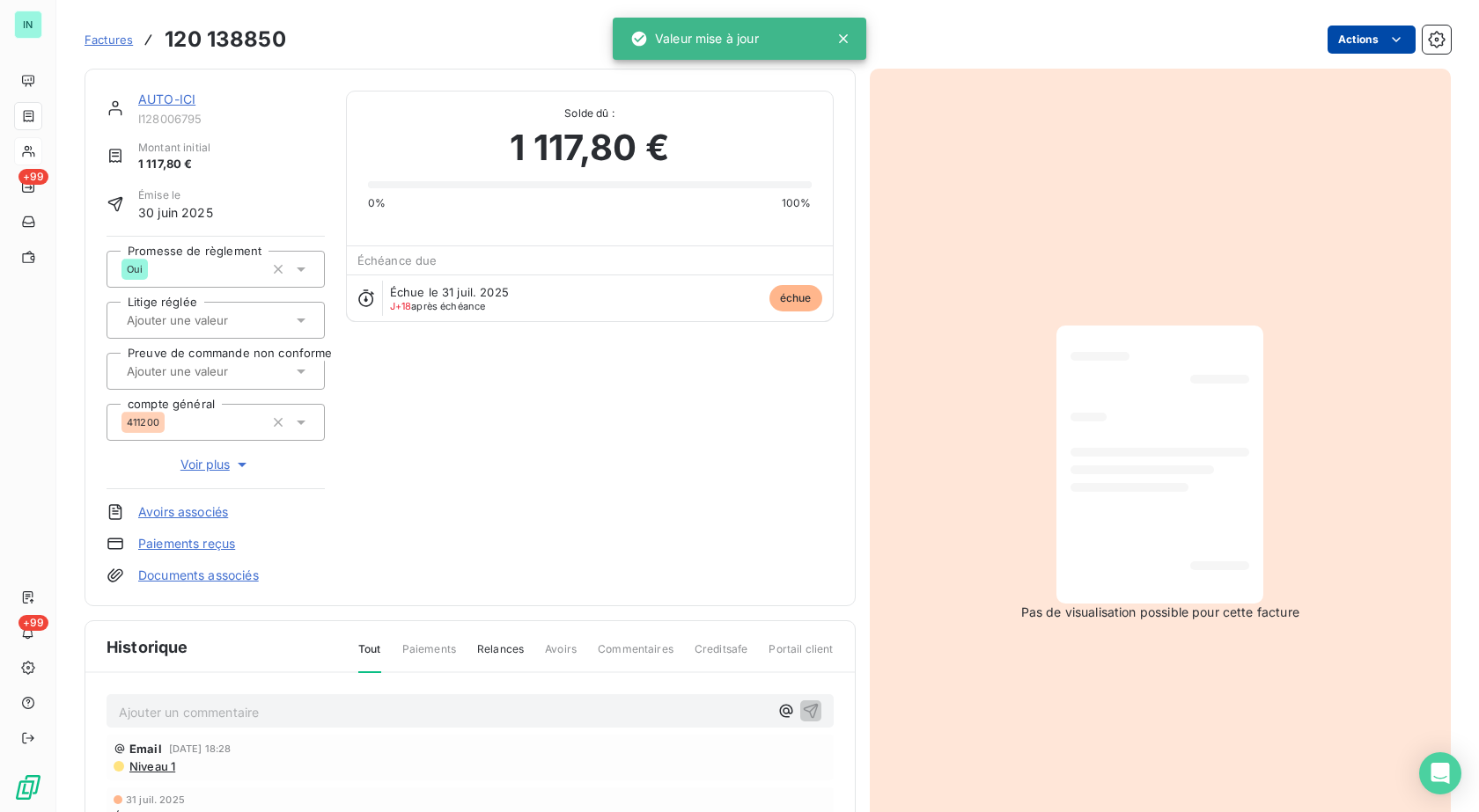
click at [1350, 39] on html "IN +99 +99 Factures 120 138850 Actions AUTO-ICI I128006795 Montant initial 1 11…" at bounding box center [740, 406] width 1479 height 812
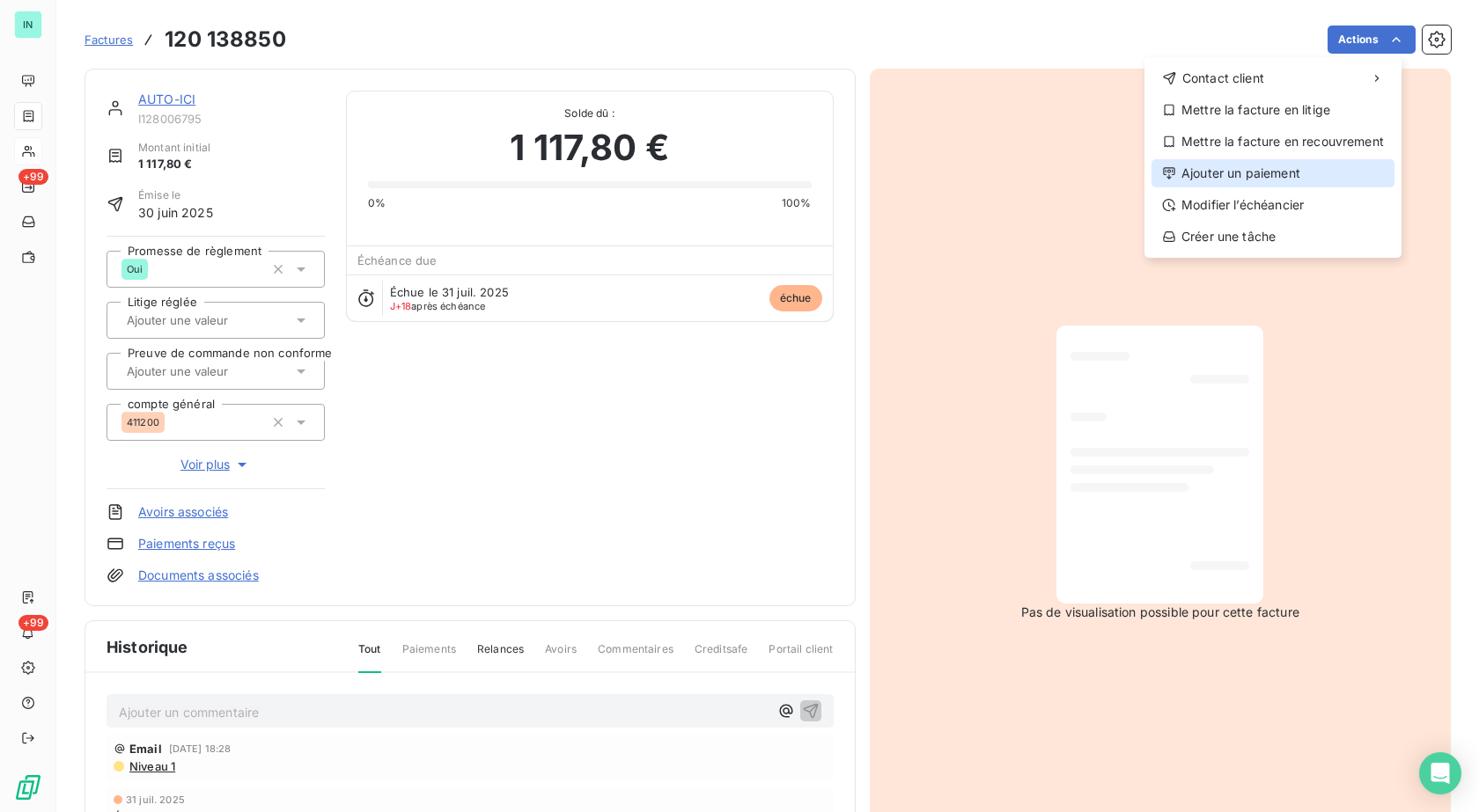
click at [1241, 177] on div "Ajouter un paiement" at bounding box center [1273, 173] width 243 height 28
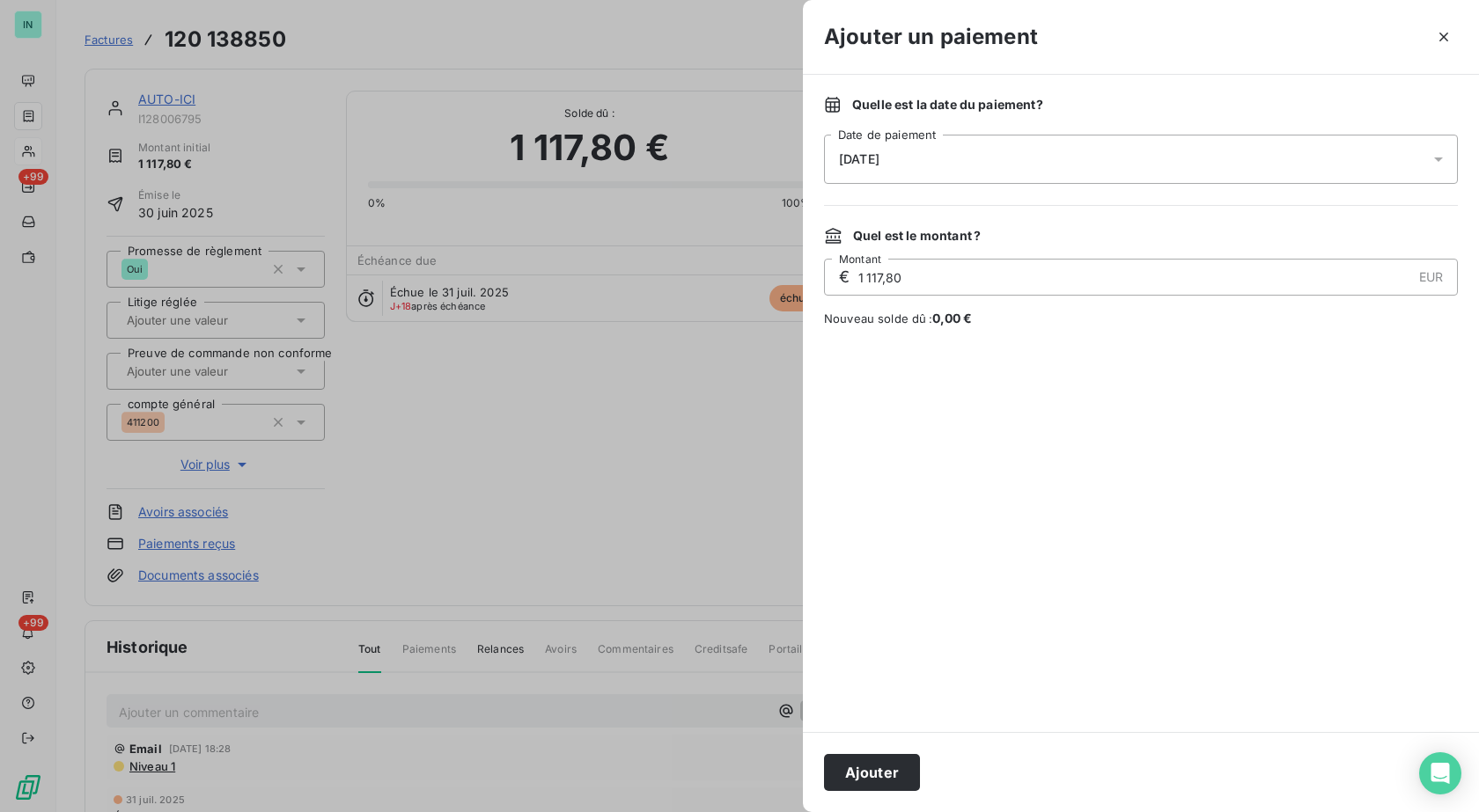
drag, startPoint x: 1437, startPoint y: 161, endPoint x: 1368, endPoint y: 177, distance: 70.8
click at [1438, 161] on icon at bounding box center [1437, 159] width 9 height 5
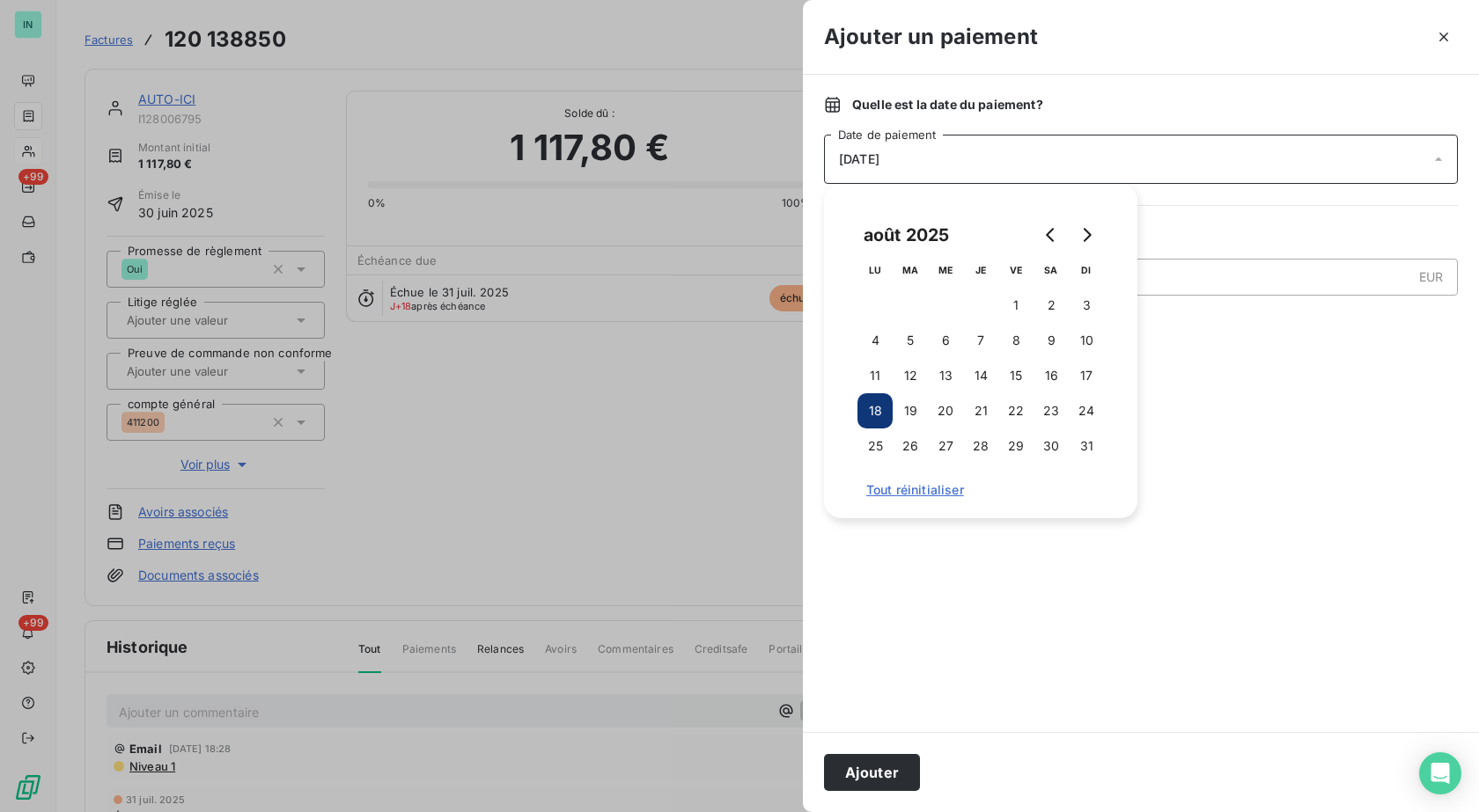
click at [1442, 38] on icon "button" at bounding box center [1443, 37] width 9 height 9
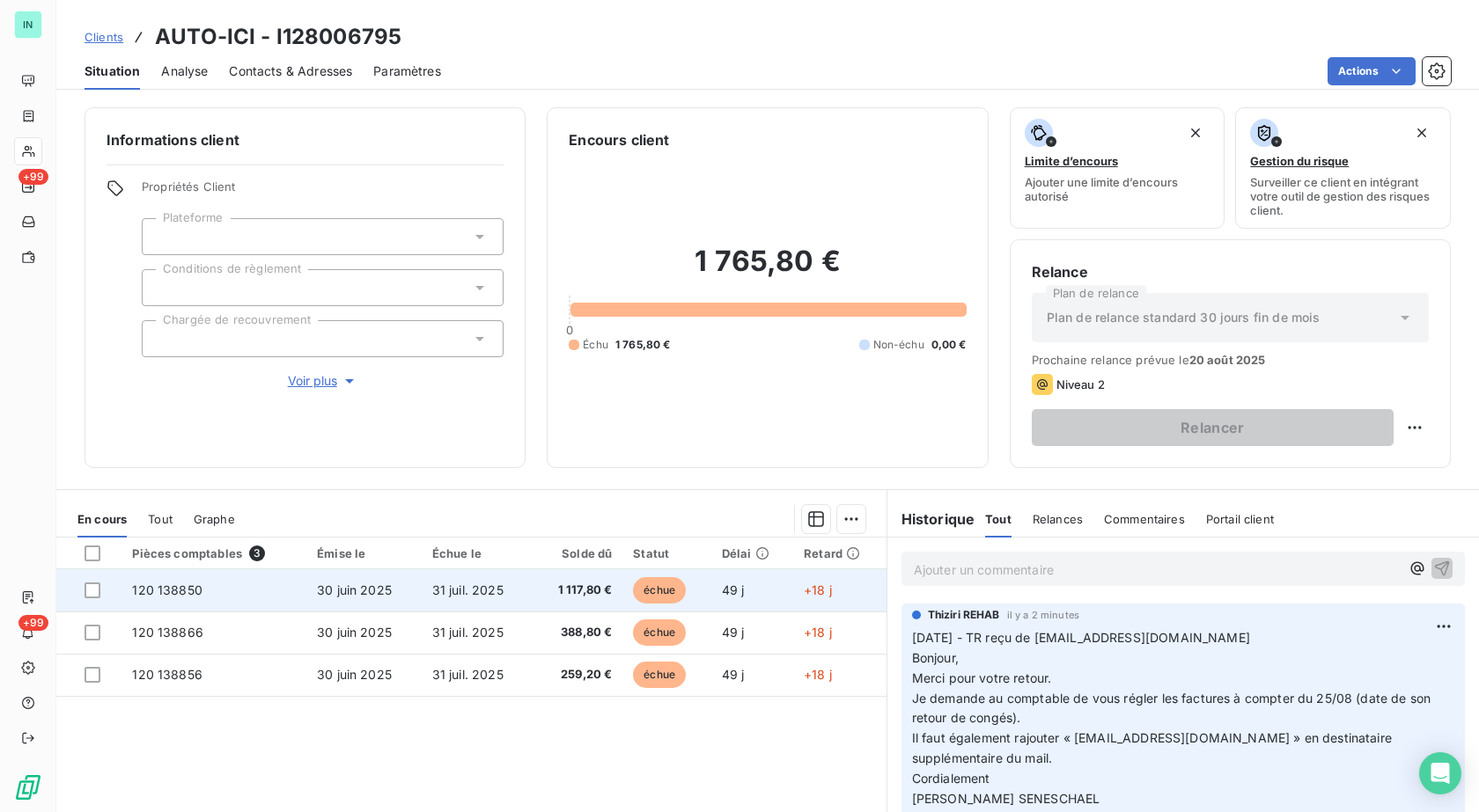
click at [148, 598] on td "120 138850" at bounding box center [214, 590] width 185 height 42
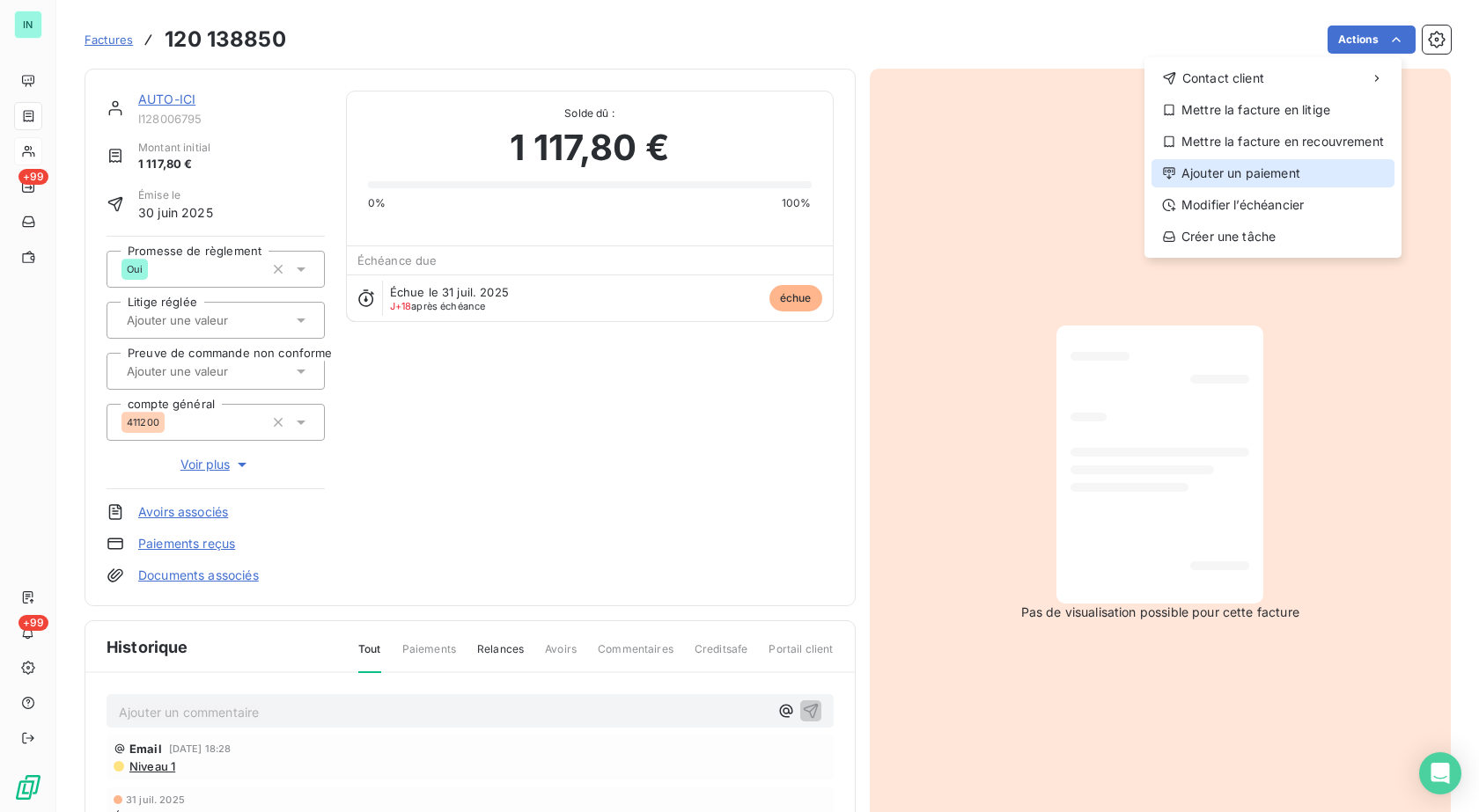
click at [1216, 168] on div "Ajouter un paiement" at bounding box center [1273, 173] width 243 height 28
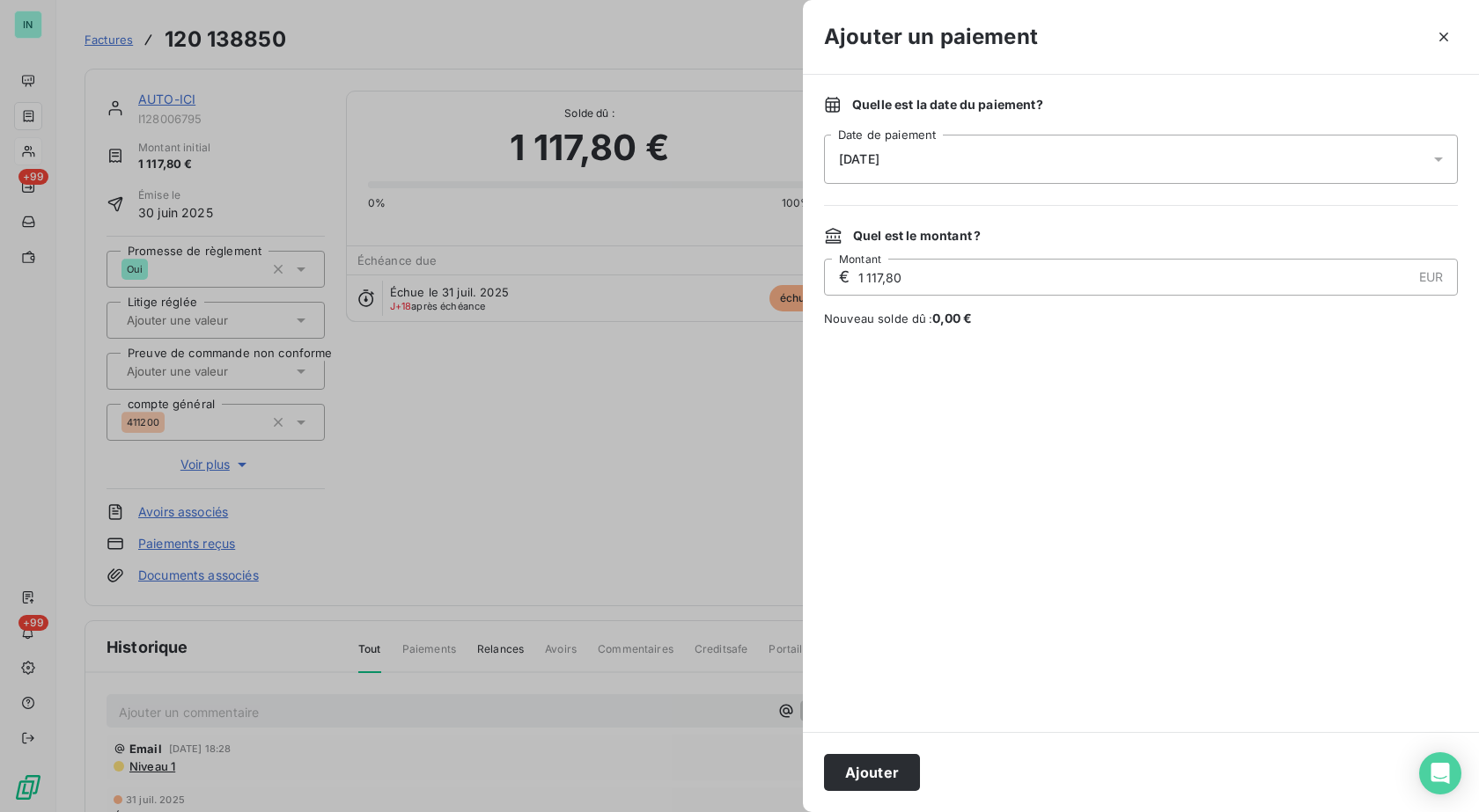
drag, startPoint x: 995, startPoint y: 168, endPoint x: 1134, endPoint y: 157, distance: 139.4
click at [996, 168] on div "[DATE]" at bounding box center [1141, 159] width 634 height 50
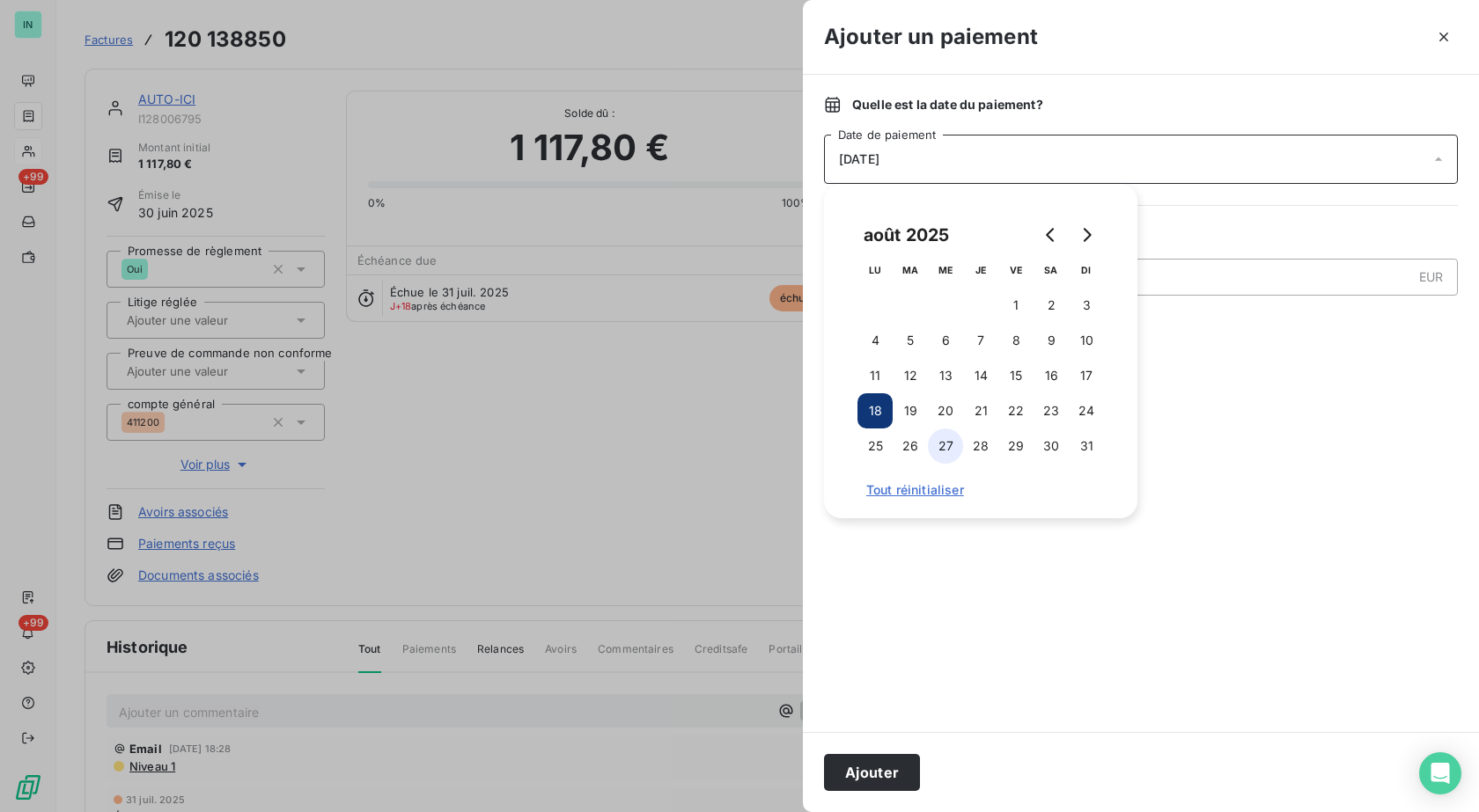
click at [949, 448] on button "27" at bounding box center [946, 446] width 35 height 35
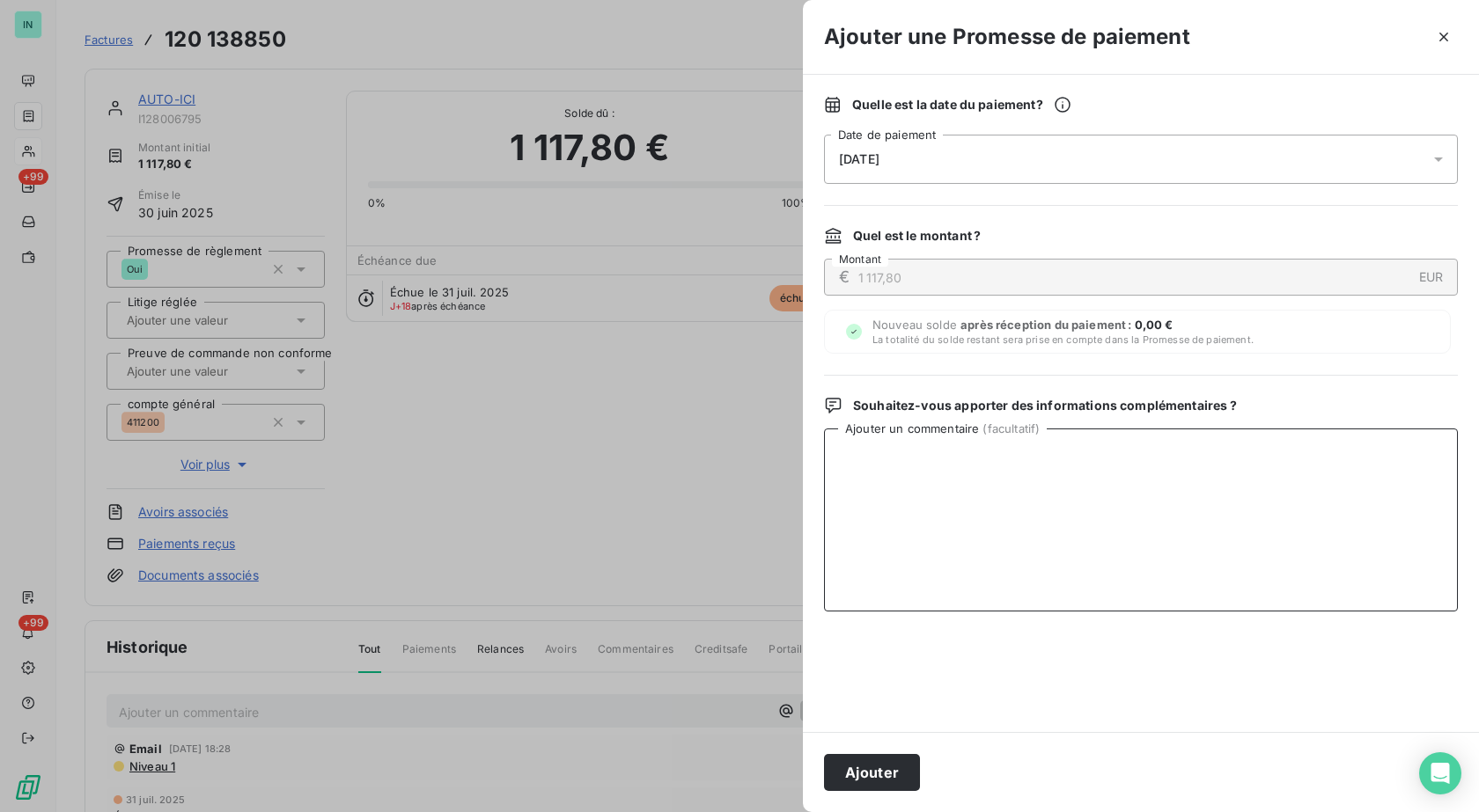
drag, startPoint x: 1196, startPoint y: 514, endPoint x: 997, endPoint y: 654, distance: 243.3
click at [1196, 517] on textarea "Ajouter un commentaire ( facultatif )" at bounding box center [1141, 520] width 634 height 183
click at [908, 765] on button "Ajouter" at bounding box center [872, 772] width 96 height 37
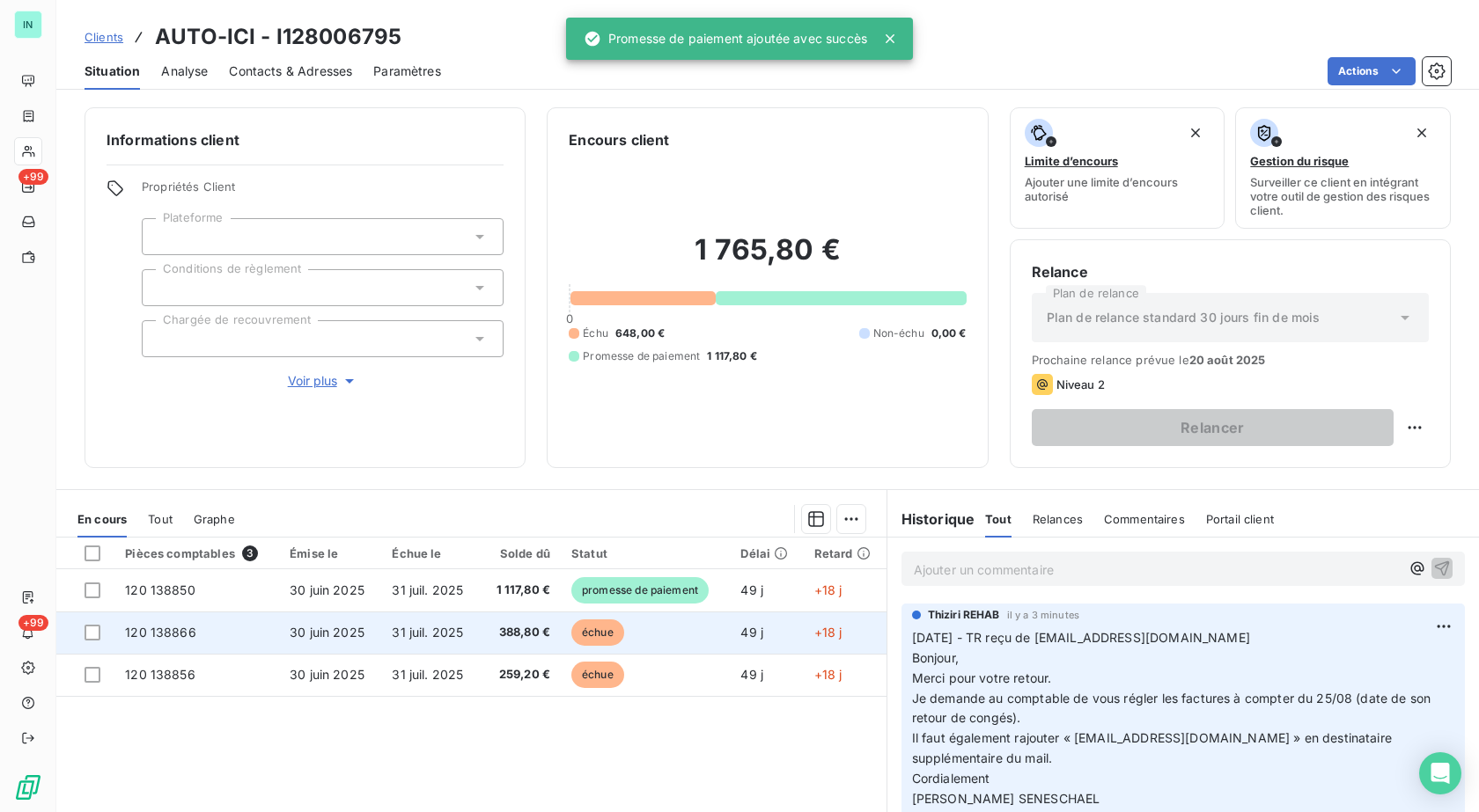
click at [155, 628] on span "120 138866" at bounding box center [160, 631] width 71 height 15
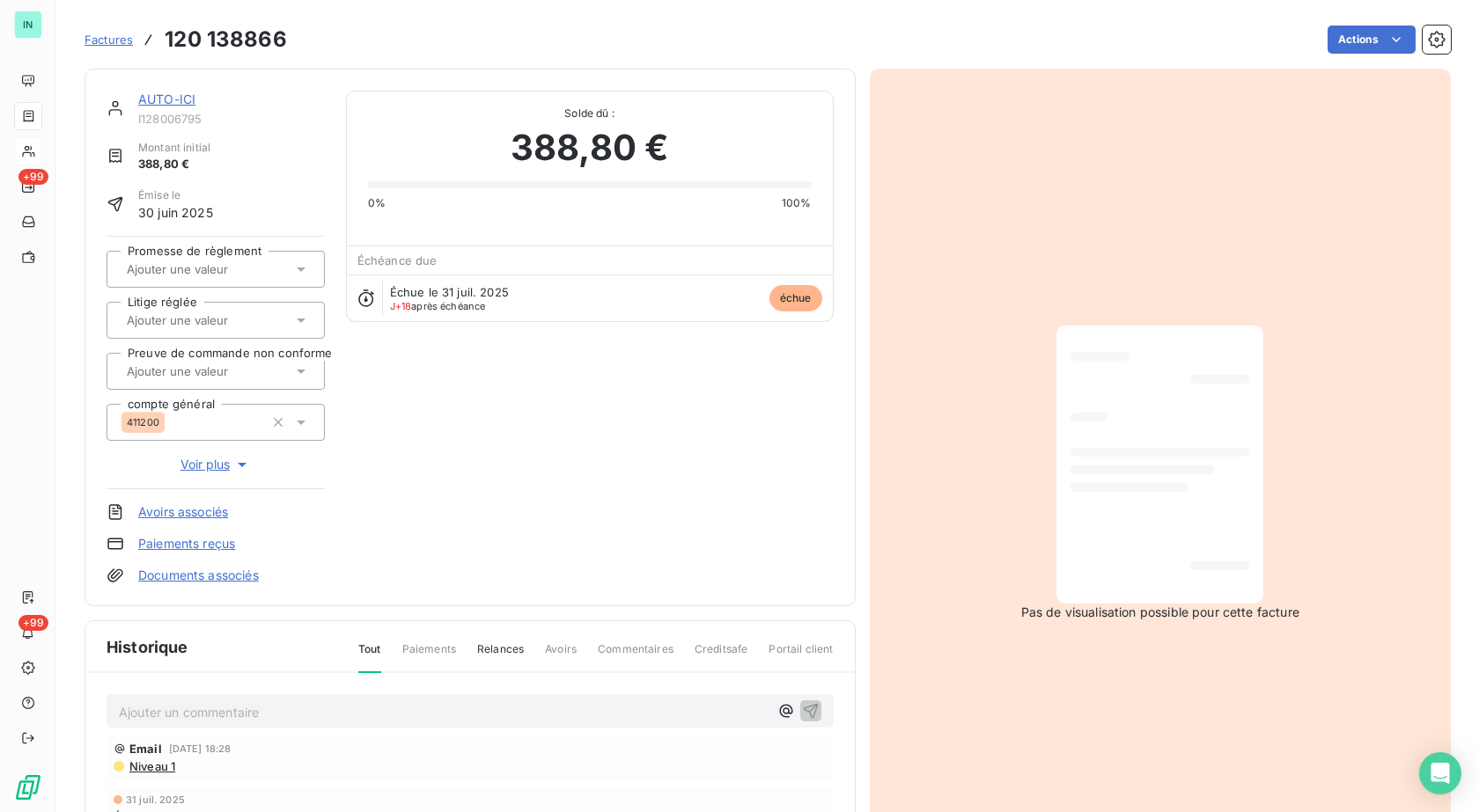
click at [298, 266] on icon at bounding box center [301, 269] width 17 height 17
click at [155, 314] on span "Oui" at bounding box center [155, 316] width 16 height 11
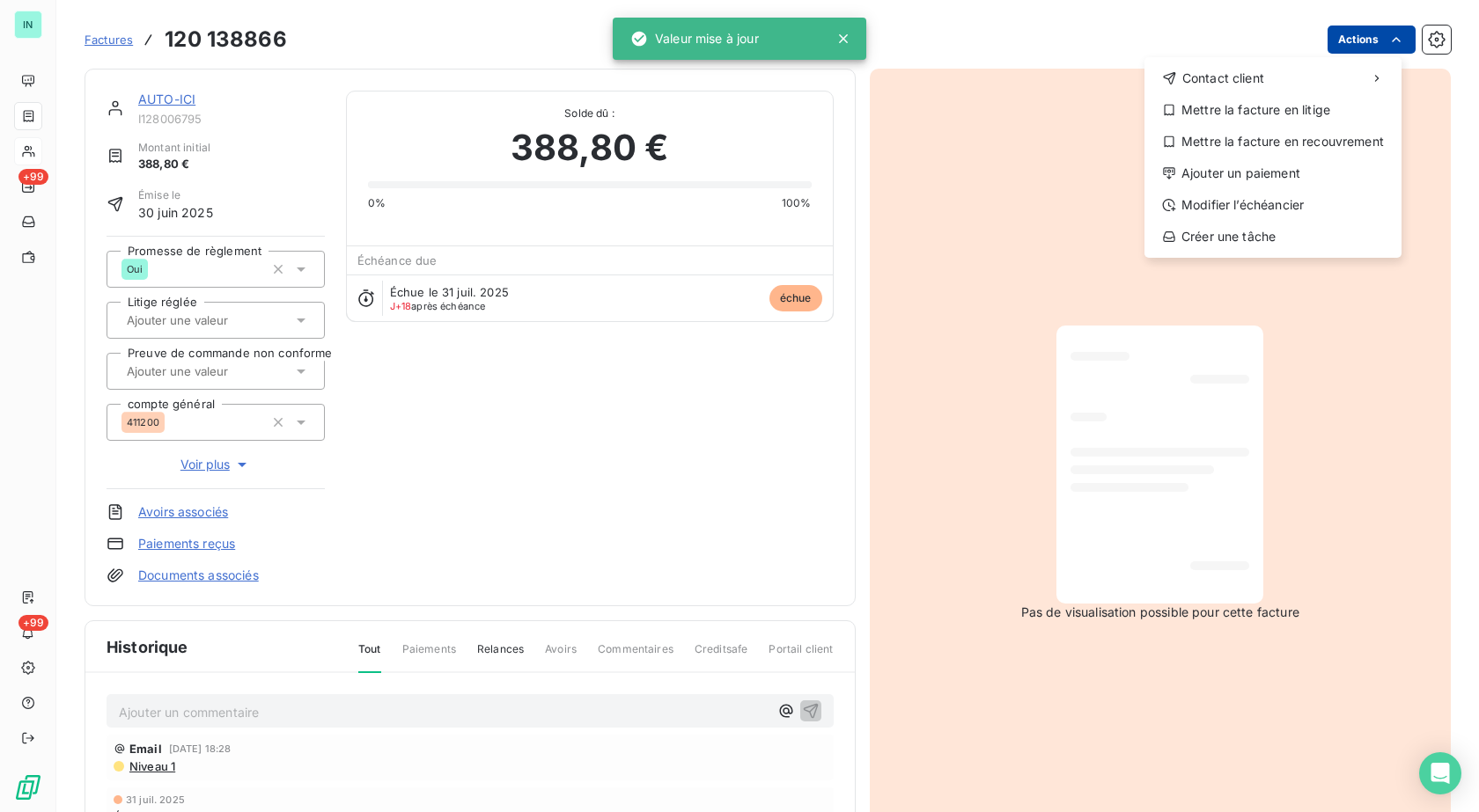
click at [1383, 29] on html "IN +99 +99 Factures [PHONE_NUMBER] Actions Contact client Mettre la facture en …" at bounding box center [740, 406] width 1479 height 812
click at [1223, 178] on div "Ajouter un paiement" at bounding box center [1273, 173] width 243 height 28
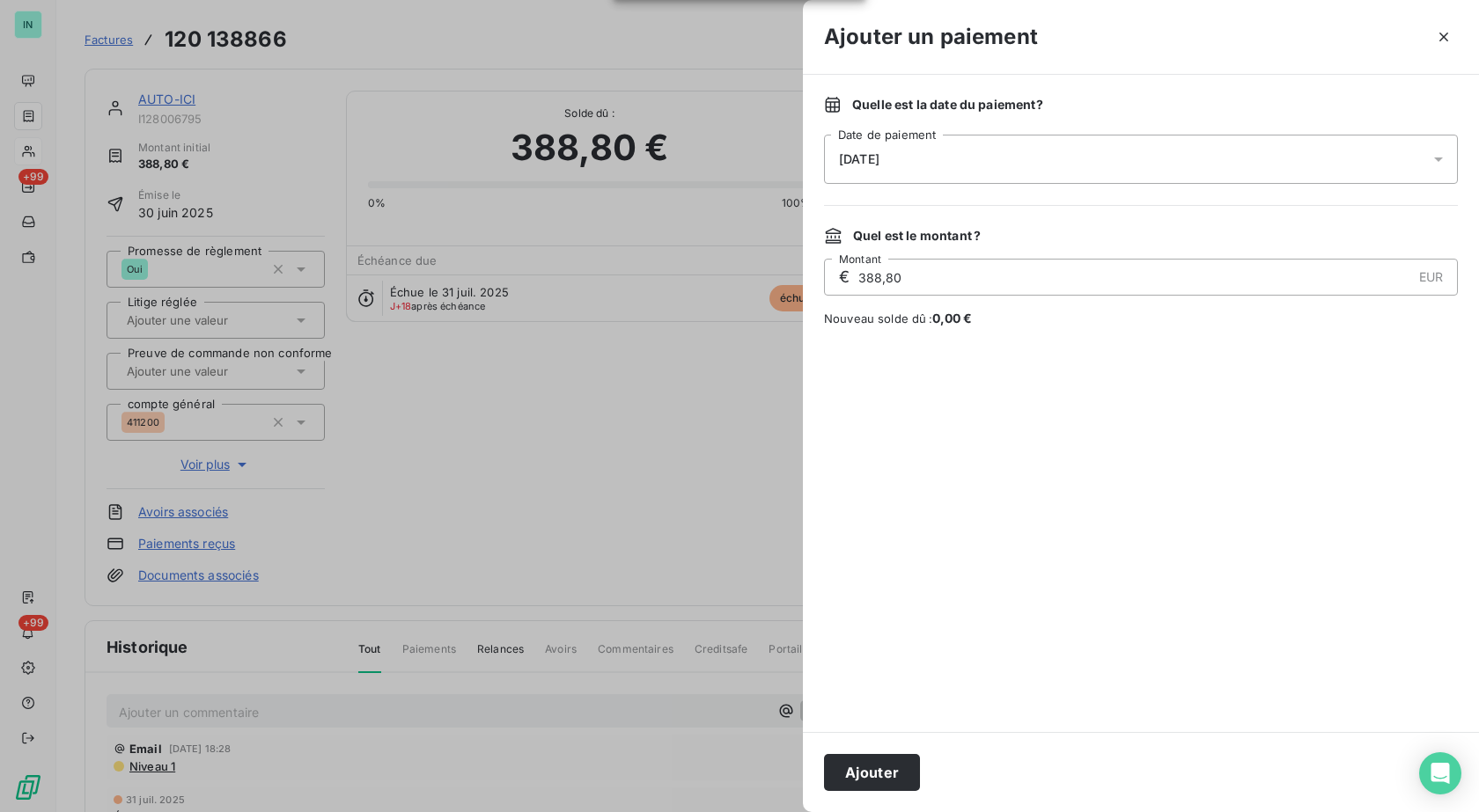
click at [1032, 151] on div "[DATE]" at bounding box center [1141, 159] width 634 height 50
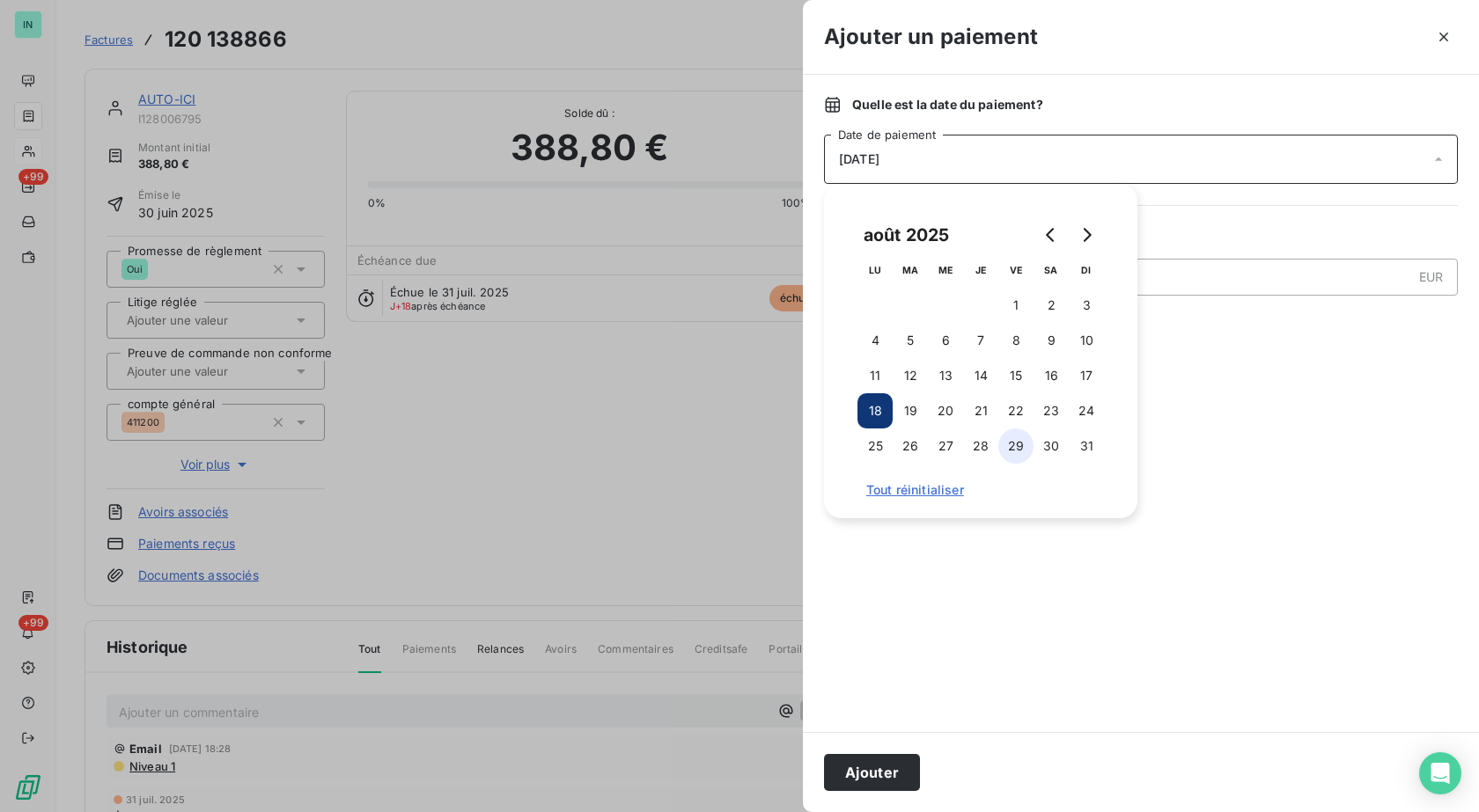
drag, startPoint x: 942, startPoint y: 446, endPoint x: 1017, endPoint y: 445, distance: 75.0
click at [944, 446] on button "27" at bounding box center [946, 446] width 35 height 35
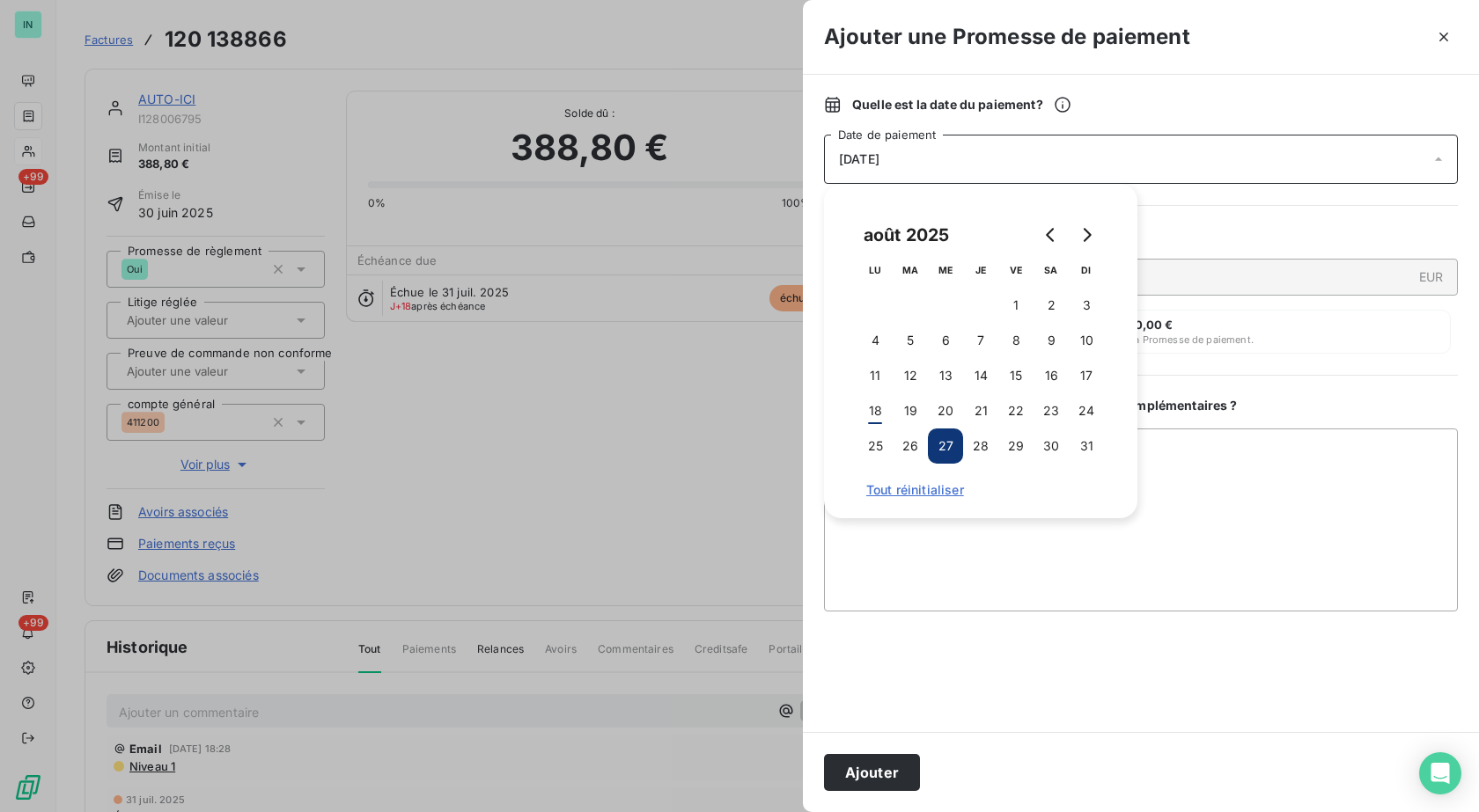
click at [887, 782] on button "Ajouter" at bounding box center [872, 772] width 96 height 37
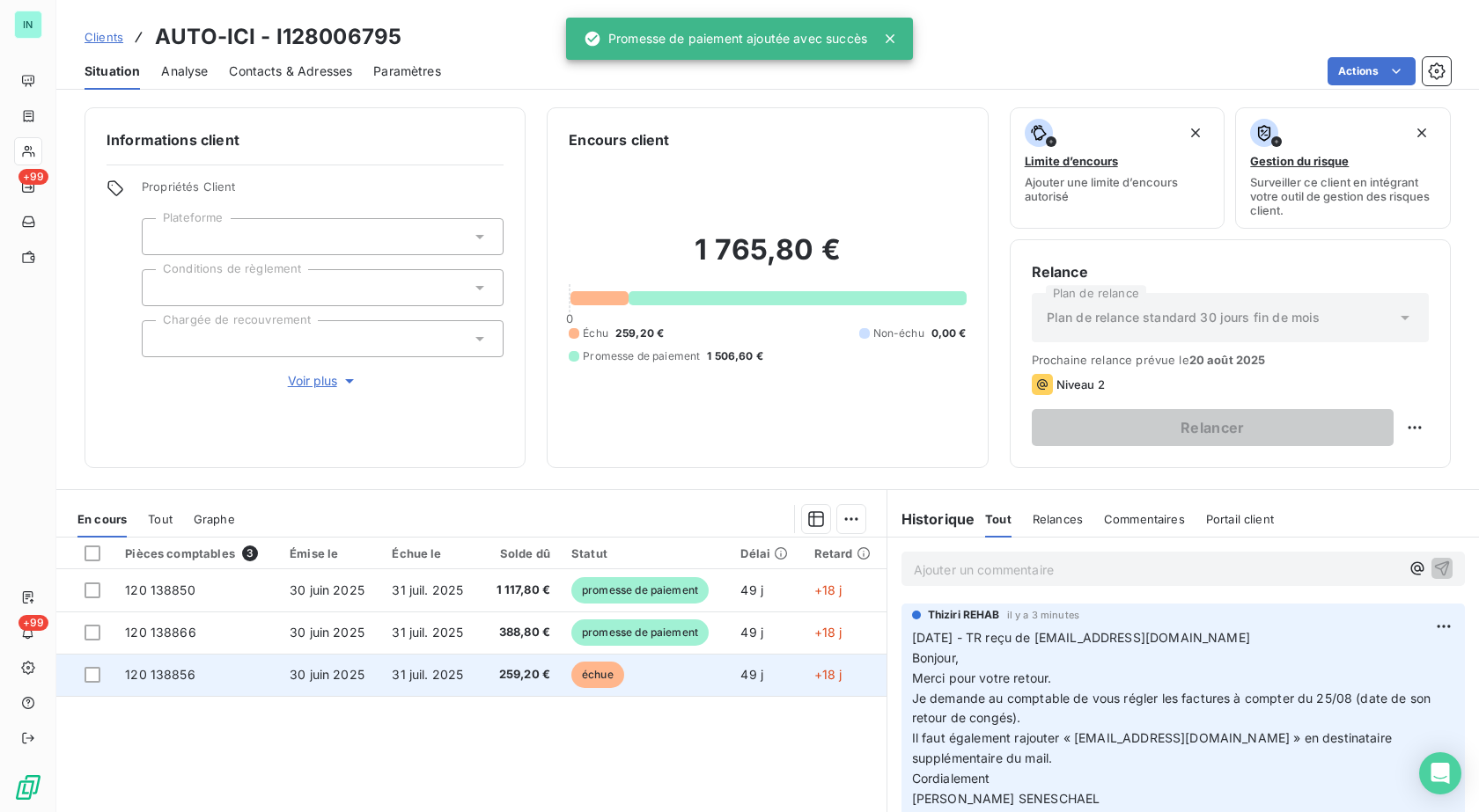
click at [180, 675] on span "120 138856" at bounding box center [160, 674] width 70 height 15
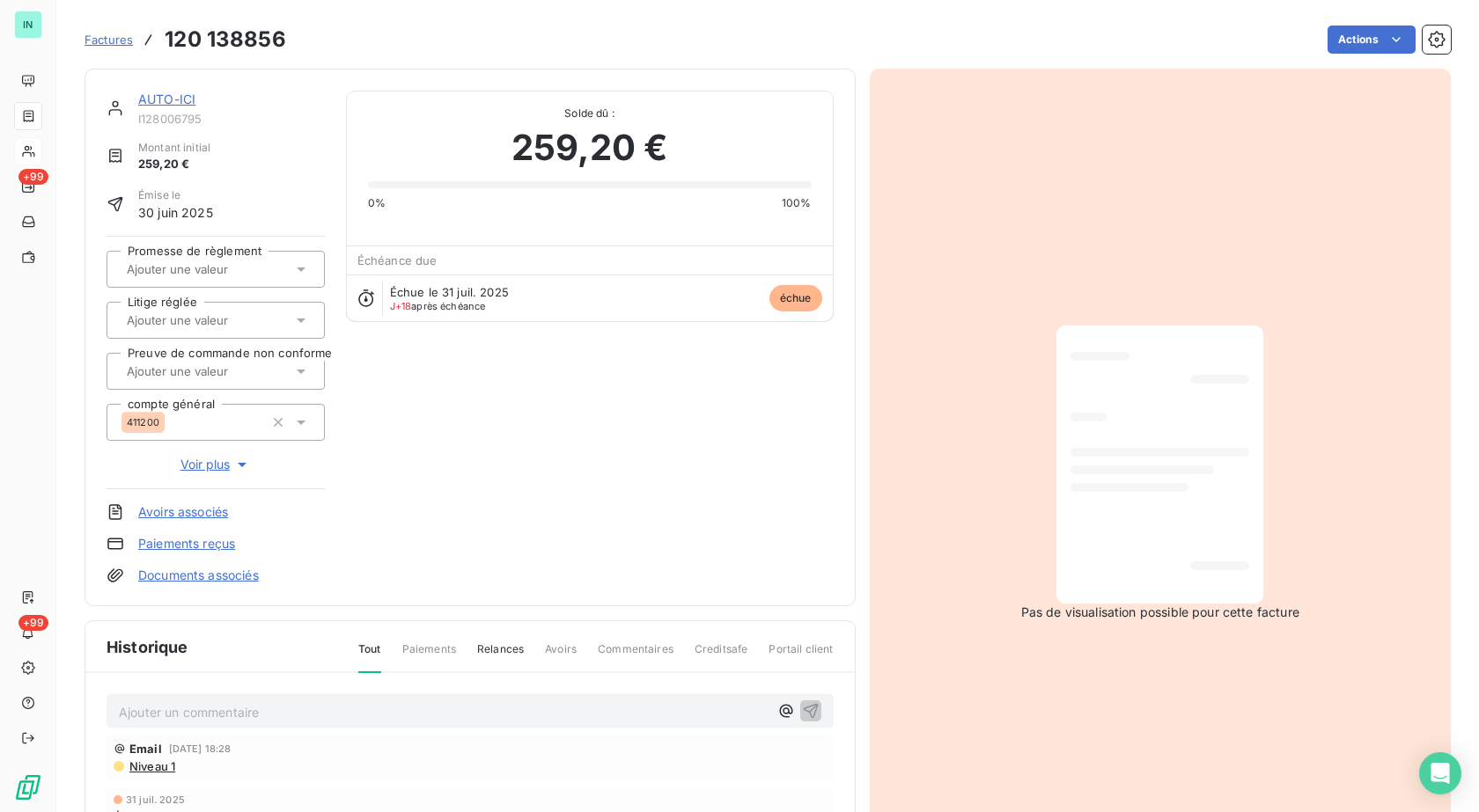
click at [264, 270] on input "text" at bounding box center [214, 269] width 177 height 16
click at [186, 309] on div "Oui" at bounding box center [226, 316] width 169 height 28
click at [1360, 51] on html "IN +99 +99 Factures 120 138856 Actions AUTO-ICI I128006795 Montant initial 259,…" at bounding box center [740, 406] width 1479 height 812
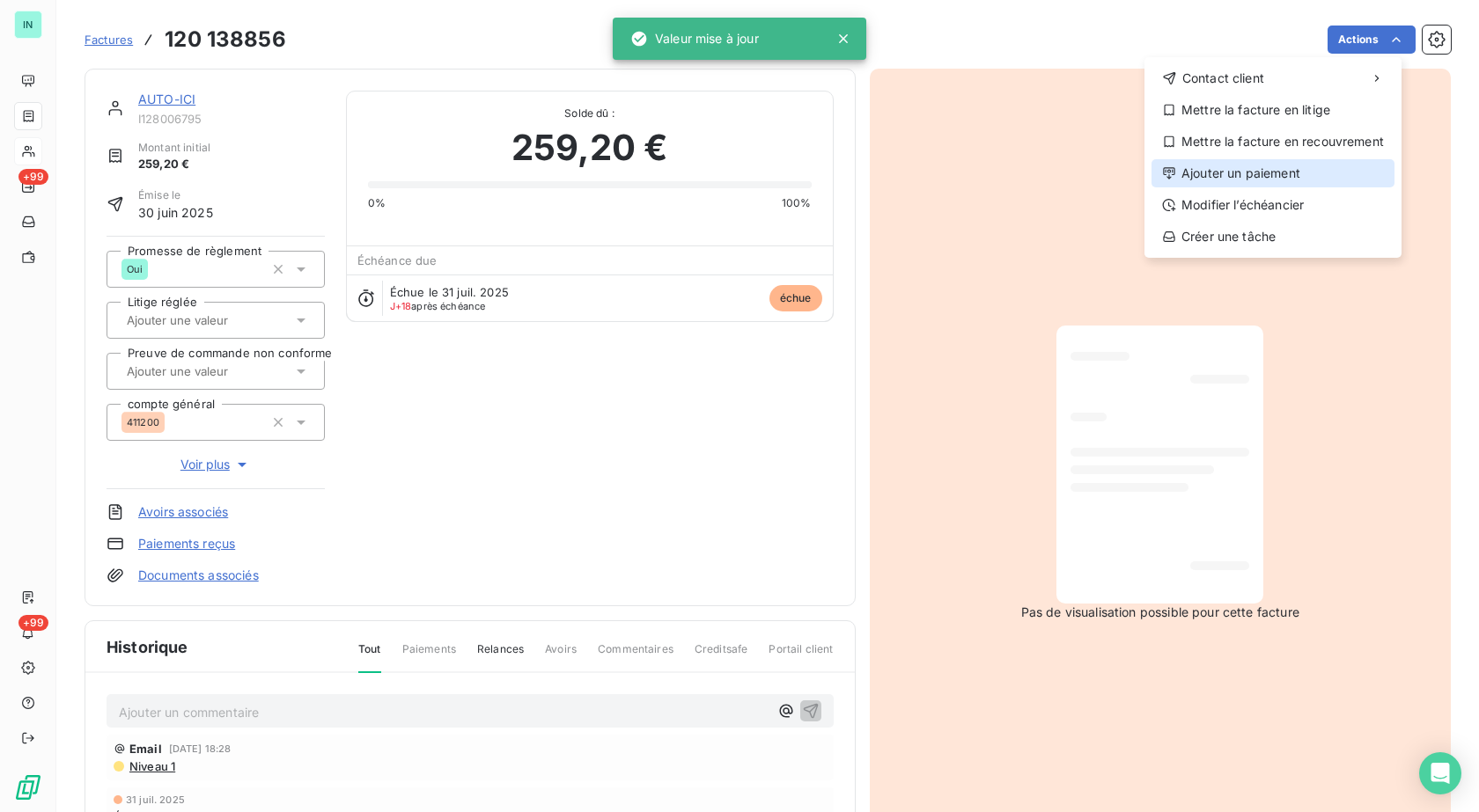
click at [1256, 176] on div "Ajouter un paiement" at bounding box center [1273, 173] width 243 height 28
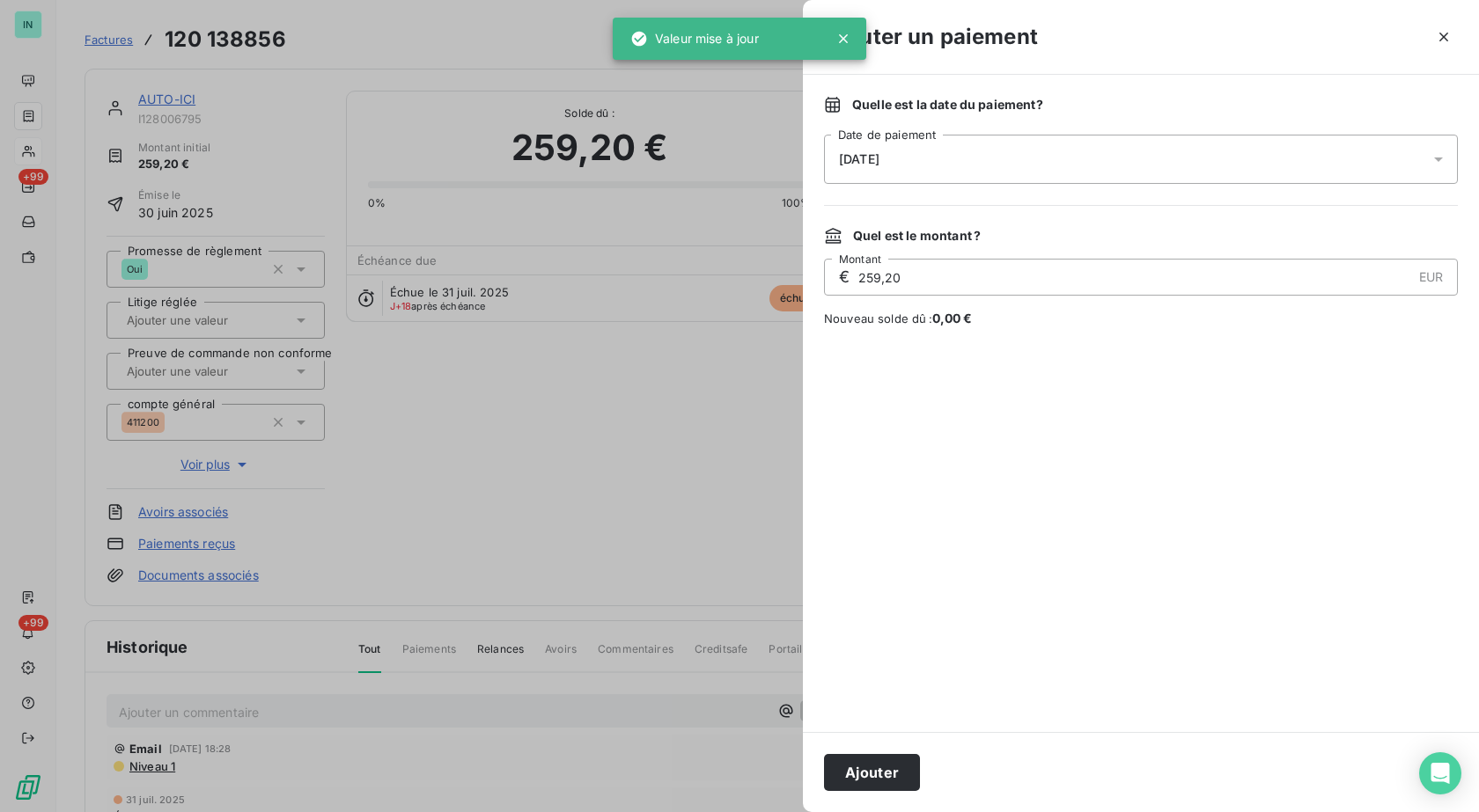
click at [946, 154] on div "[DATE]" at bounding box center [1141, 159] width 634 height 50
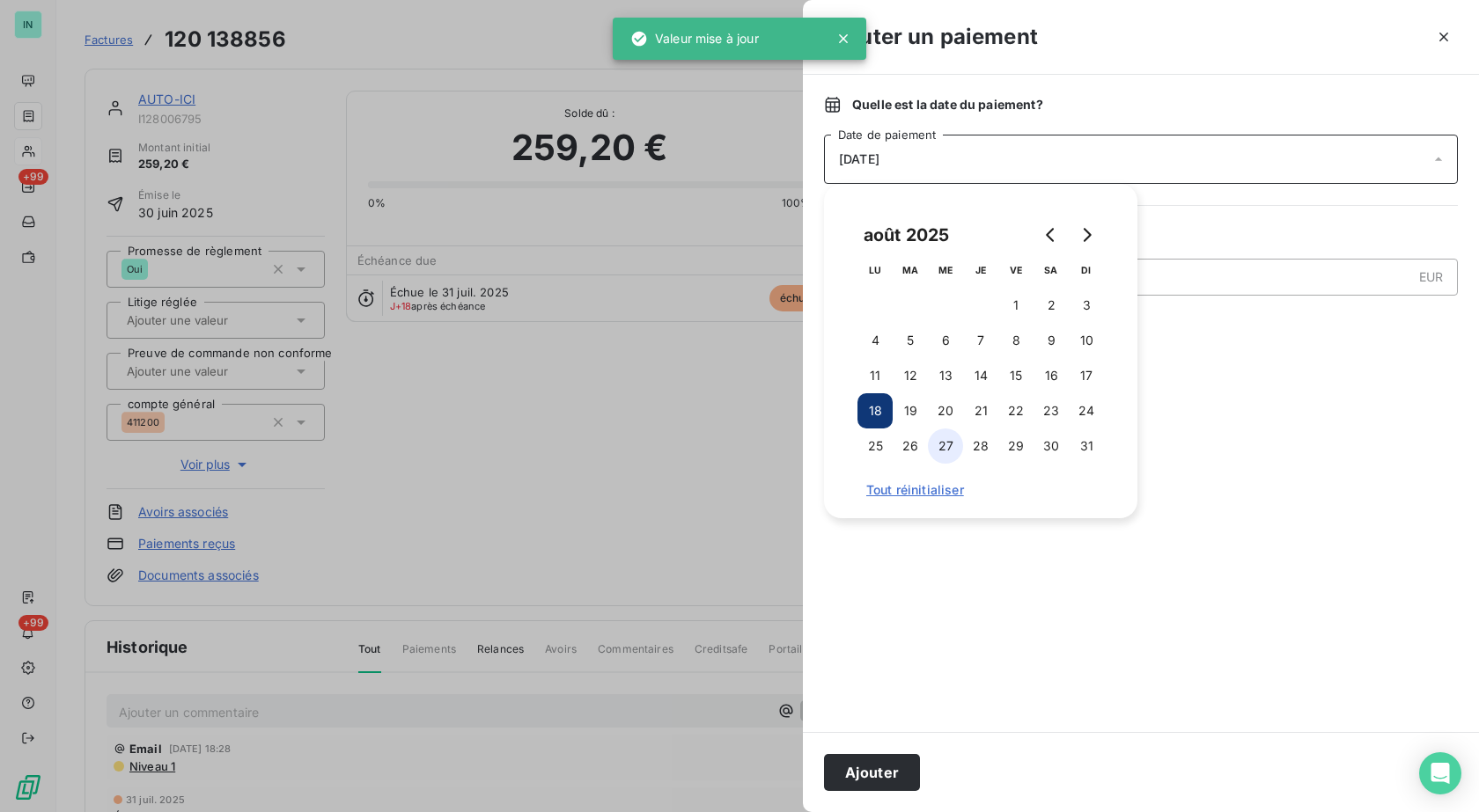
click at [946, 439] on button "27" at bounding box center [946, 446] width 35 height 35
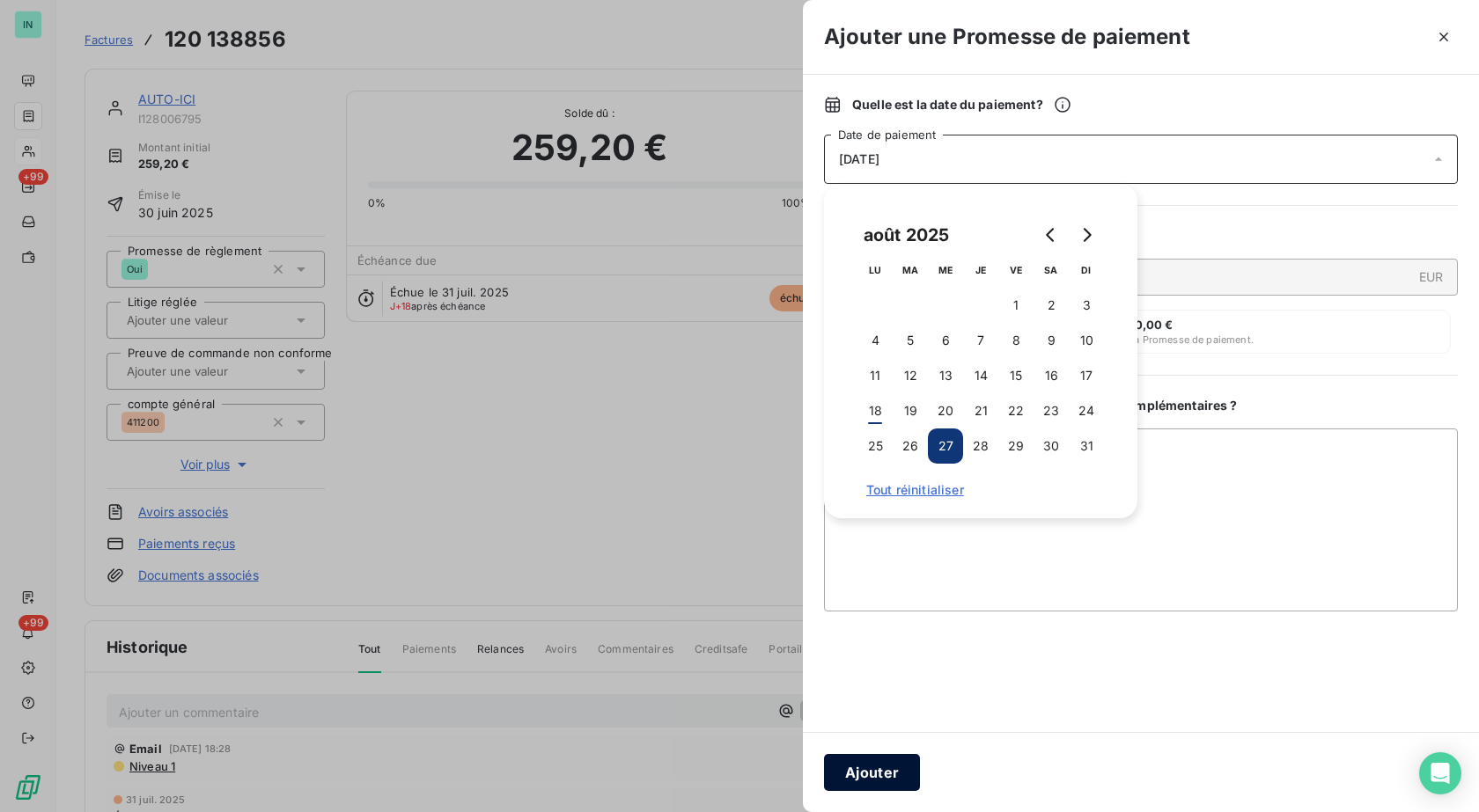
click at [871, 775] on button "Ajouter" at bounding box center [872, 772] width 96 height 37
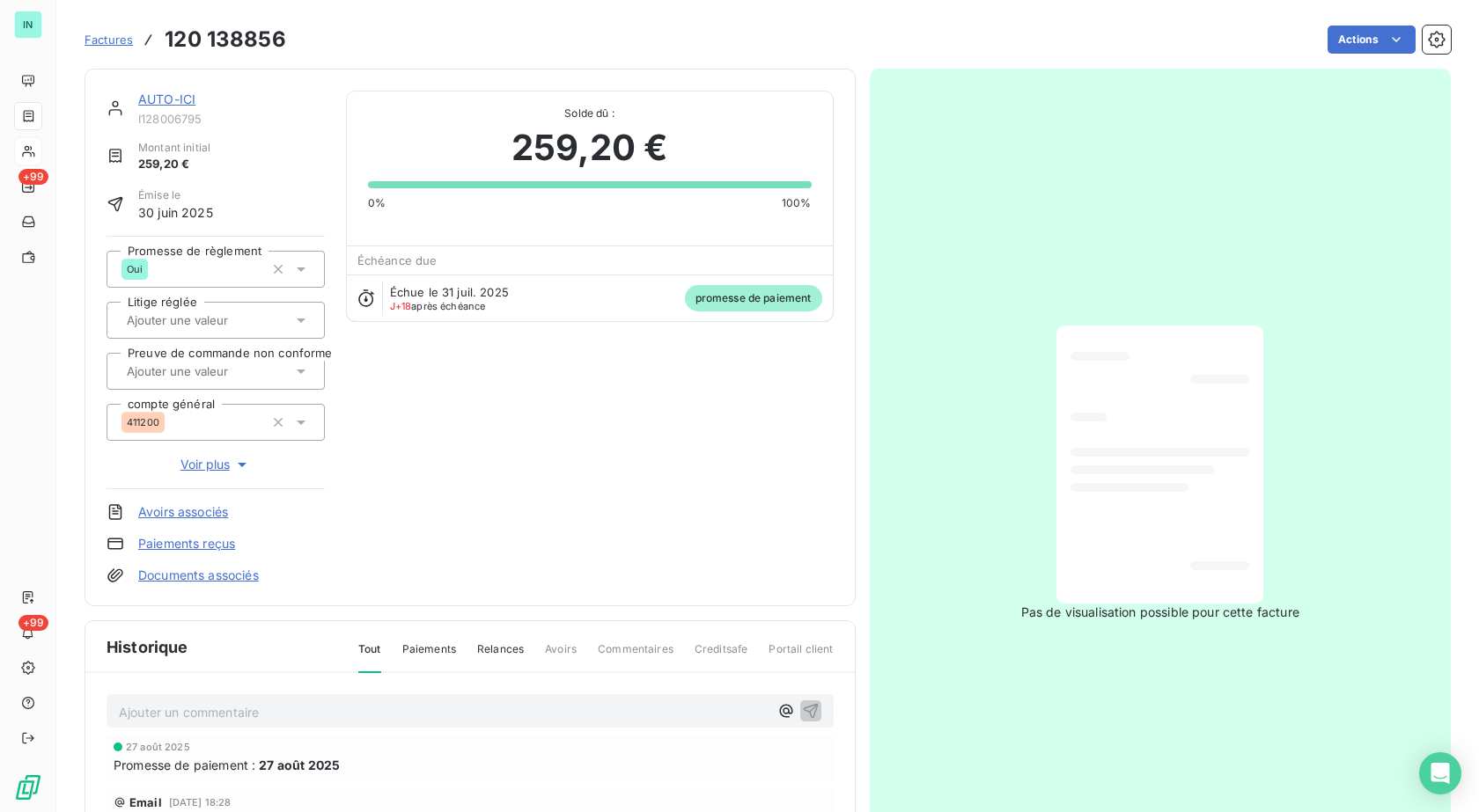
click at [306, 61] on div "AUTO-ICI I128006795 Montant initial 259,20 € Émise le [DATE] Promesse de règlem…" at bounding box center [768, 544] width 1366 height 971
click at [180, 96] on link "AUTO-ICI" at bounding box center [166, 98] width 57 height 15
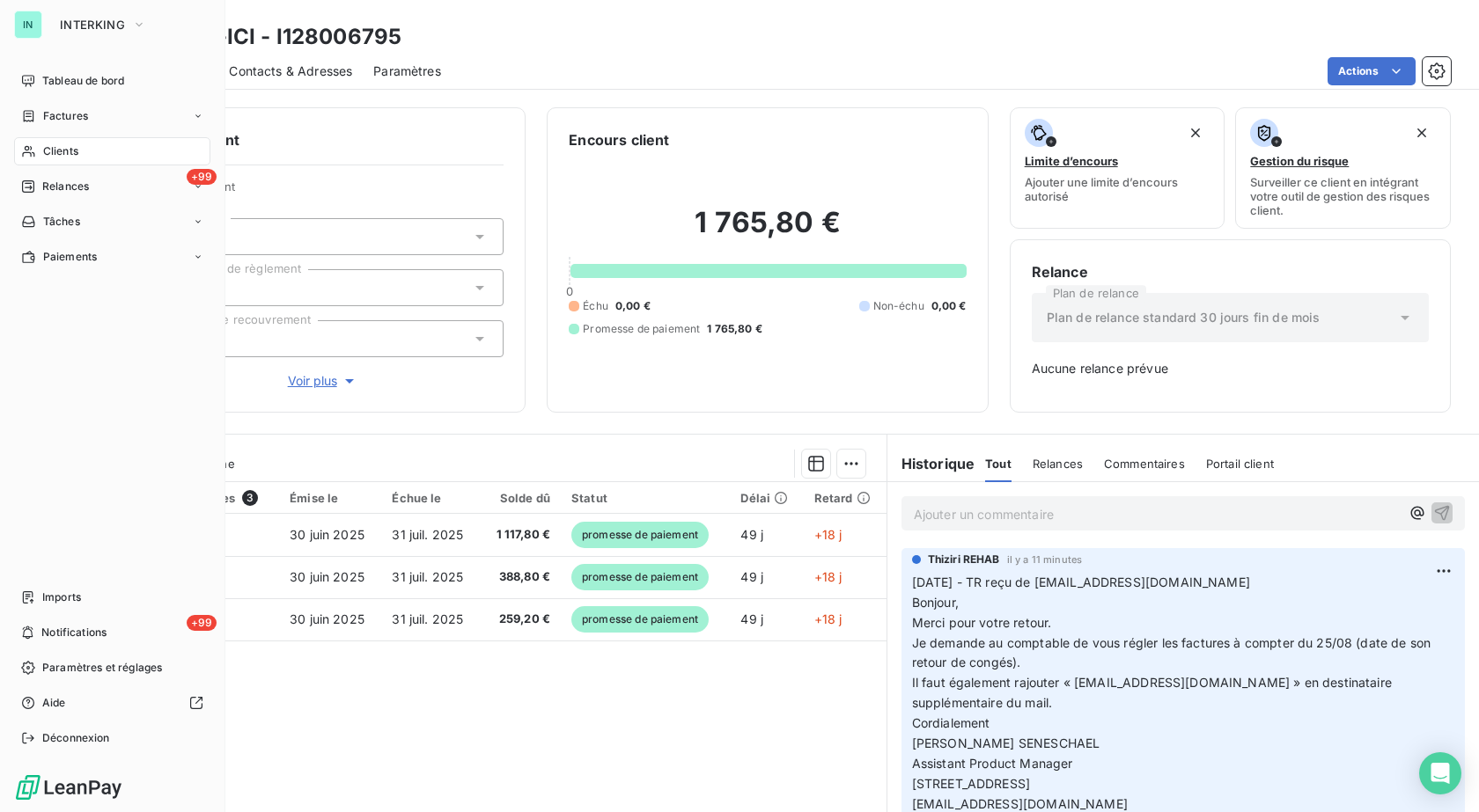
click at [63, 156] on span "Clients" at bounding box center [60, 152] width 35 height 16
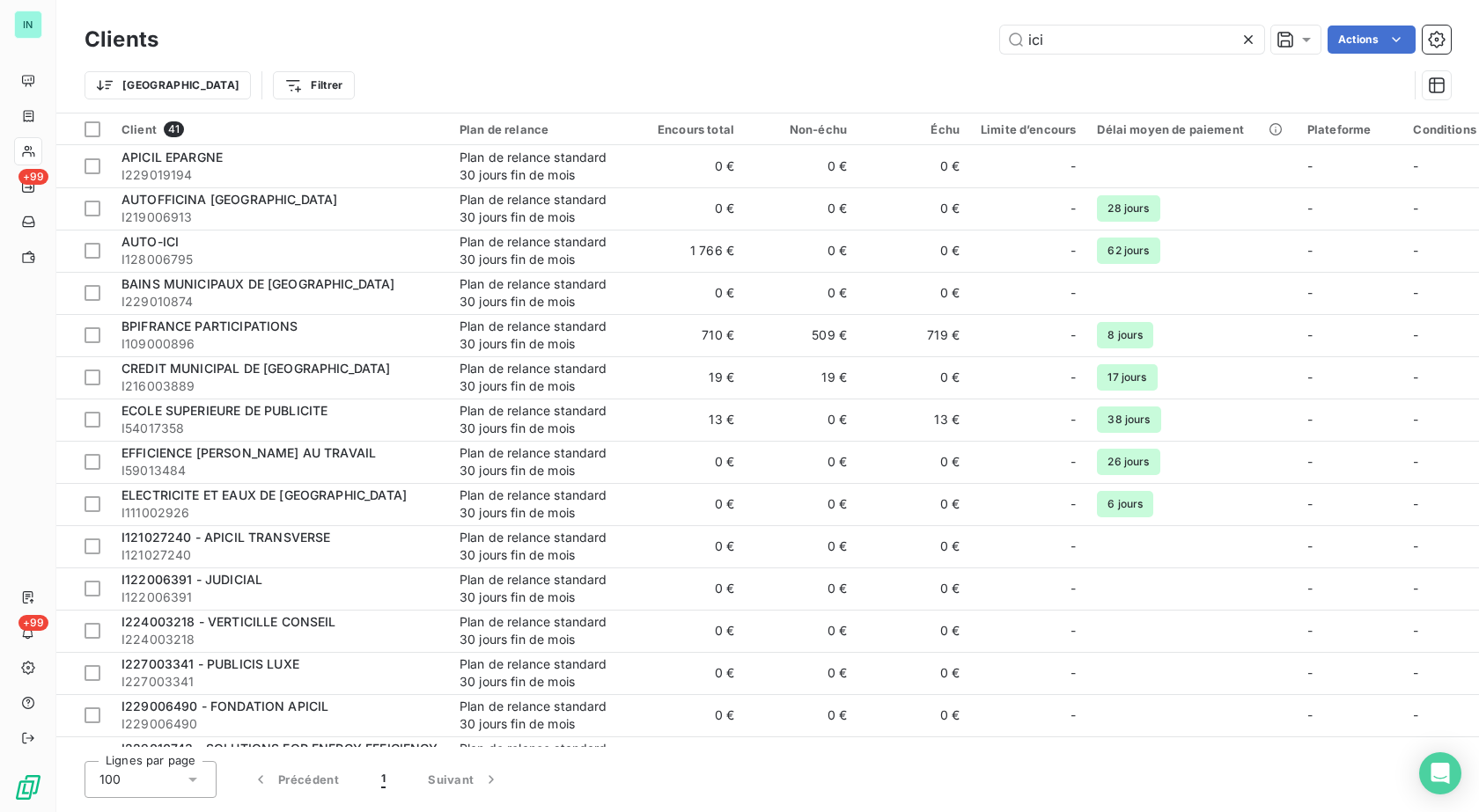
drag, startPoint x: 1076, startPoint y: 28, endPoint x: 871, endPoint y: 40, distance: 205.4
click at [871, 40] on div "ici Actions" at bounding box center [815, 39] width 1271 height 28
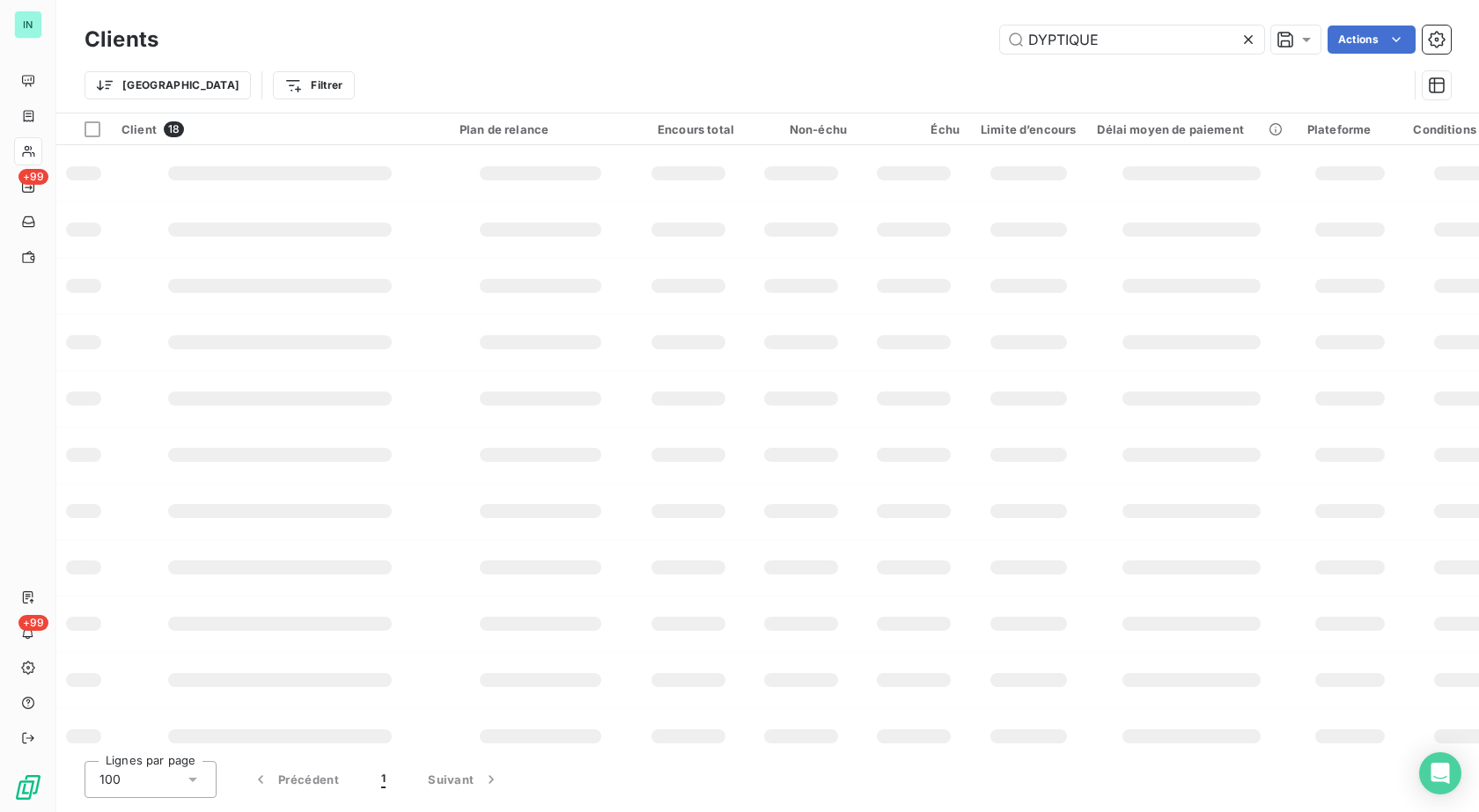
type input "DYPTIQUE"
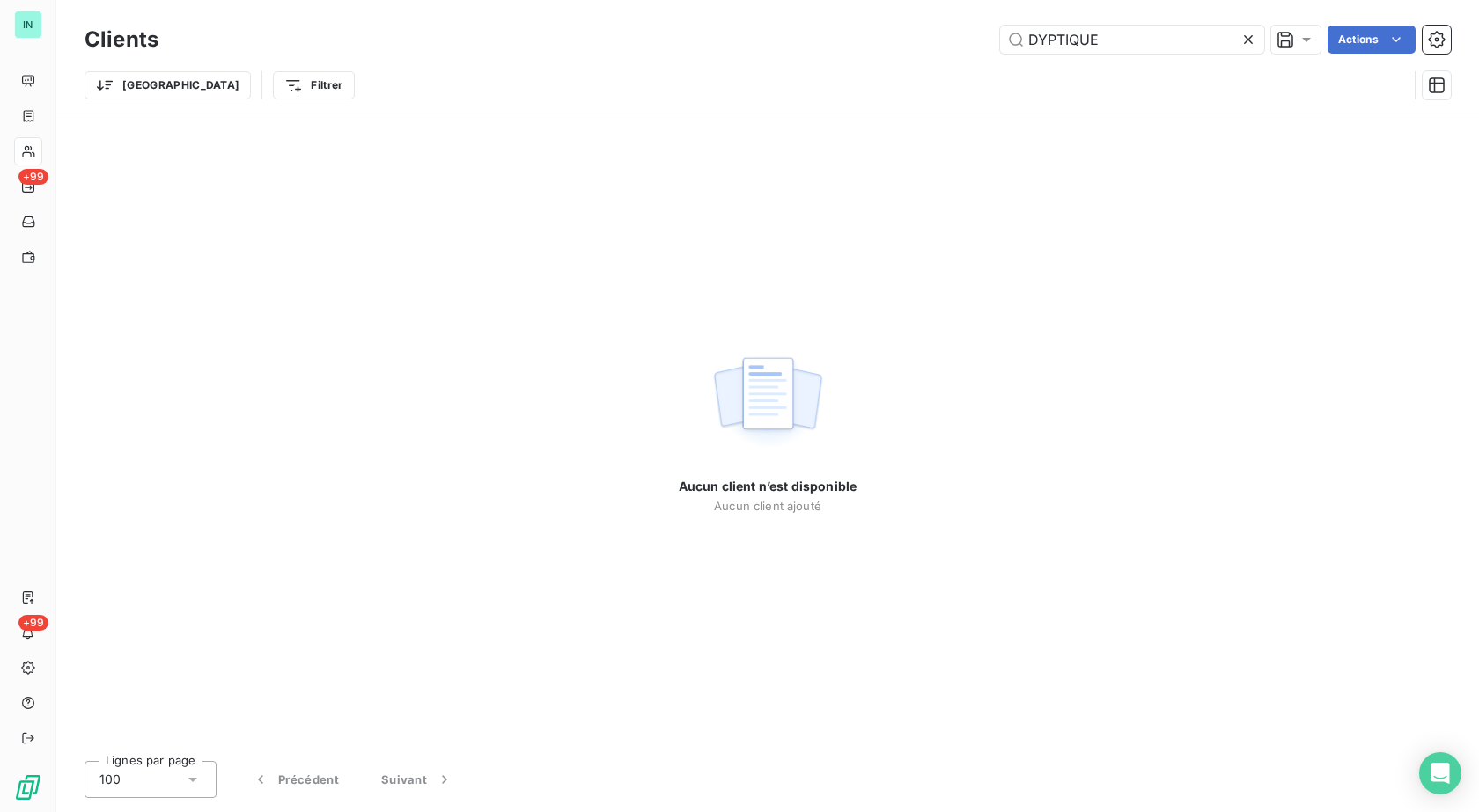
drag, startPoint x: 1106, startPoint y: 36, endPoint x: 814, endPoint y: 44, distance: 292.1
click at [815, 44] on div "DYPTIQUE Actions" at bounding box center [815, 39] width 1271 height 28
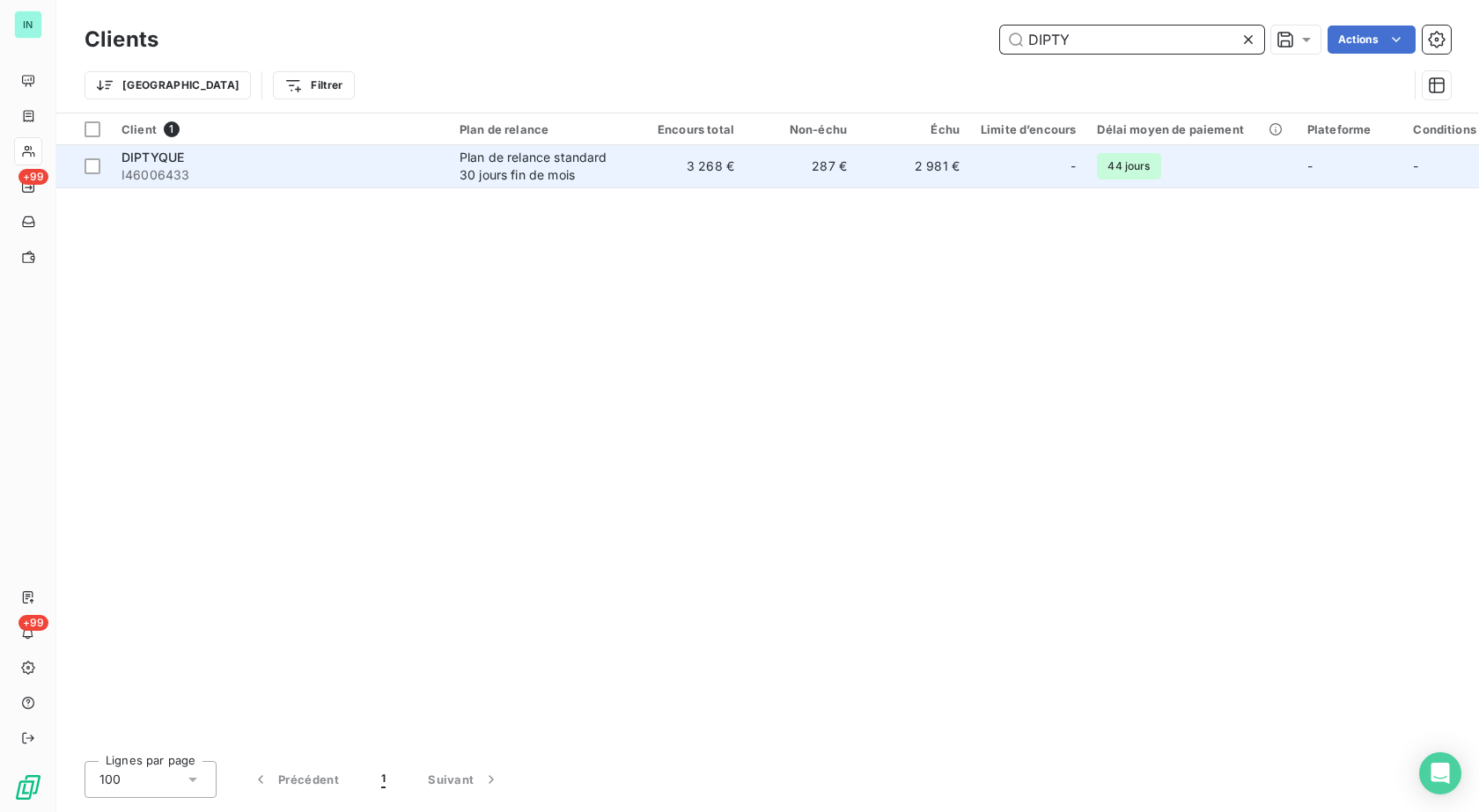
type input "DIPTY"
click at [523, 157] on div "Plan de relance standard 30 jours fin de mois" at bounding box center [540, 166] width 162 height 35
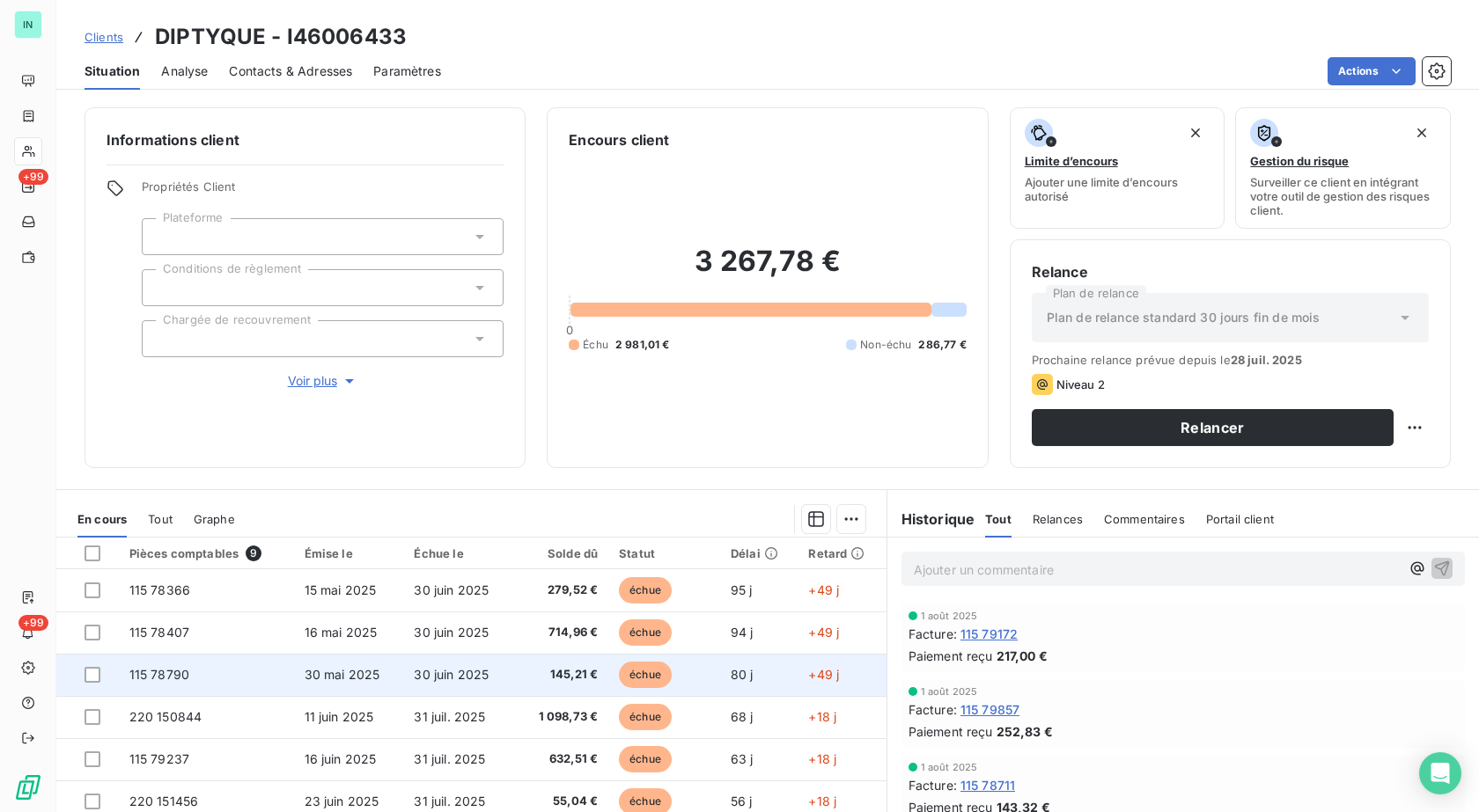
click at [351, 675] on span "30 mai 2025" at bounding box center [342, 674] width 76 height 15
